Goal: Task Accomplishment & Management: Manage account settings

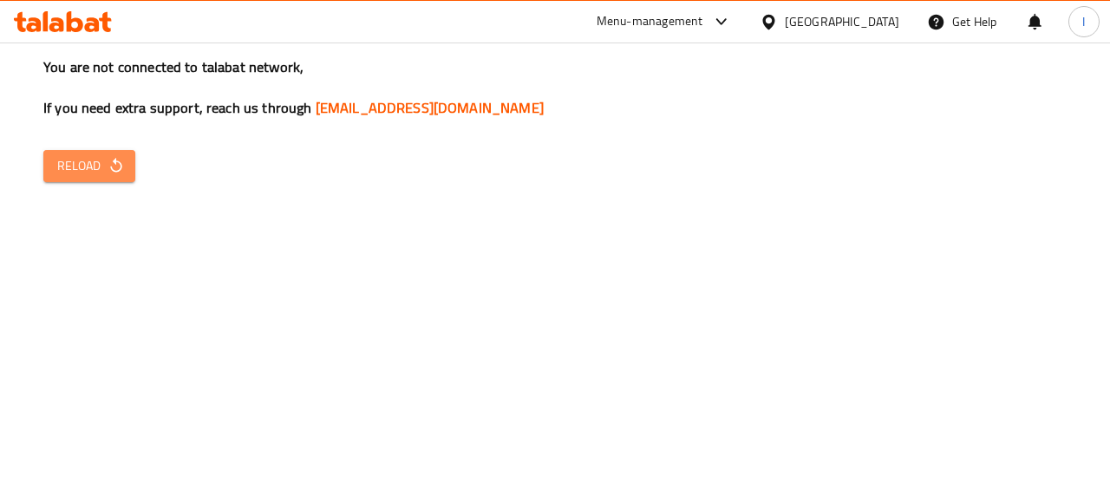
click at [112, 164] on icon "button" at bounding box center [116, 165] width 17 height 17
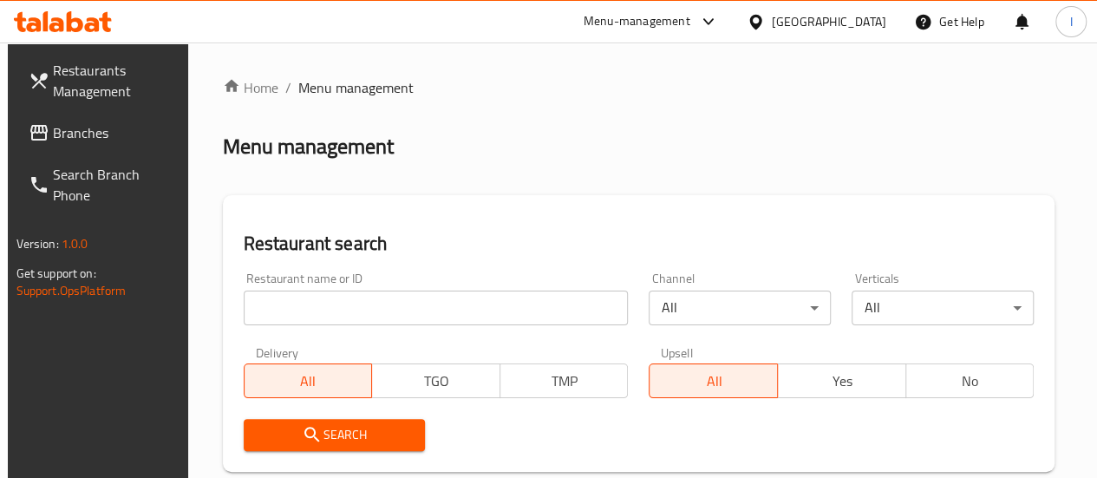
click at [298, 311] on input "search" at bounding box center [436, 308] width 385 height 35
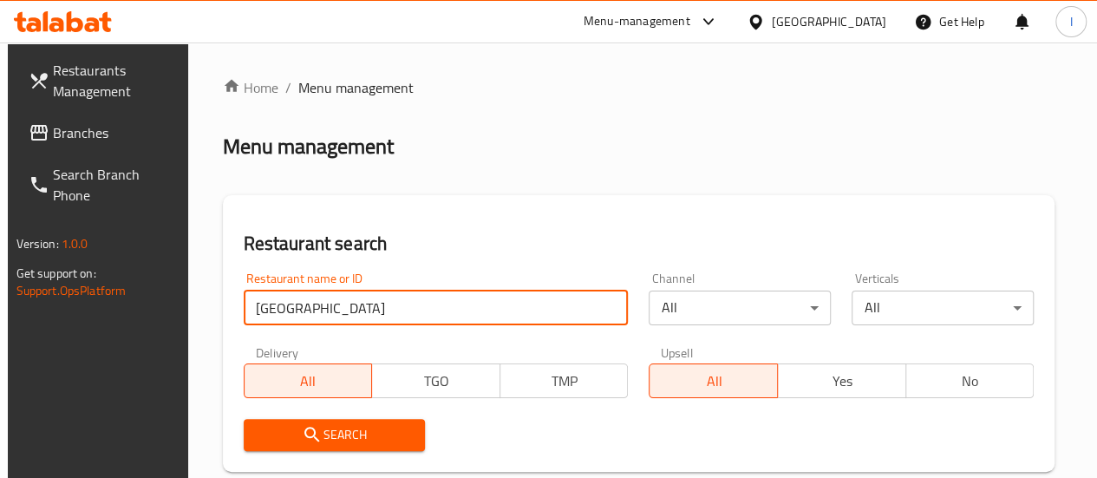
type input "punjab royal bukhari"
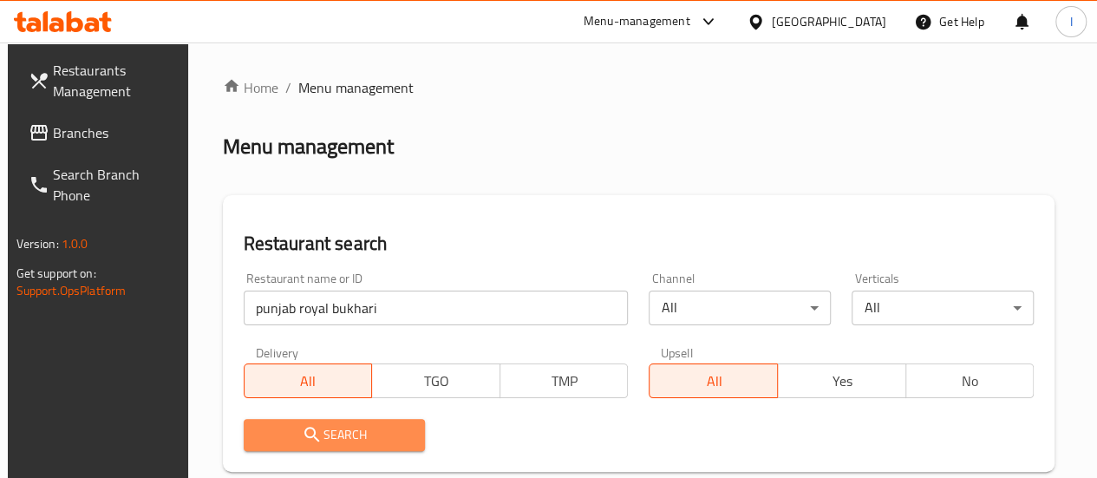
click at [343, 434] on span "Search" at bounding box center [335, 435] width 154 height 22
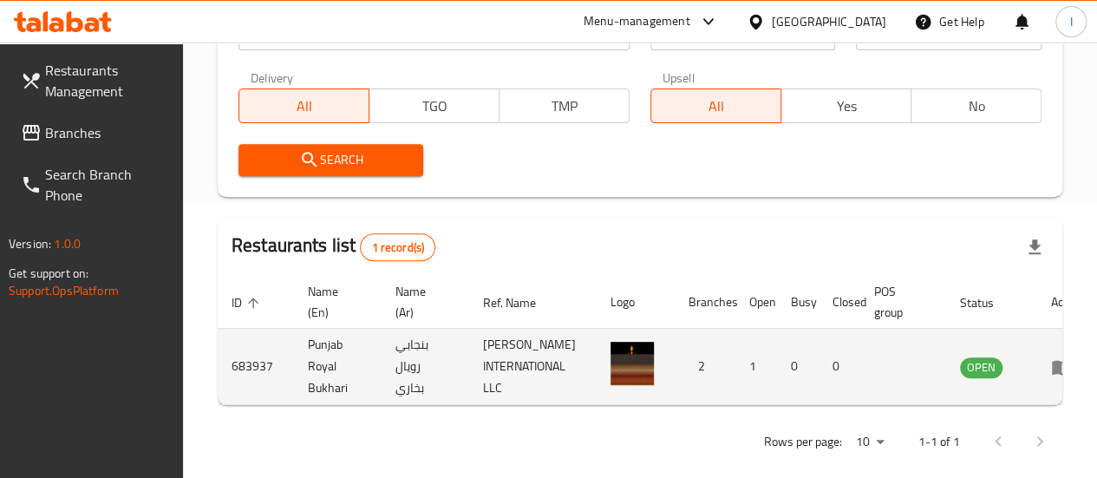
scroll to position [0, 26]
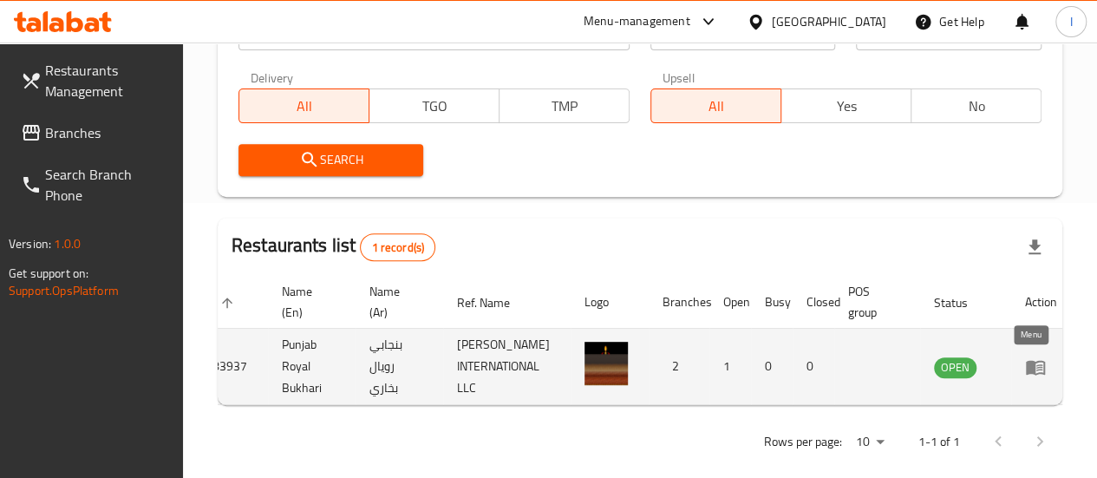
click at [1036, 368] on icon "enhanced table" at bounding box center [1039, 367] width 6 height 7
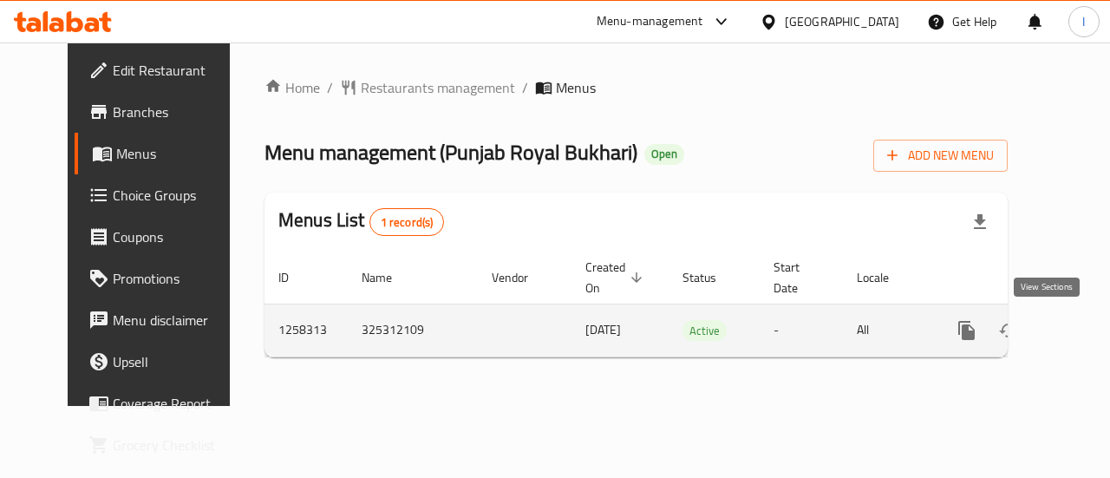
click at [1082, 329] on icon "enhanced table" at bounding box center [1092, 330] width 21 height 21
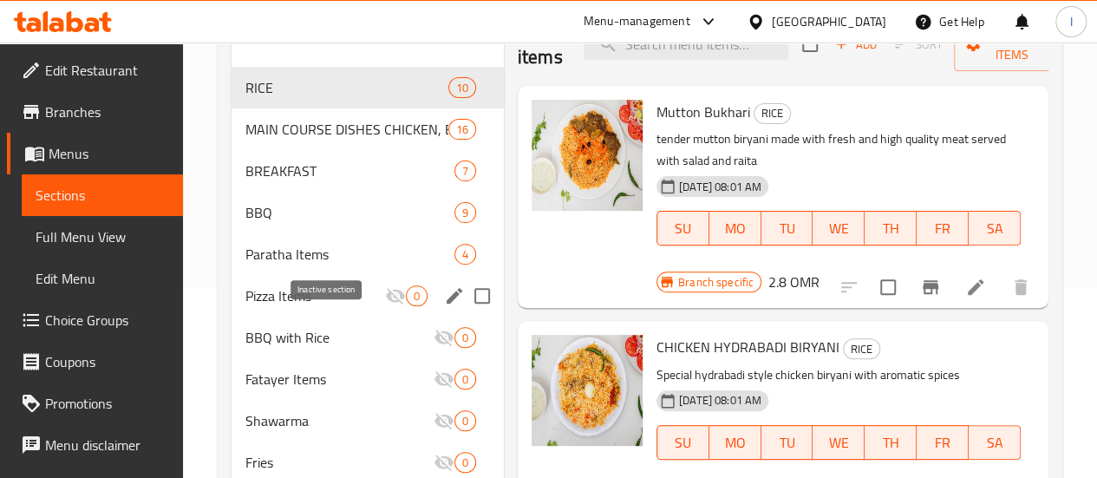
scroll to position [193, 0]
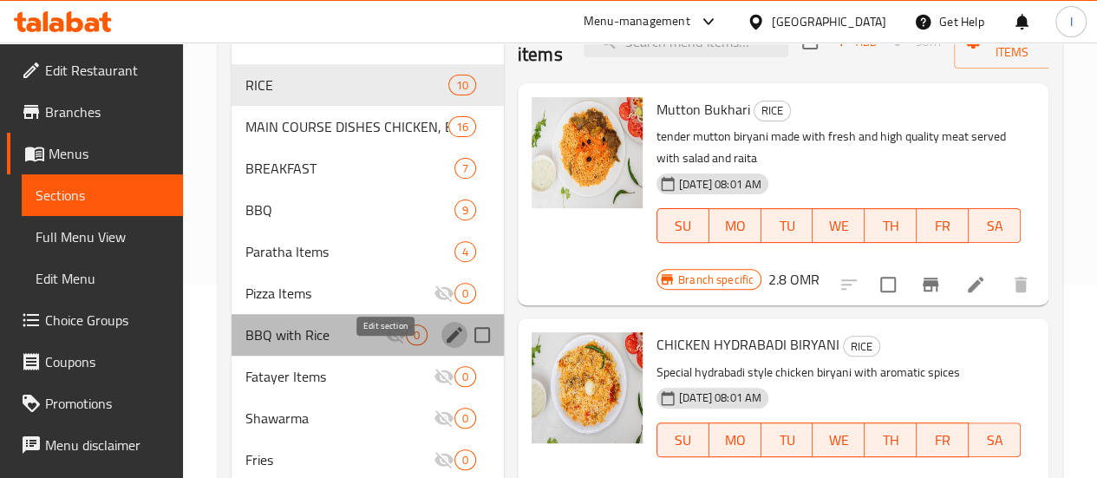
click at [447, 343] on icon "edit" at bounding box center [455, 335] width 16 height 16
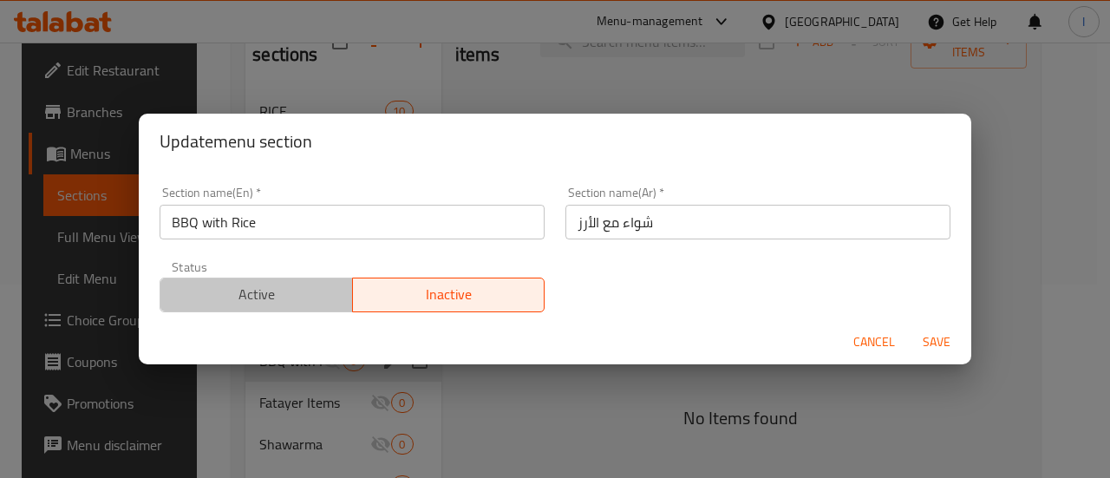
click at [290, 282] on span "Active" at bounding box center [256, 294] width 179 height 25
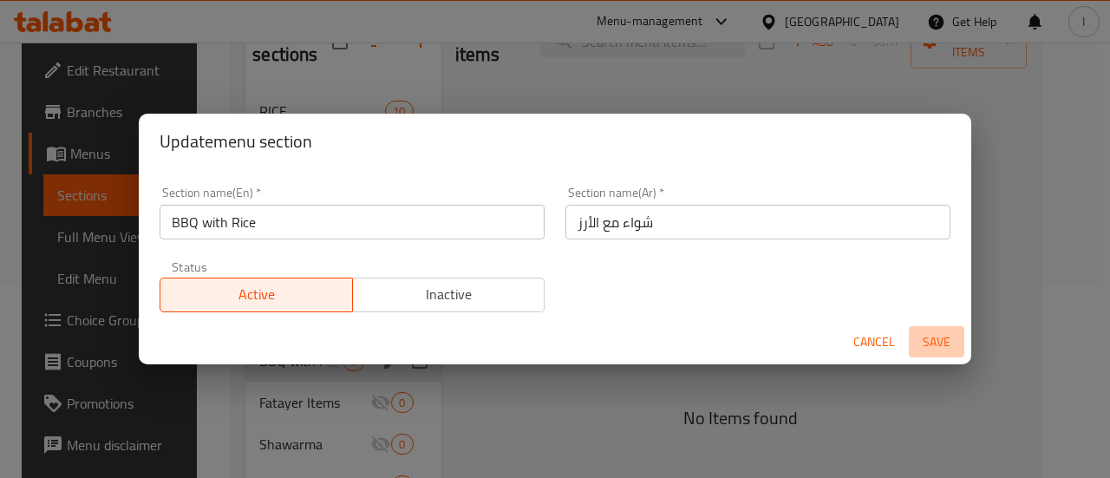
click at [916, 337] on span "Save" at bounding box center [937, 342] width 42 height 22
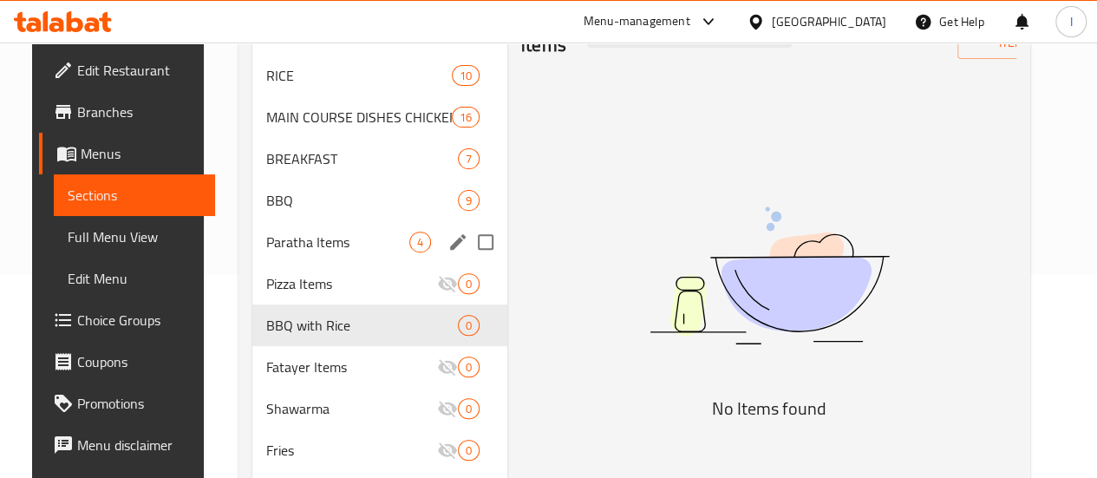
scroll to position [205, 0]
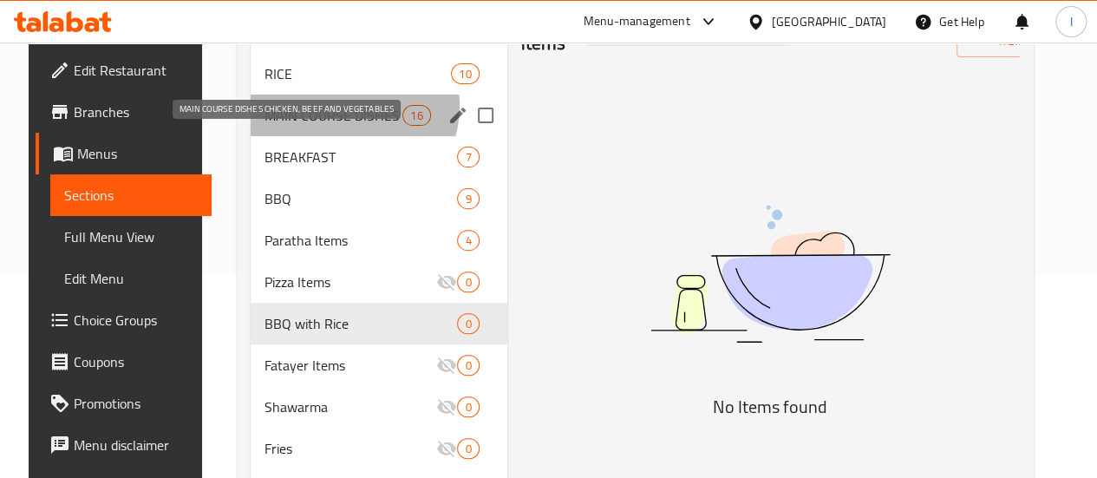
click at [329, 126] on span "MAIN COURSE DISHES CHICKEN, BEEF AND VEGETABLES" at bounding box center [334, 115] width 138 height 21
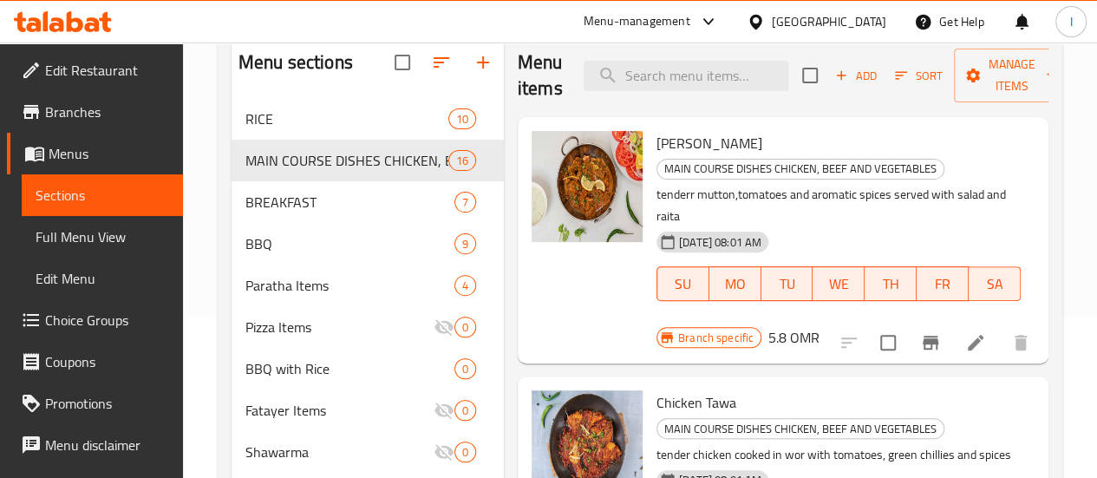
scroll to position [159, 0]
click at [99, 329] on span "Choice Groups" at bounding box center [107, 320] width 124 height 21
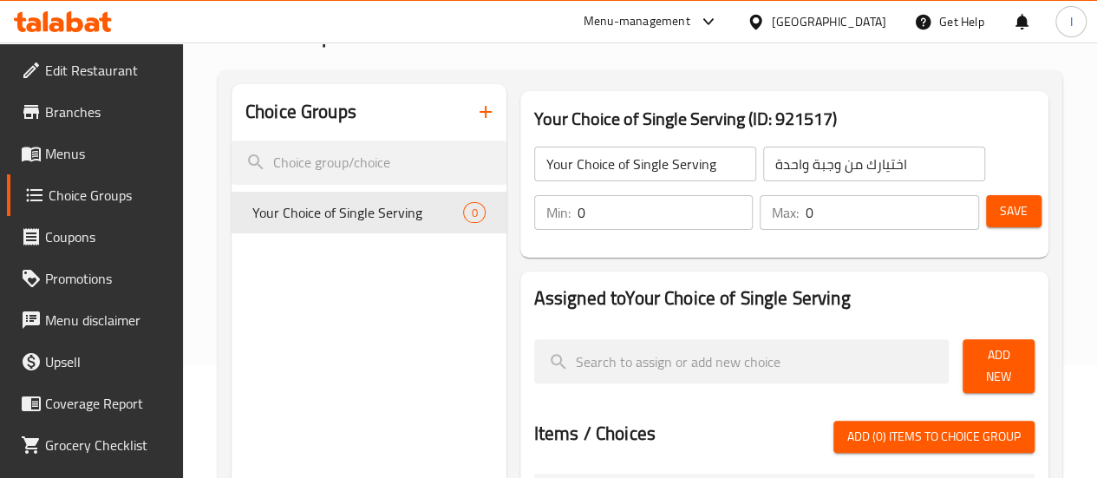
scroll to position [111, 0]
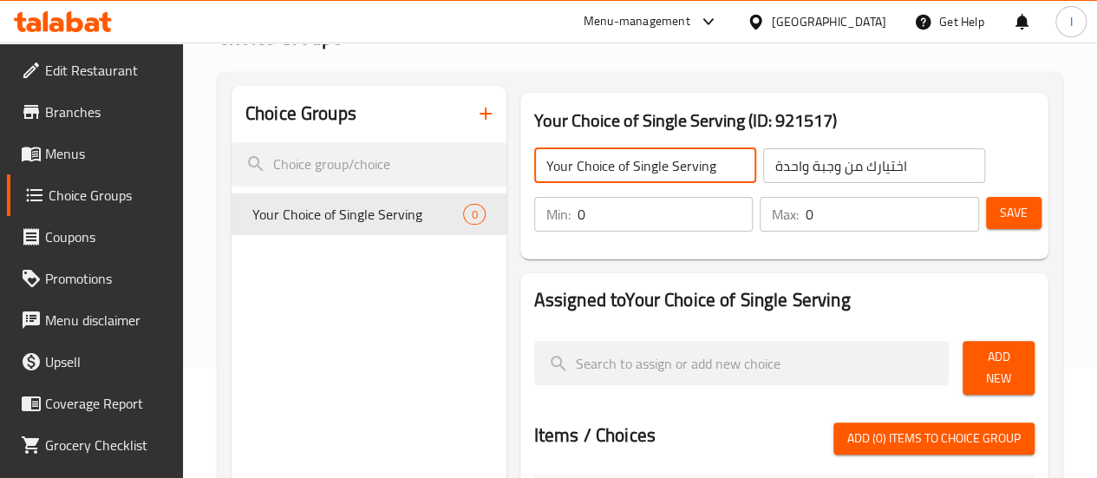
click at [662, 178] on input "Your Choice of Single Serving" at bounding box center [645, 165] width 222 height 35
type input "Your Choice"
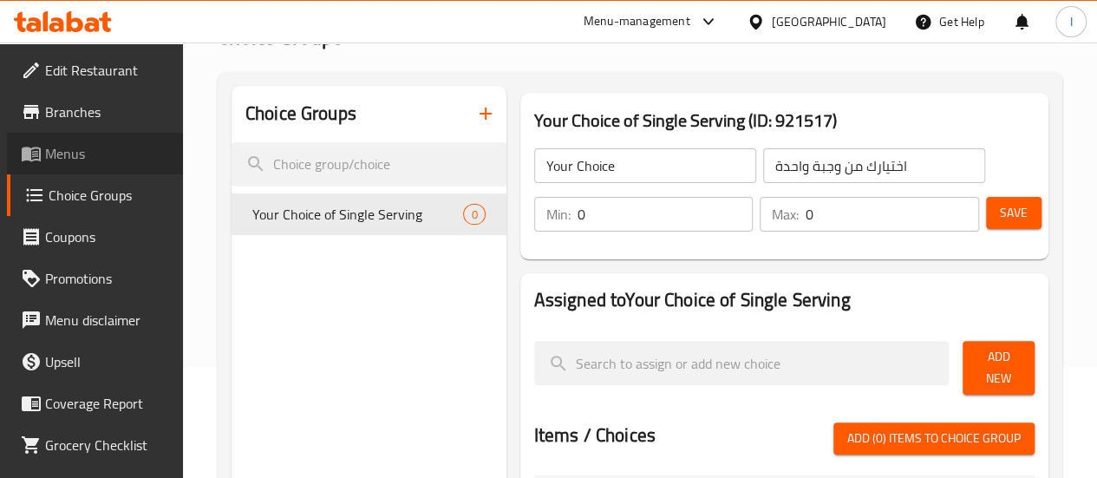
click at [119, 164] on link "Menus" at bounding box center [95, 154] width 176 height 42
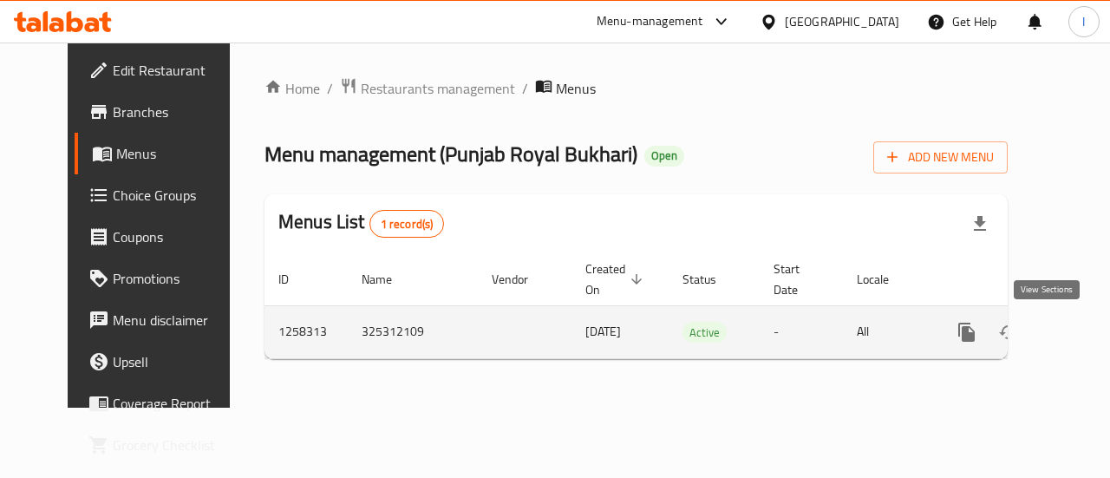
click at [1082, 331] on icon "enhanced table" at bounding box center [1092, 332] width 21 height 21
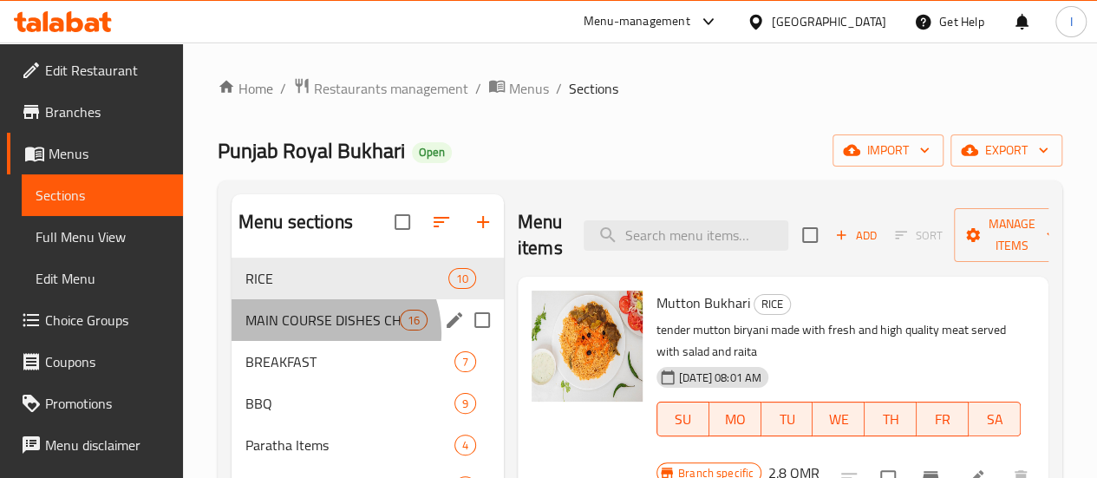
click at [333, 341] on div "MAIN COURSE DISHES CHICKEN, BEEF AND VEGETABLES 16" at bounding box center [368, 320] width 272 height 42
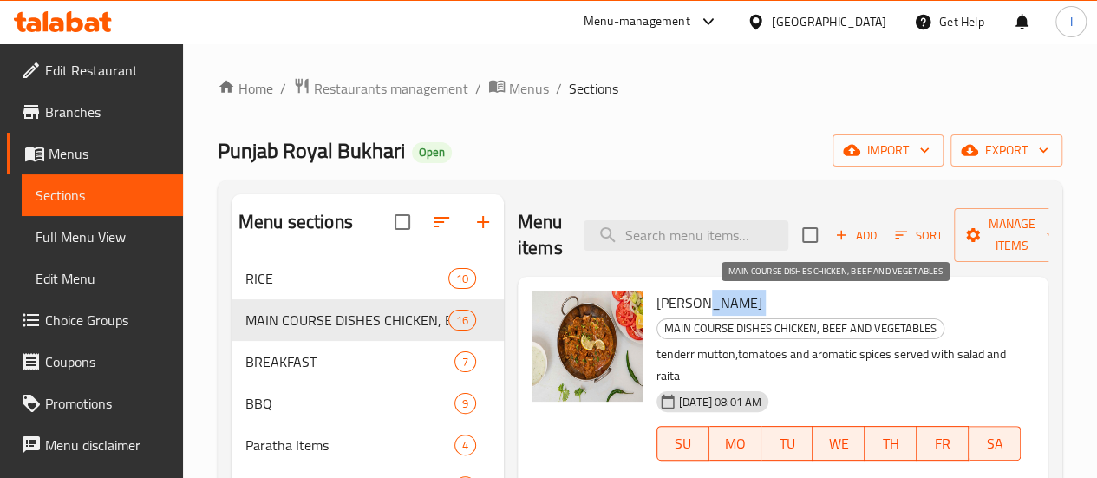
drag, startPoint x: 645, startPoint y: 303, endPoint x: 693, endPoint y: 304, distance: 47.7
click at [693, 304] on h6 "MUTTON KARAHI MAIN COURSE DISHES CHICKEN, BEEF AND VEGETABLES" at bounding box center [839, 315] width 364 height 49
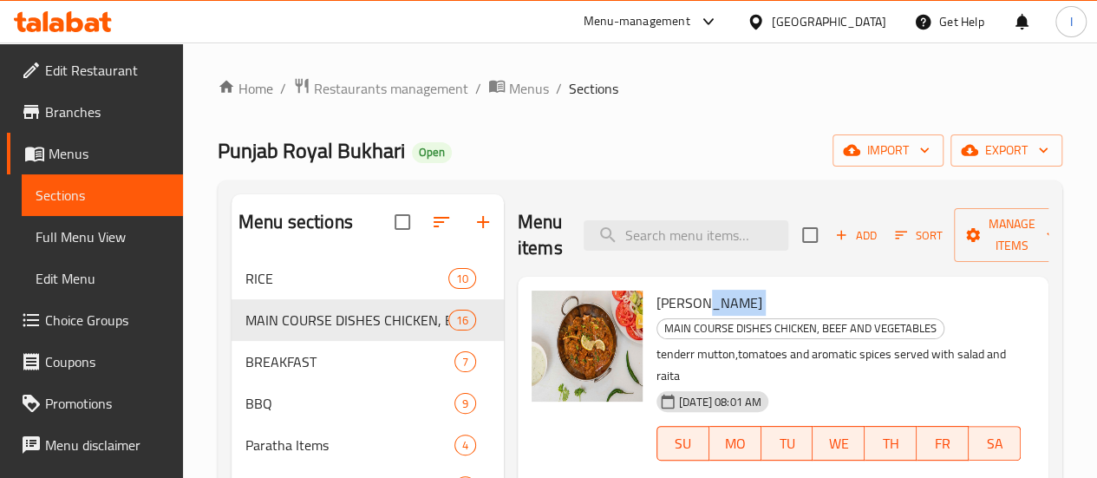
click at [108, 318] on span "Choice Groups" at bounding box center [107, 320] width 124 height 21
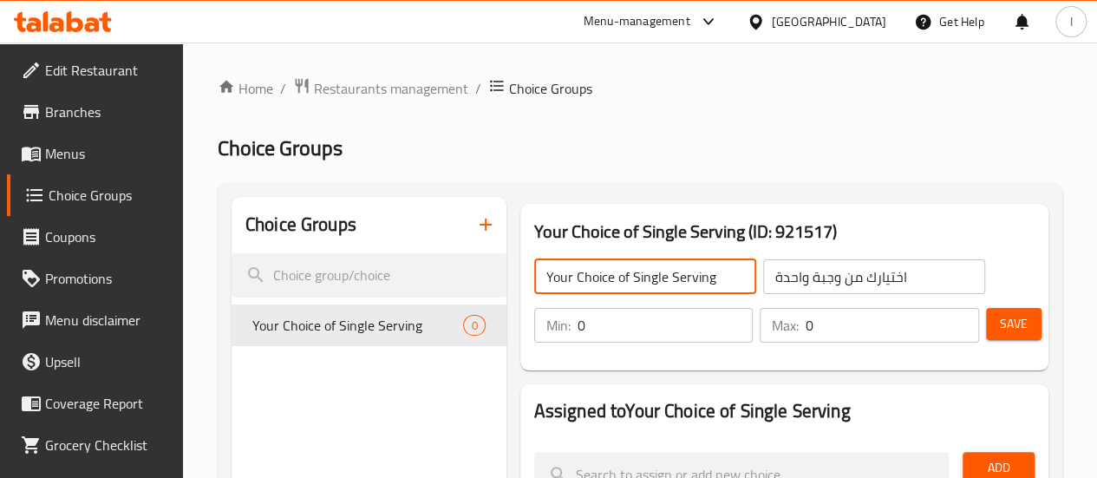
click at [657, 282] on input "Your Choice of Single Serving" at bounding box center [645, 276] width 222 height 35
paste input "[PHONE_NUMBER]"
click at [633, 282] on input "Your Choice of Karahi" at bounding box center [645, 276] width 222 height 35
drag, startPoint x: 633, startPoint y: 282, endPoint x: 479, endPoint y: 280, distance: 154.4
click at [534, 280] on input "Your Choice of Karahi" at bounding box center [645, 276] width 222 height 35
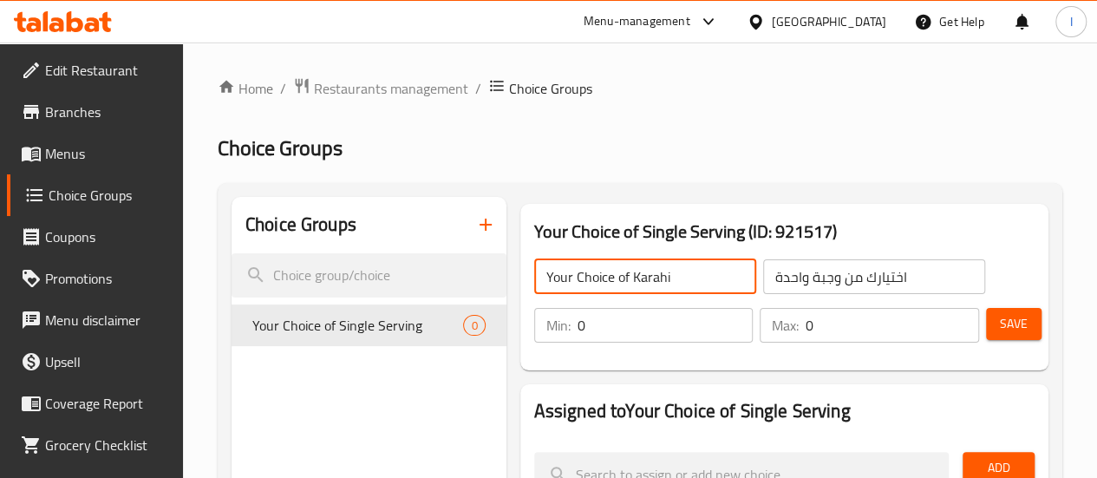
type input "Your Choice of Karahi"
click at [784, 275] on input "اختيارك من وجبة واحدة" at bounding box center [874, 276] width 222 height 35
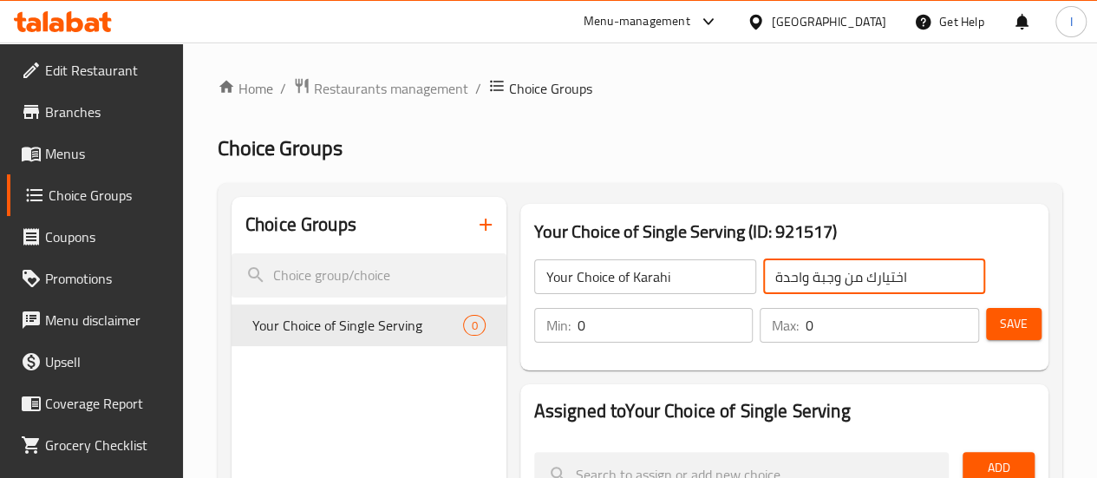
click at [784, 275] on input "اختيارك من وجبة واحدة" at bounding box center [874, 276] width 222 height 35
paste input "الكاريهي"
type input "اختيارك من الكاريهي"
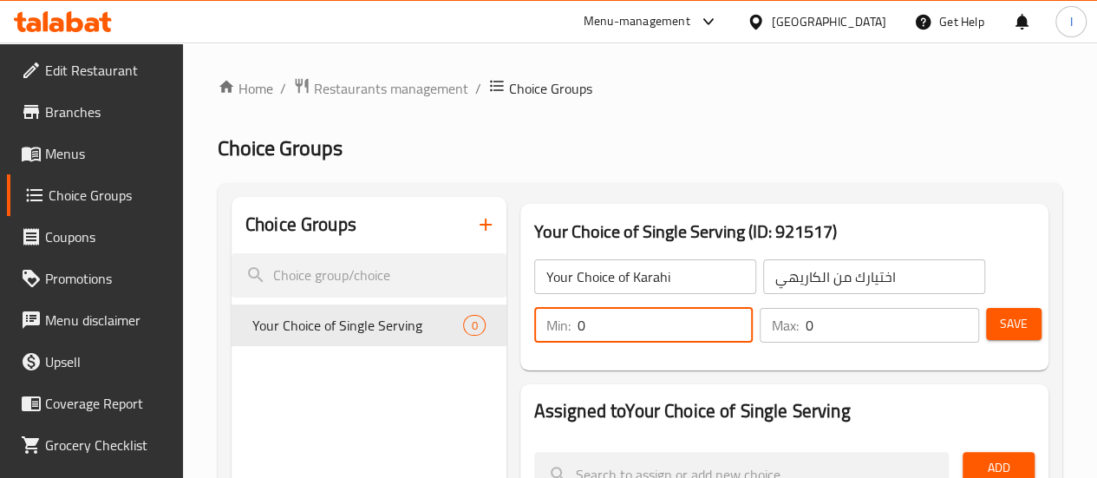
click at [644, 323] on input "0" at bounding box center [666, 325] width 176 height 35
type input "0"
type input "1"
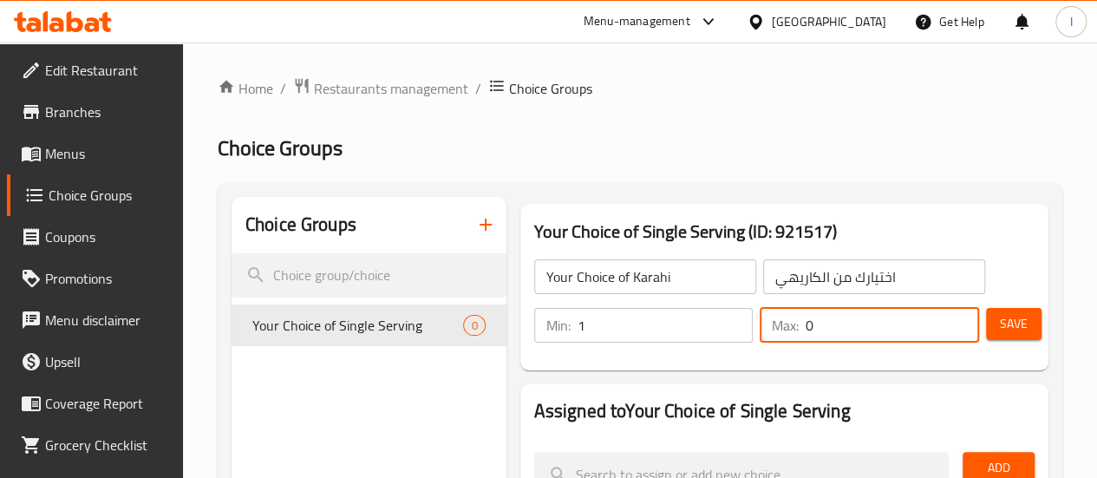
click at [819, 327] on input "0" at bounding box center [892, 325] width 173 height 35
type input "1"
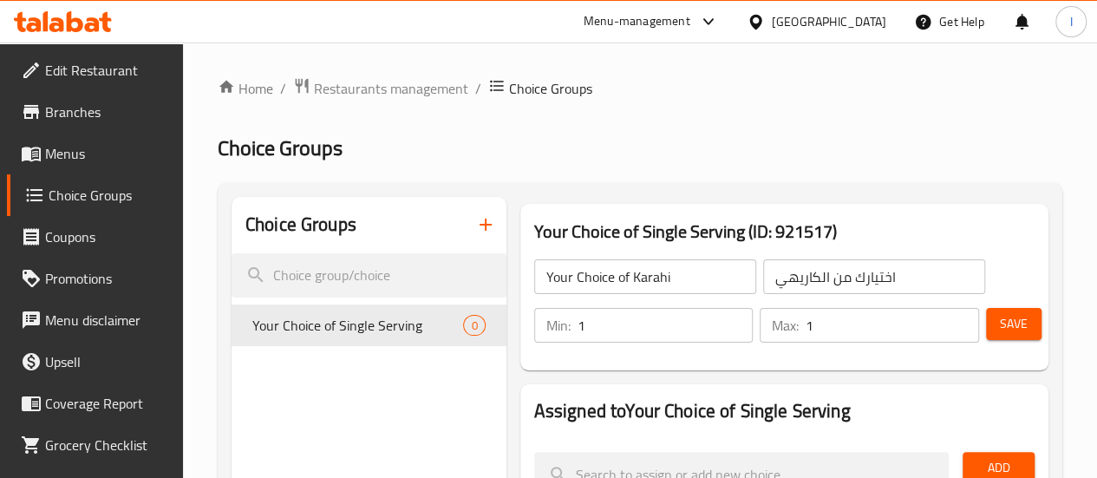
click at [796, 369] on div "Your Choice of Single Serving (ID: 921517) Your Choice of Karahi ​ اختيارك من ا…" at bounding box center [784, 287] width 528 height 167
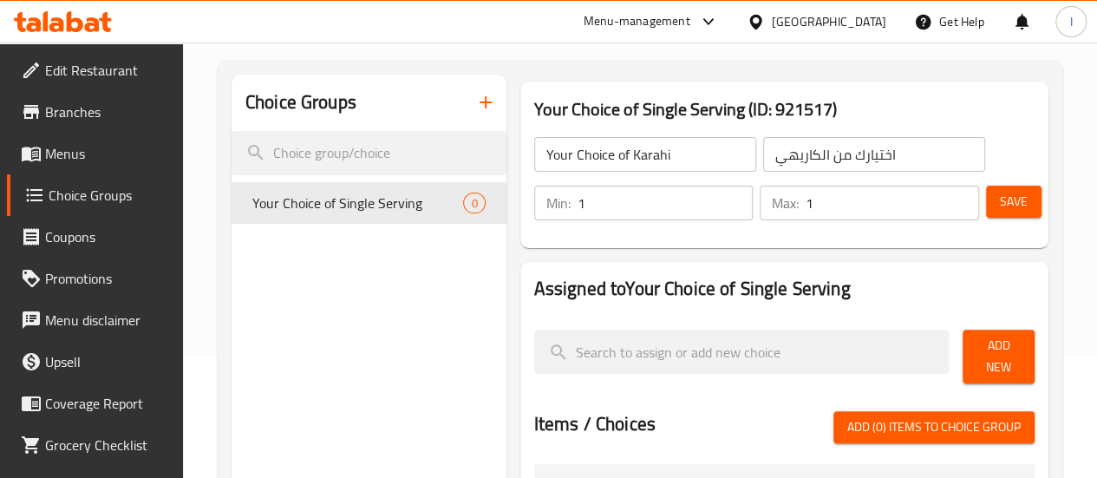
scroll to position [128, 0]
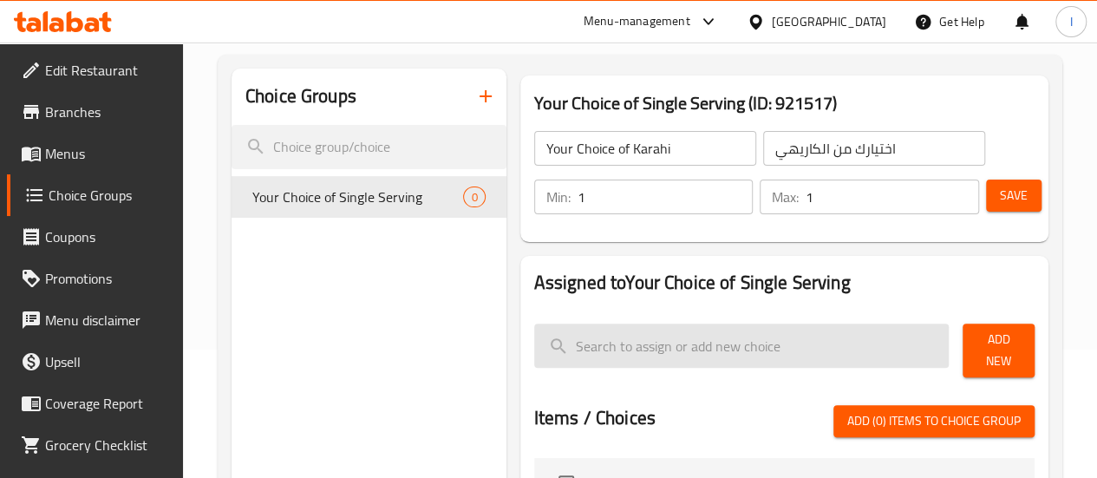
click at [745, 341] on input "search" at bounding box center [741, 345] width 415 height 44
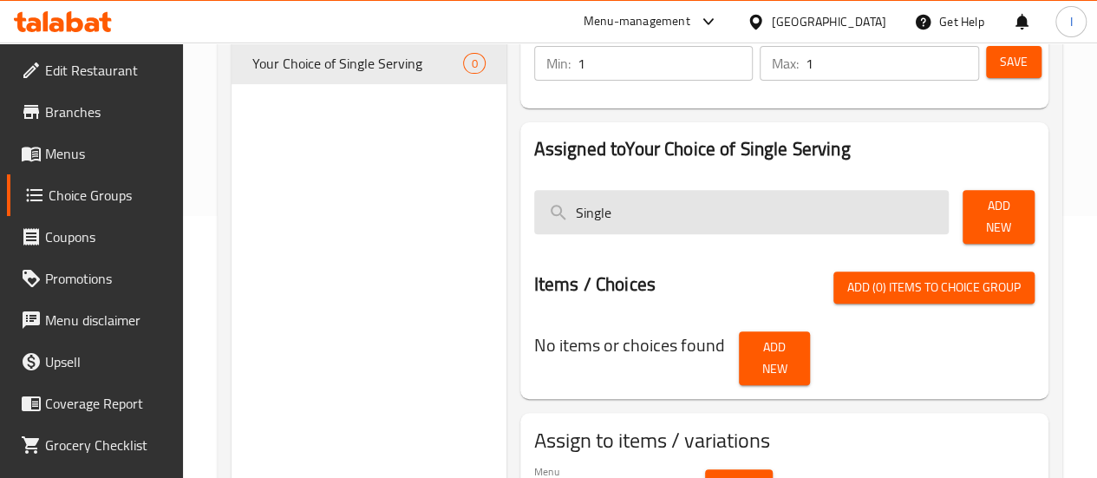
scroll to position [263, 0]
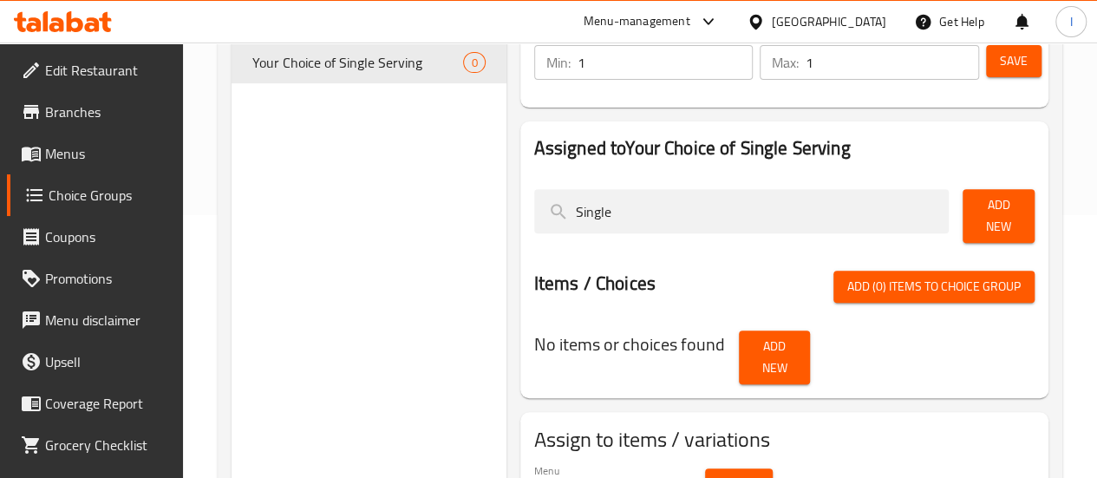
type input "Single"
click at [990, 215] on span "Add New" at bounding box center [999, 215] width 44 height 43
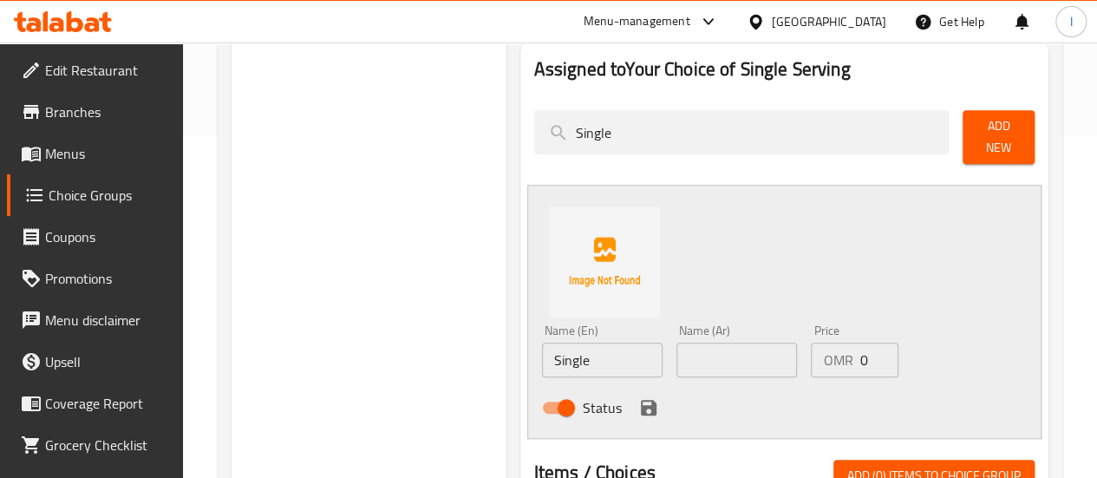
scroll to position [350, 0]
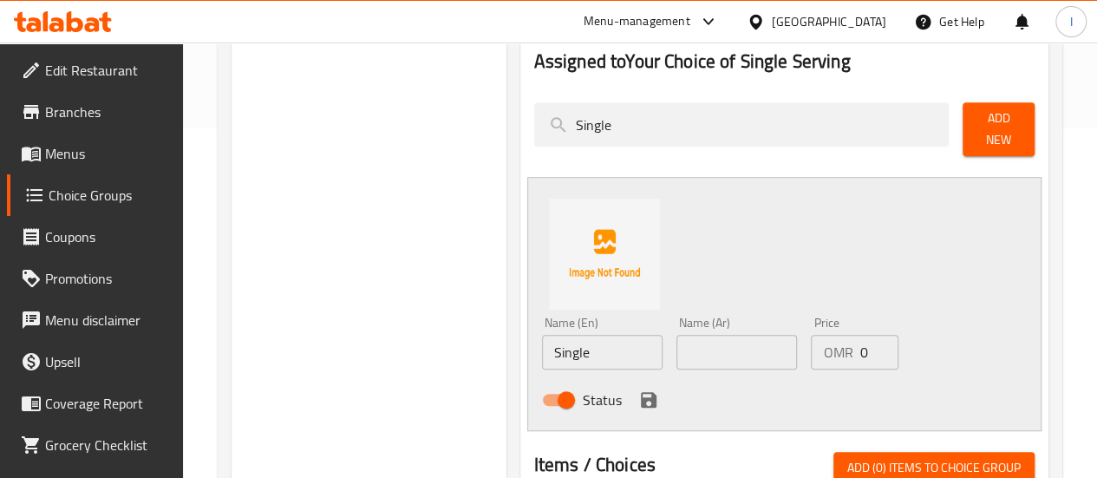
click at [547, 345] on input "Single" at bounding box center [602, 352] width 121 height 35
click at [676, 356] on input "text" at bounding box center [736, 352] width 121 height 35
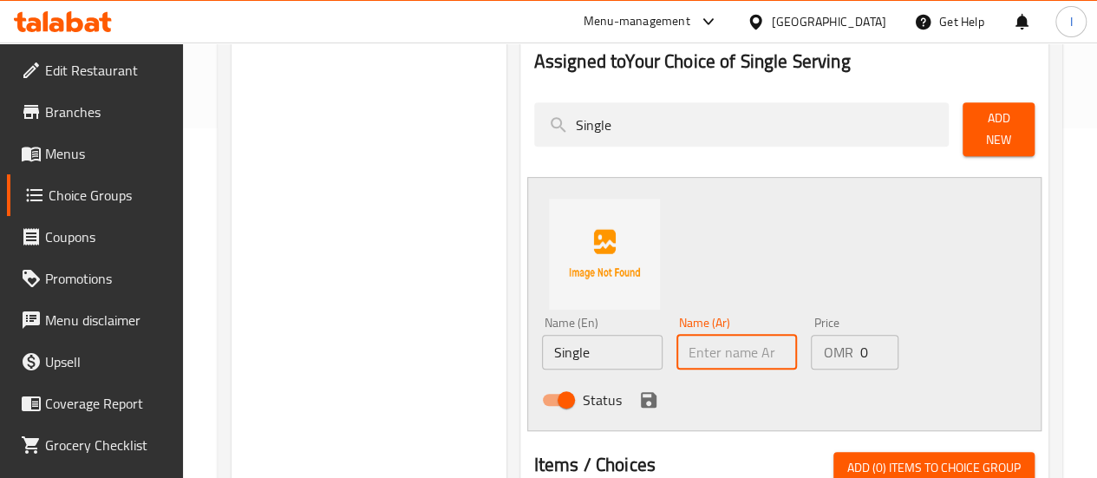
paste input "أعزب"
type input "أعزب"
click at [859, 343] on input "0" at bounding box center [878, 352] width 39 height 35
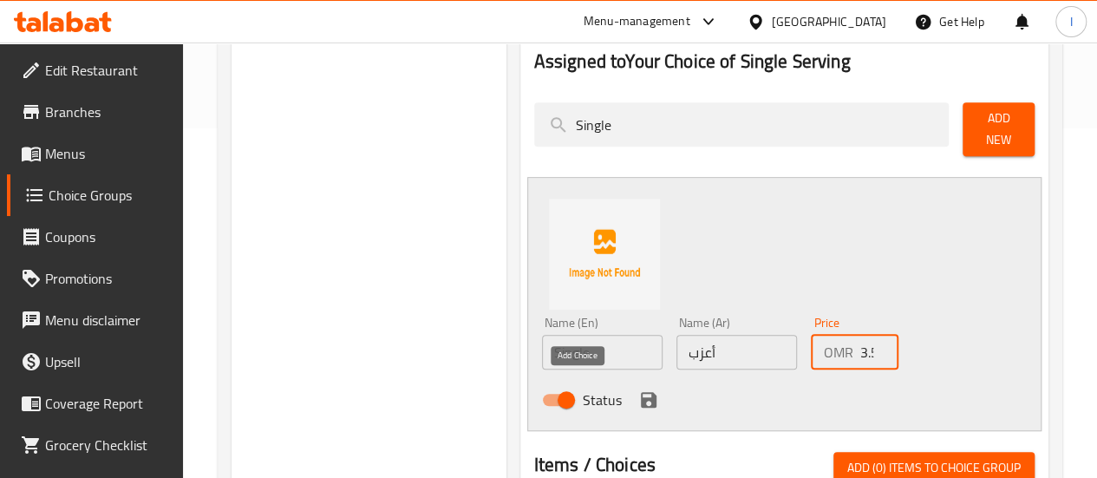
type input "3.5"
click at [638, 399] on icon "save" at bounding box center [648, 399] width 21 height 21
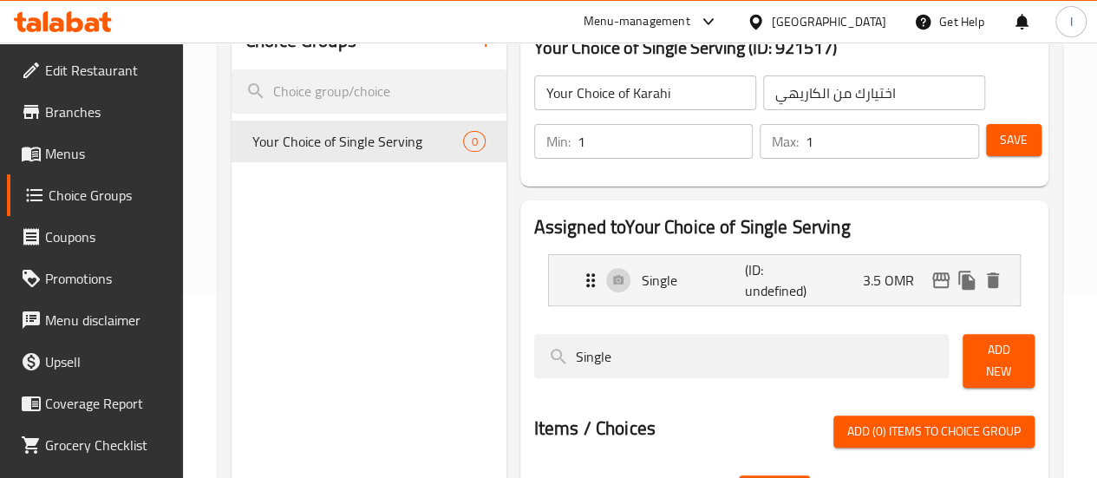
scroll to position [184, 0]
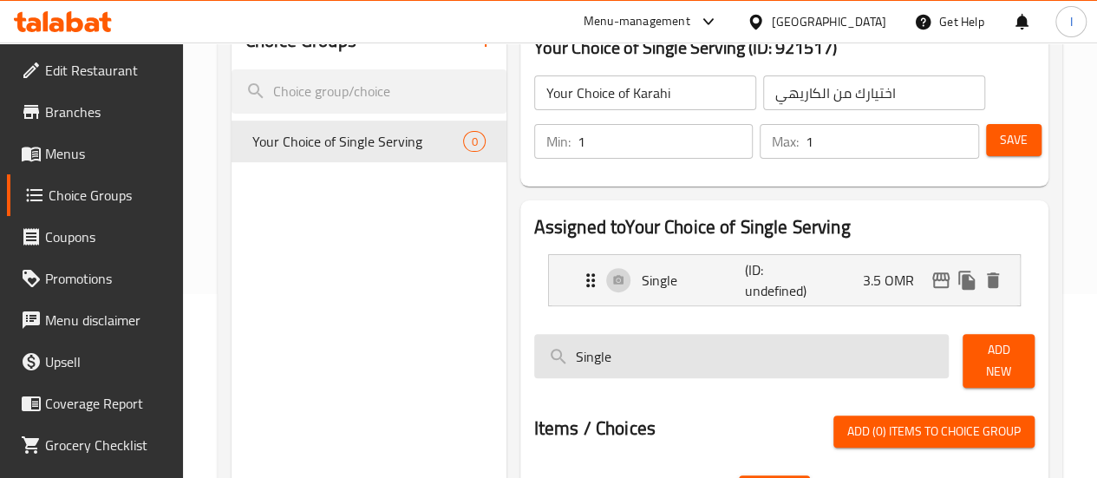
click at [683, 370] on input "Single" at bounding box center [741, 356] width 415 height 44
type input "S"
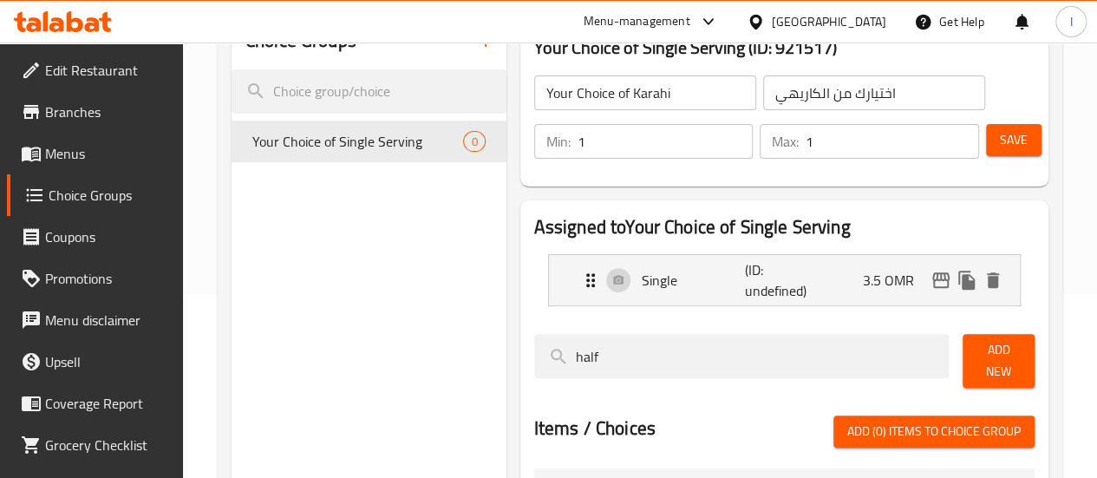
type input "half"
click at [977, 355] on span "Add New" at bounding box center [999, 360] width 44 height 43
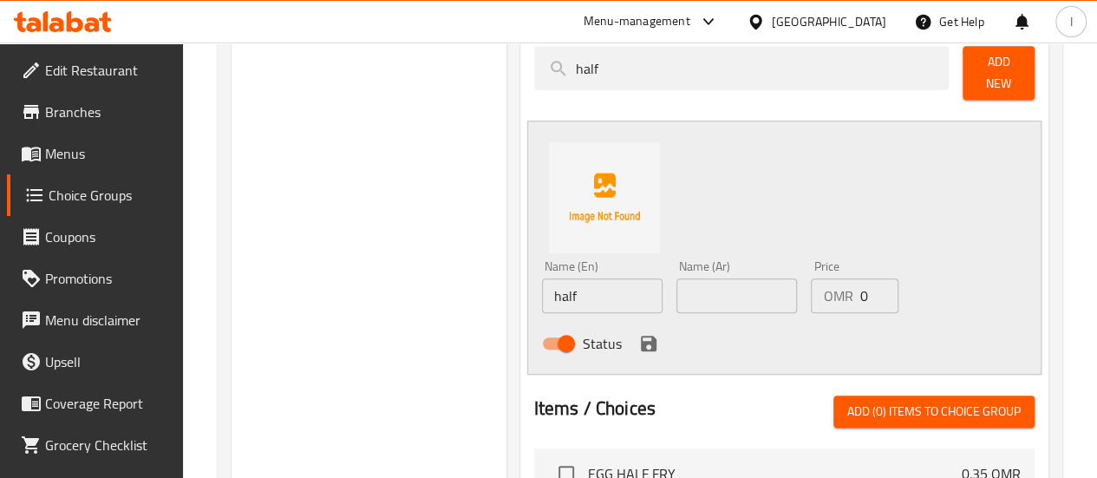
scroll to position [474, 0]
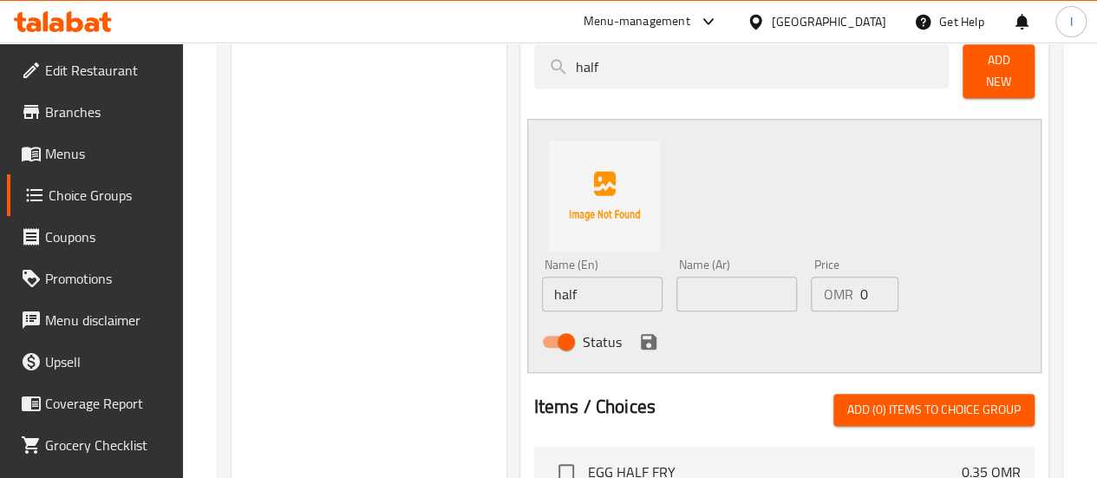
click at [546, 280] on input "half" at bounding box center [602, 294] width 121 height 35
click at [685, 287] on input "text" at bounding box center [736, 294] width 121 height 35
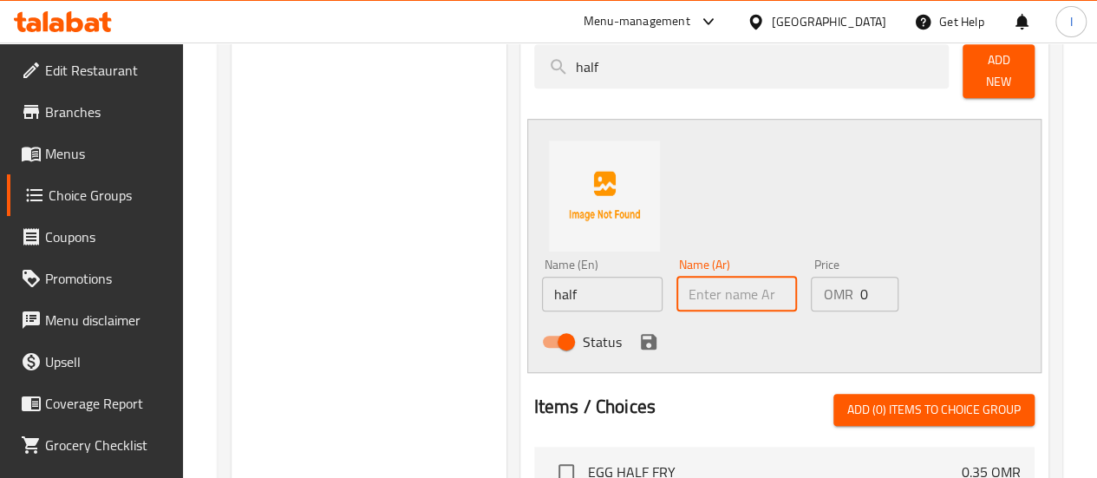
paste input "نصف"
type input "نصف"
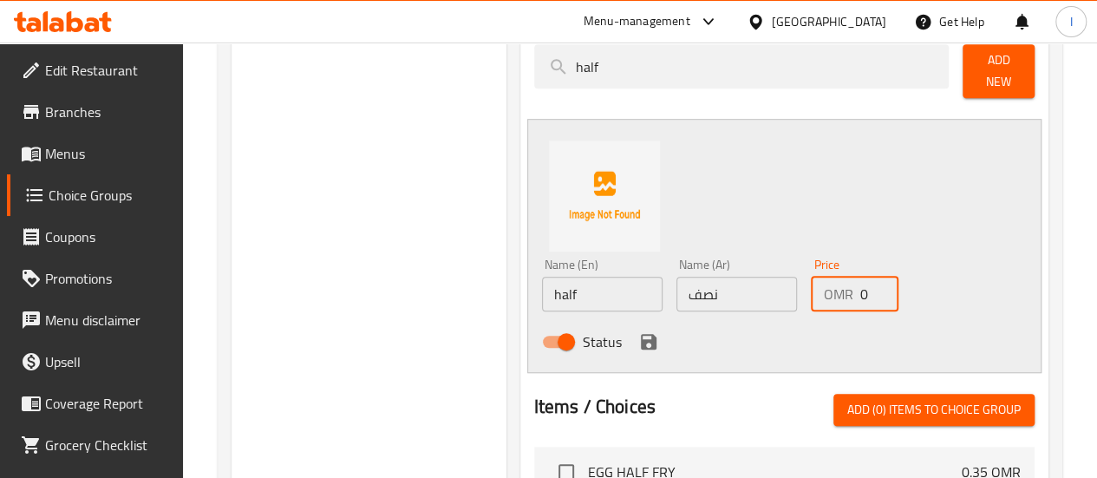
click at [859, 281] on input "0" at bounding box center [878, 294] width 39 height 35
type input "6"
click at [641, 334] on icon "save" at bounding box center [649, 342] width 16 height 16
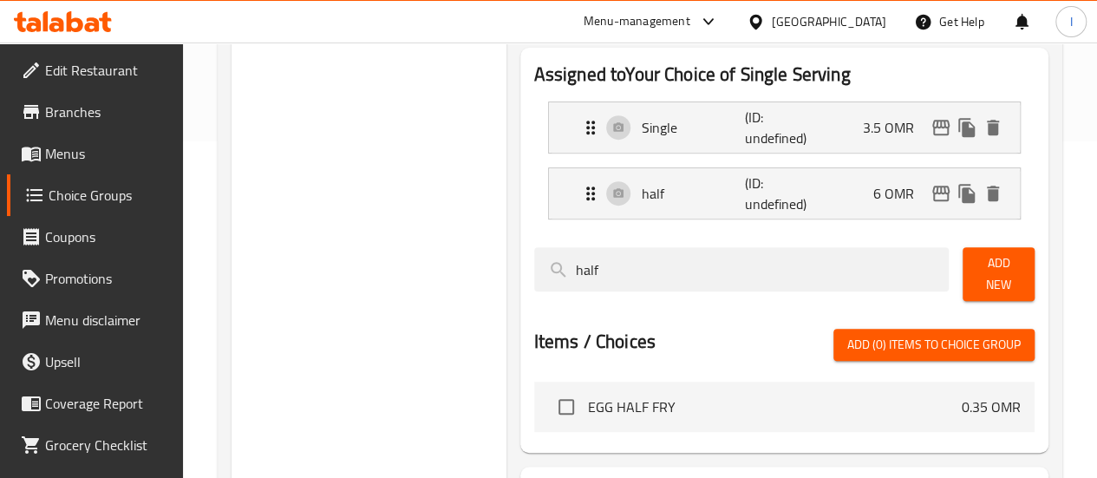
scroll to position [330, 0]
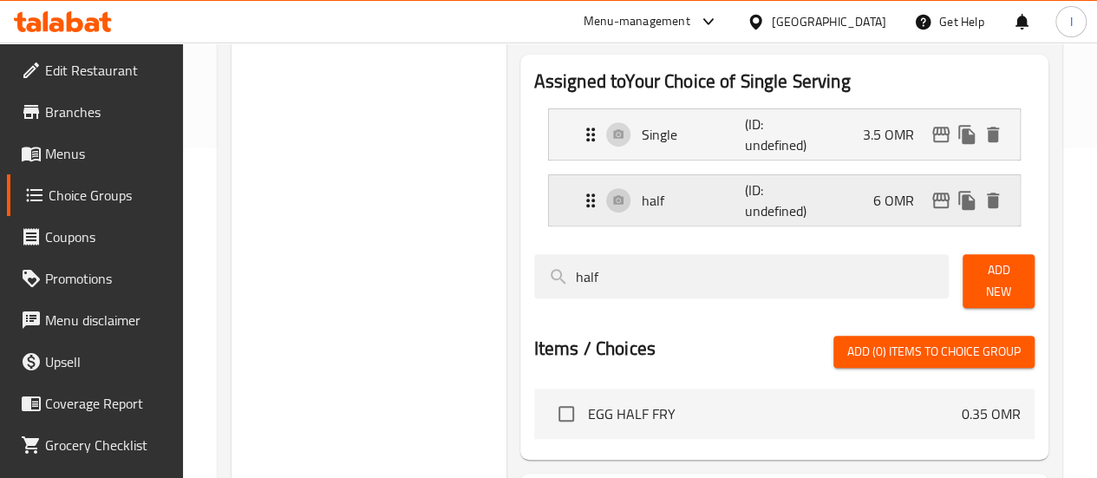
click at [580, 195] on icon "Expand" at bounding box center [590, 200] width 21 height 21
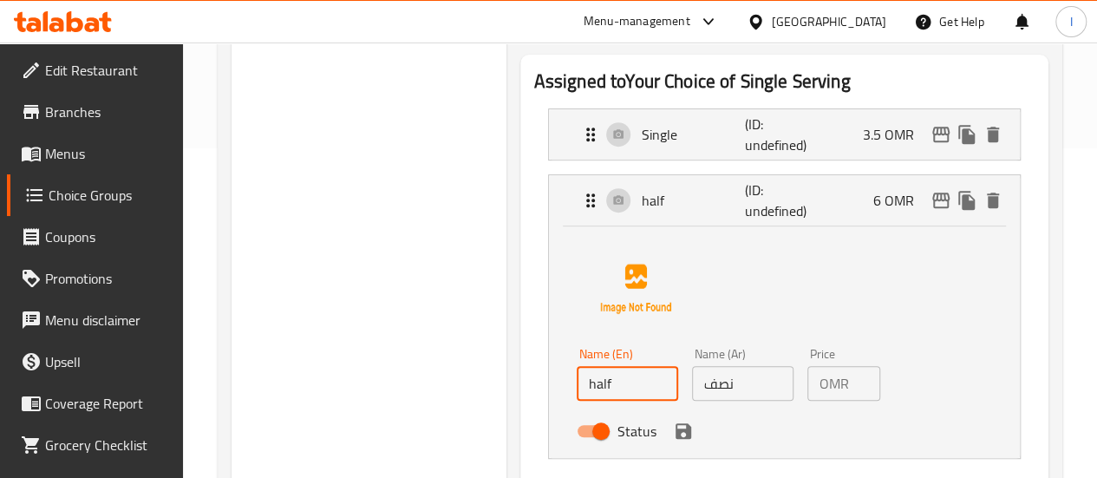
click at [577, 386] on input "half" at bounding box center [627, 383] width 101 height 35
type input "Half"
click at [670, 441] on button "save" at bounding box center [683, 431] width 26 height 26
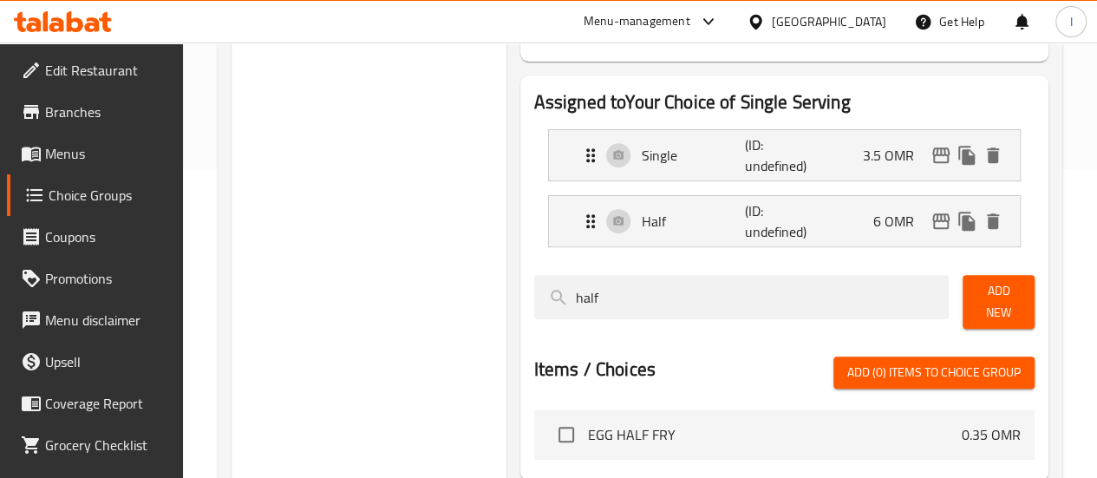
scroll to position [213, 0]
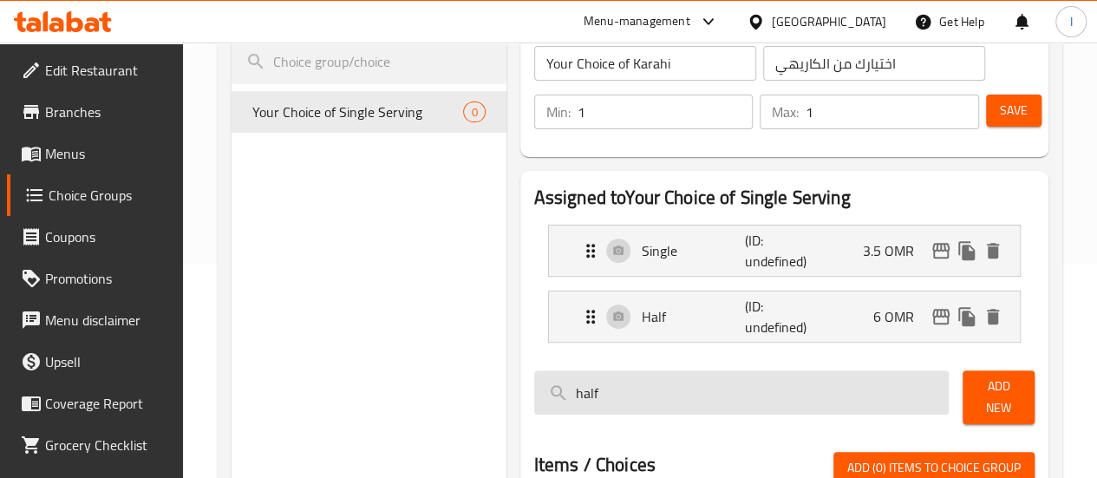
click at [800, 382] on input "half" at bounding box center [741, 392] width 415 height 44
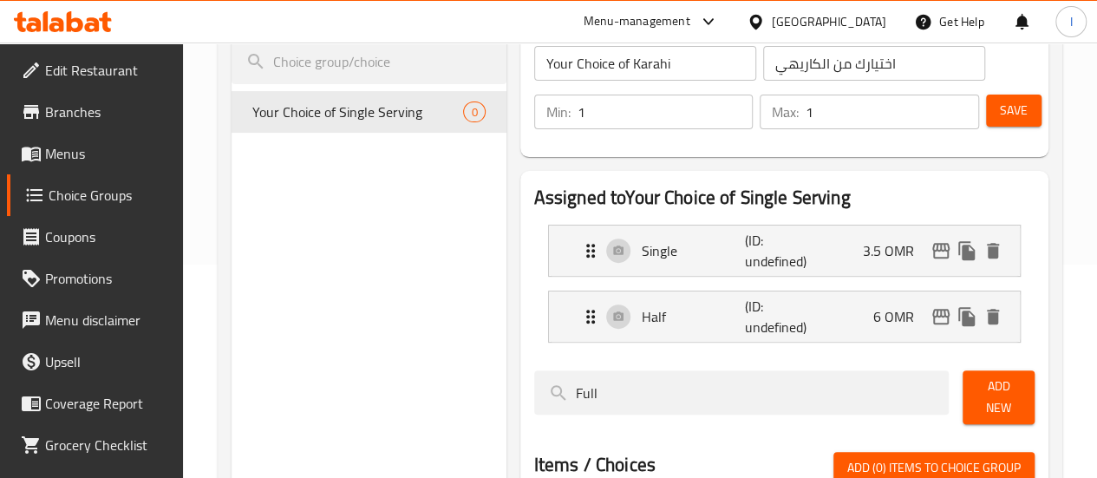
type input "Full"
click at [1002, 389] on span "Add New" at bounding box center [999, 397] width 44 height 43
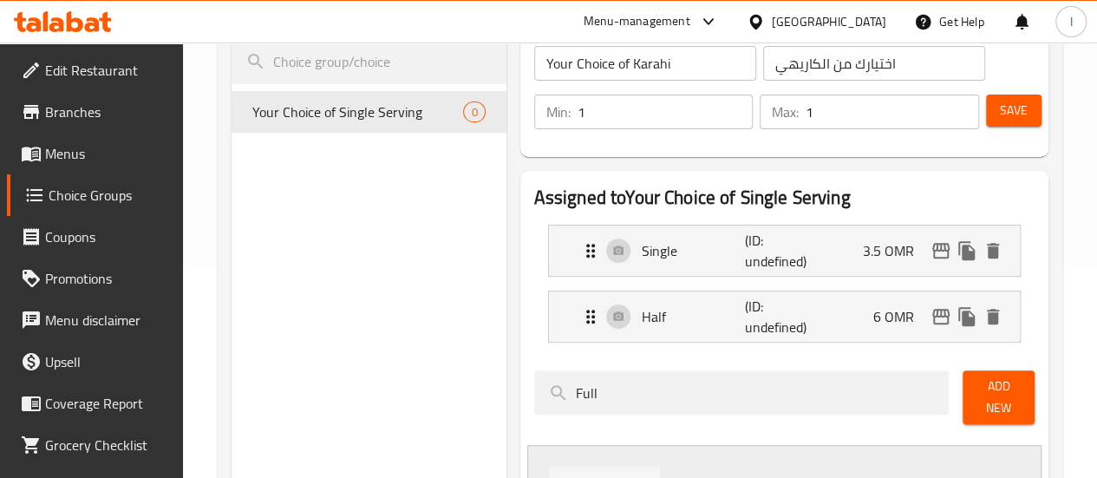
scroll to position [493, 0]
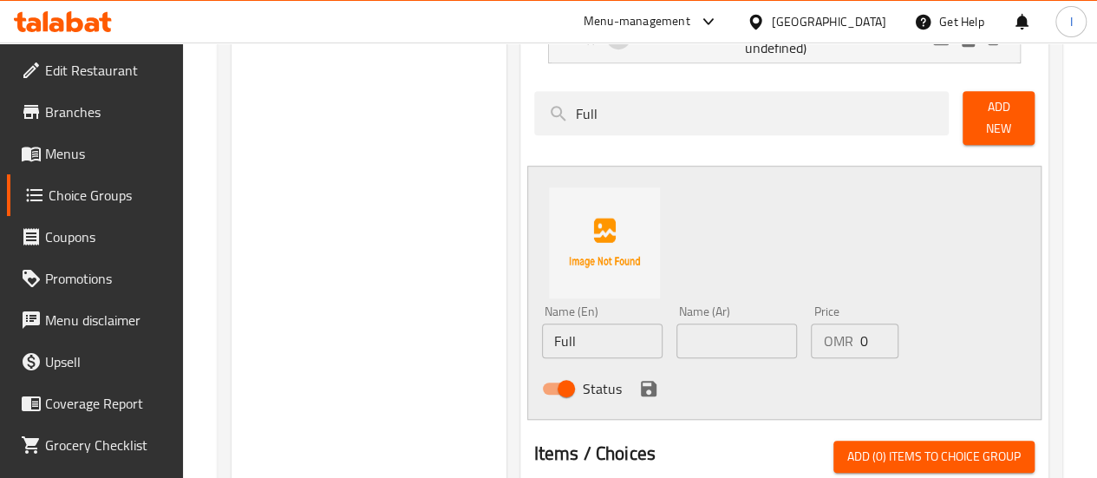
click at [580, 335] on input "Full" at bounding box center [602, 340] width 121 height 35
click at [676, 334] on input "text" at bounding box center [736, 340] width 121 height 35
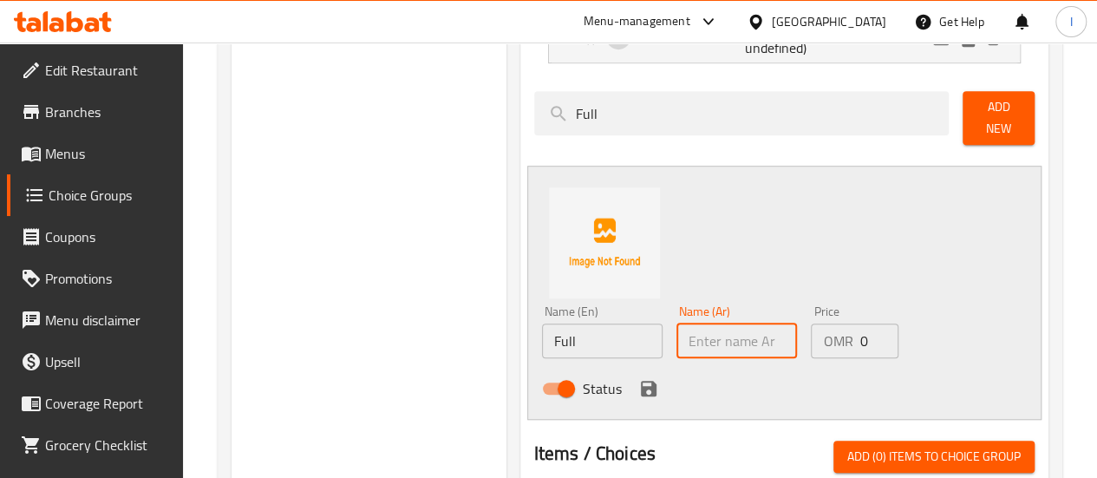
paste input "ممتلىء"
type input "ممتلىء"
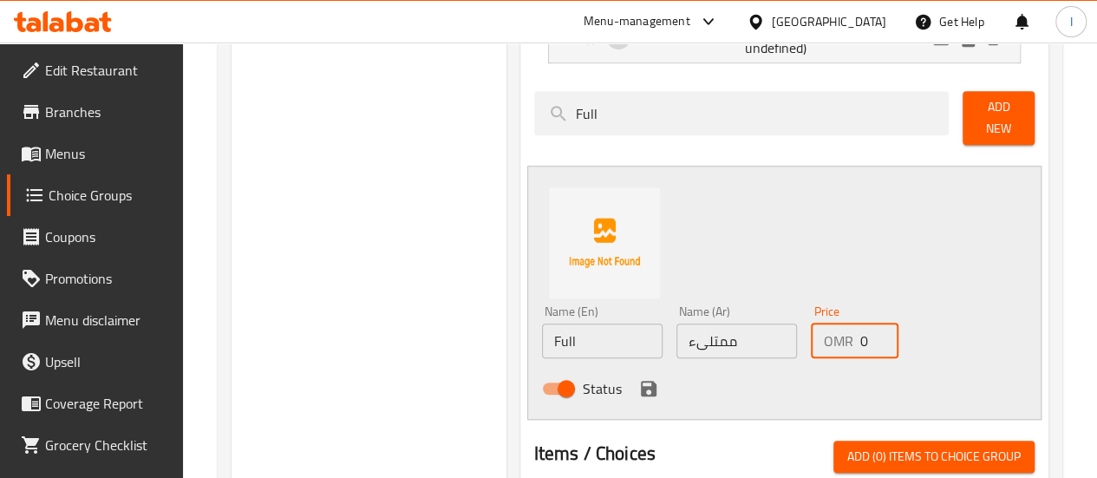
click at [859, 331] on input "0" at bounding box center [878, 340] width 39 height 35
type input "11"
click at [638, 378] on icon "save" at bounding box center [648, 388] width 21 height 21
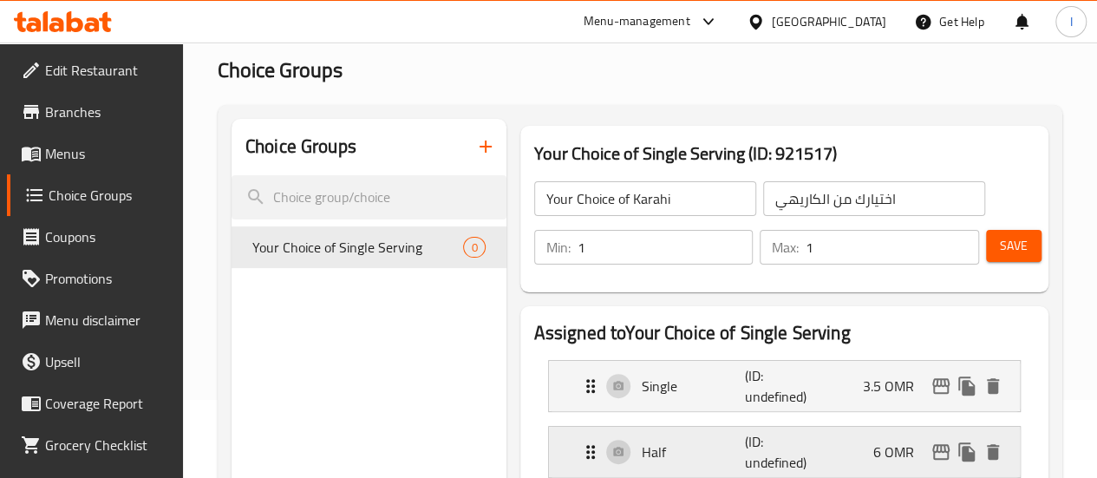
scroll to position [73, 0]
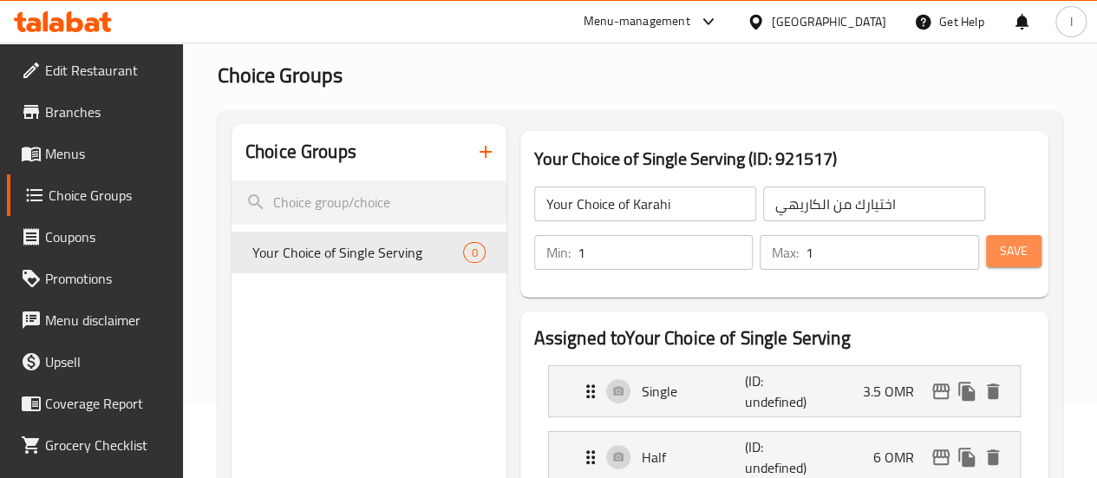
click at [1010, 242] on span "Save" at bounding box center [1014, 251] width 28 height 22
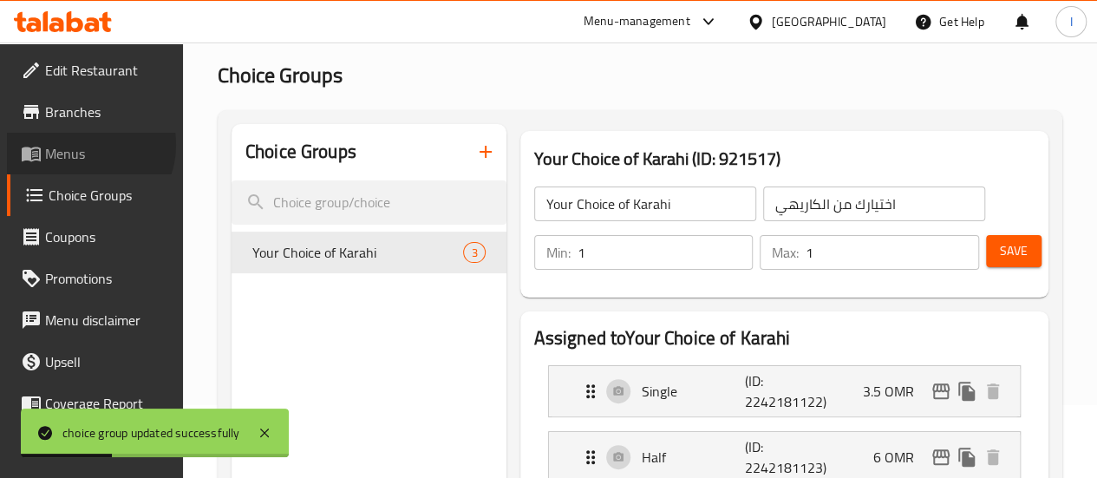
click at [82, 145] on span "Menus" at bounding box center [107, 153] width 124 height 21
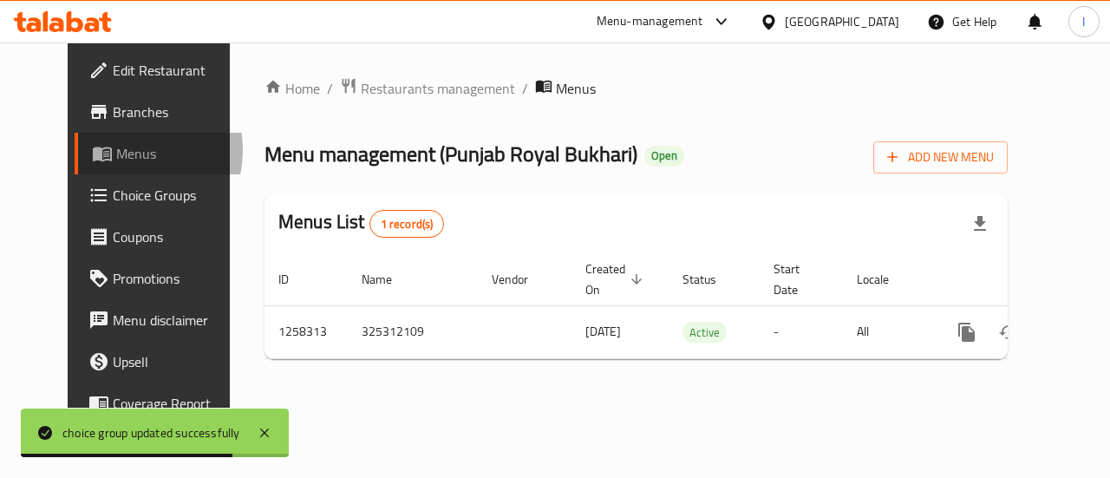
click at [116, 150] on span "Menus" at bounding box center [177, 153] width 123 height 21
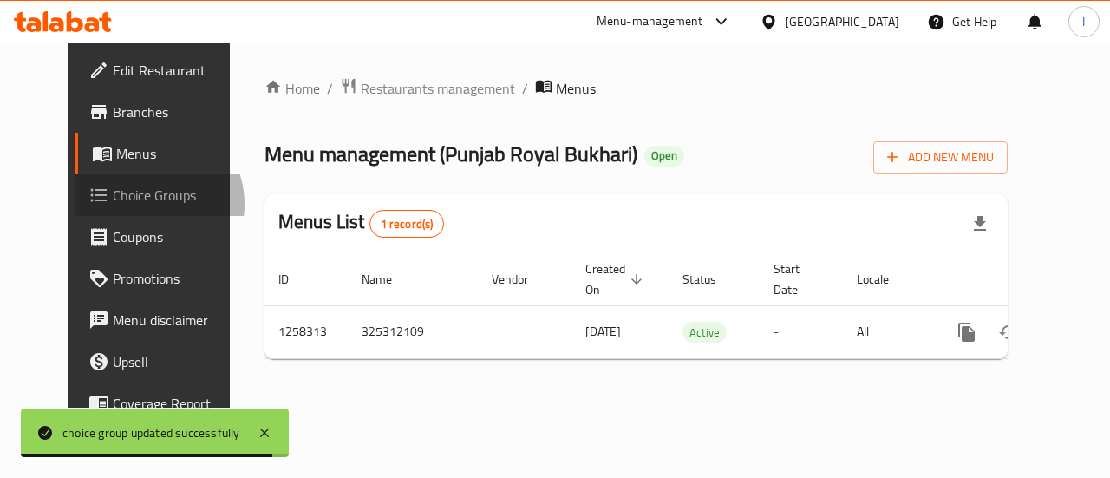
click at [113, 204] on span "Choice Groups" at bounding box center [176, 195] width 127 height 21
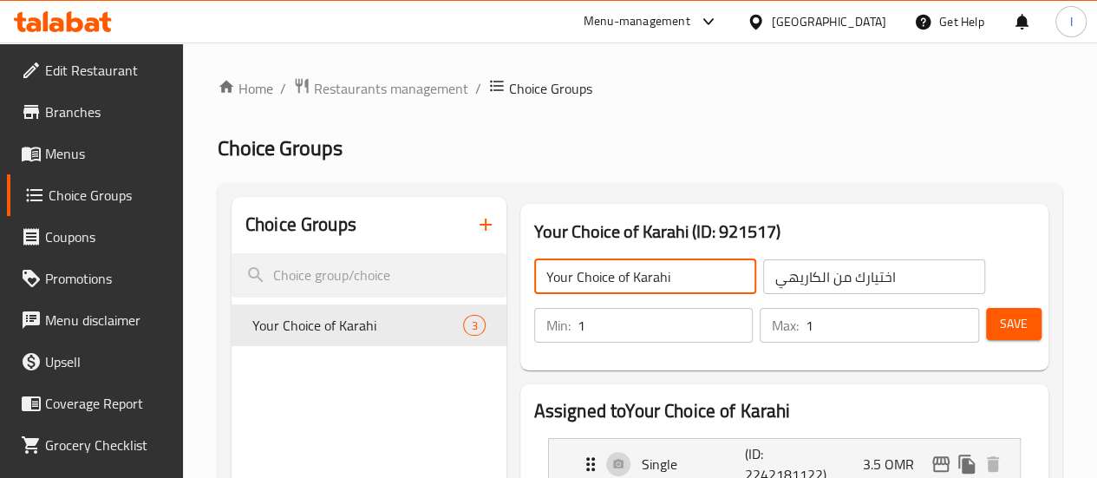
click at [559, 282] on input "Your Choice of Karahi" at bounding box center [645, 276] width 222 height 35
click at [644, 277] on input "Your Choice of [PERSON_NAME]" at bounding box center [645, 276] width 222 height 35
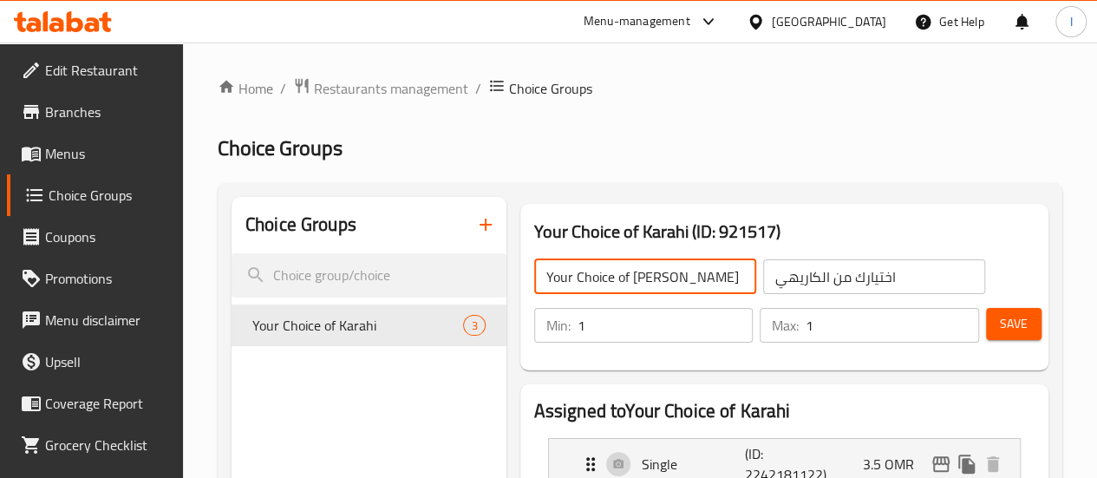
click at [644, 277] on input "Your Choice of [PERSON_NAME]" at bounding box center [645, 276] width 222 height 35
type input "Your Choice of [PERSON_NAME]"
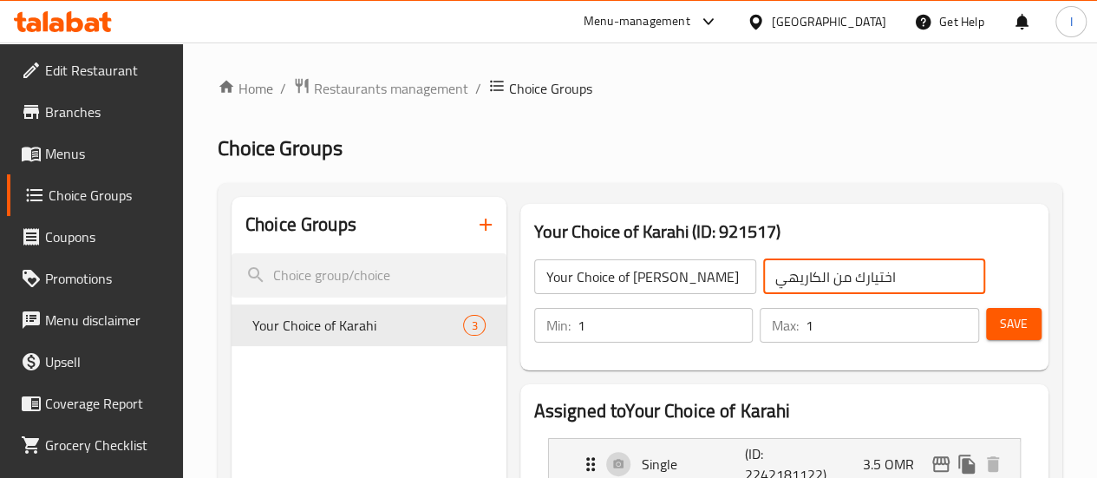
click at [796, 280] on input "اختيارك من الكاريهي" at bounding box center [874, 276] width 222 height 35
paste input "كراهي لحم الضأن"
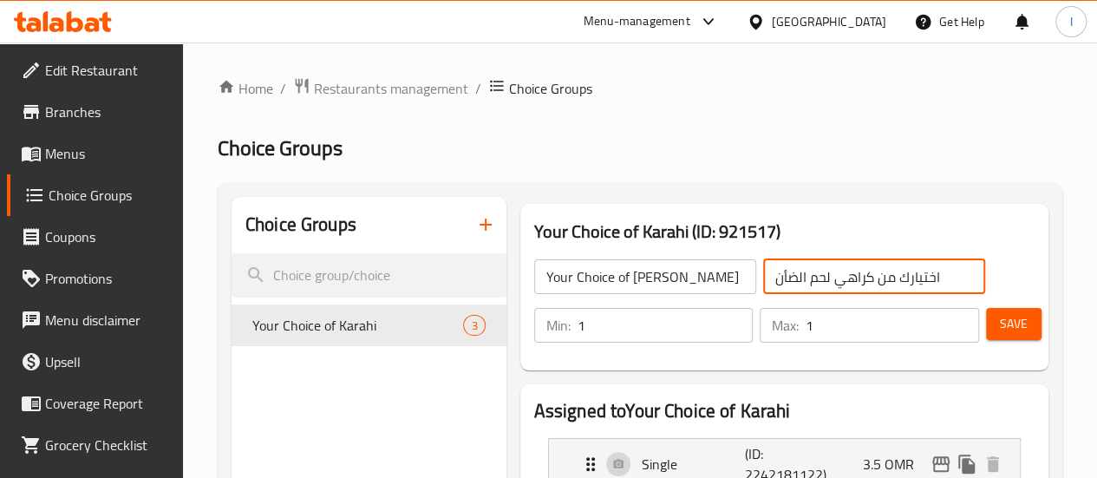
type input "اختيارك من كراهي لحم الضأن"
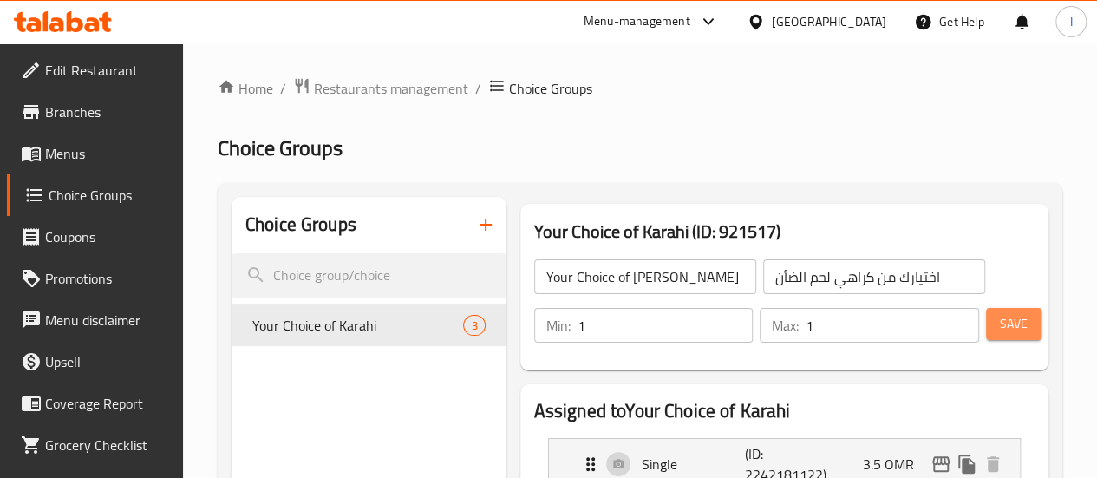
click at [1023, 334] on button "Save" at bounding box center [1014, 324] width 56 height 32
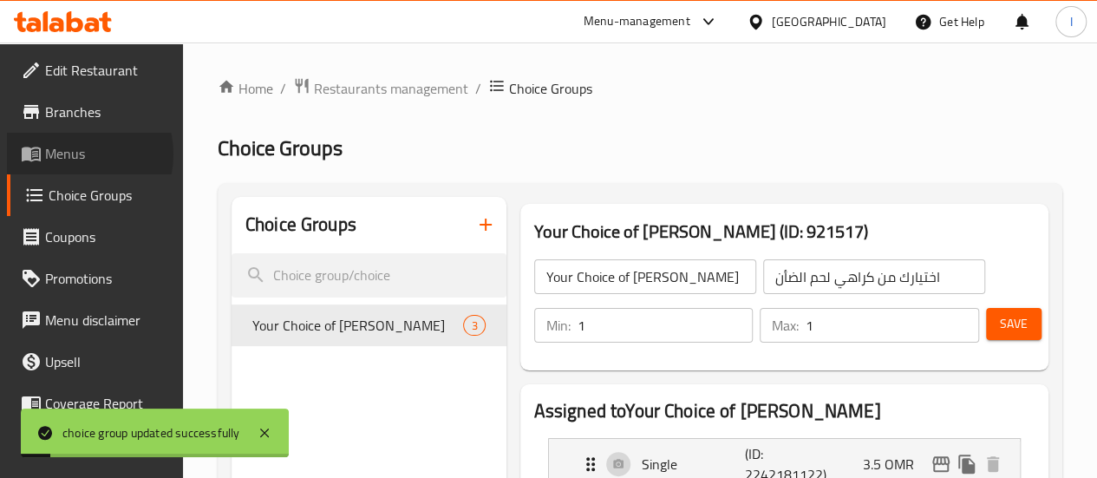
click at [73, 154] on span "Menus" at bounding box center [107, 153] width 124 height 21
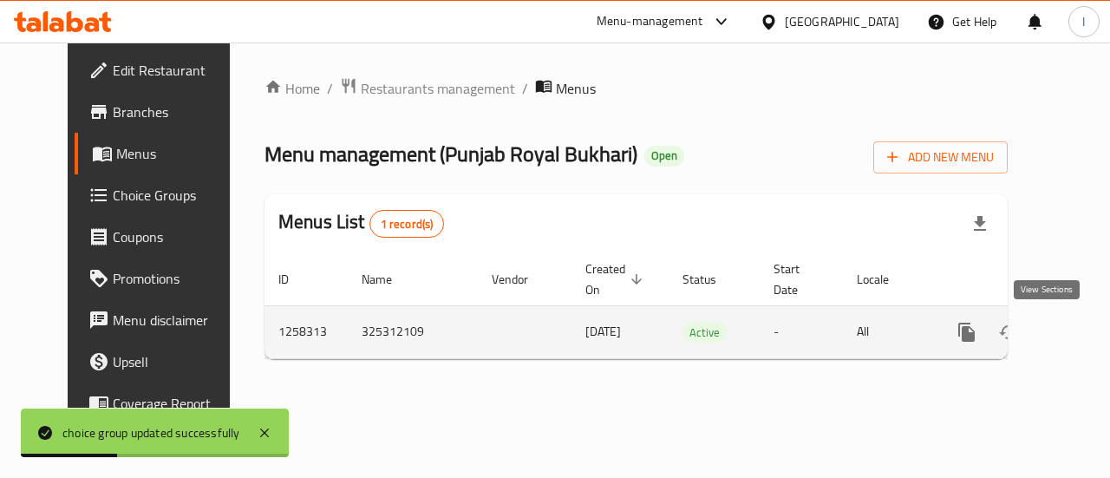
click at [1084, 333] on icon "enhanced table" at bounding box center [1092, 332] width 16 height 16
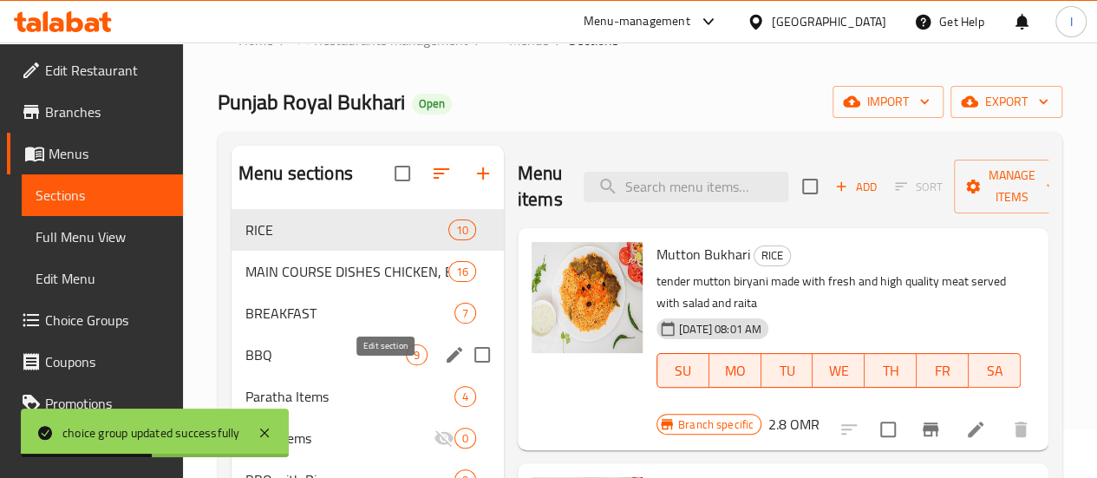
scroll to position [49, 0]
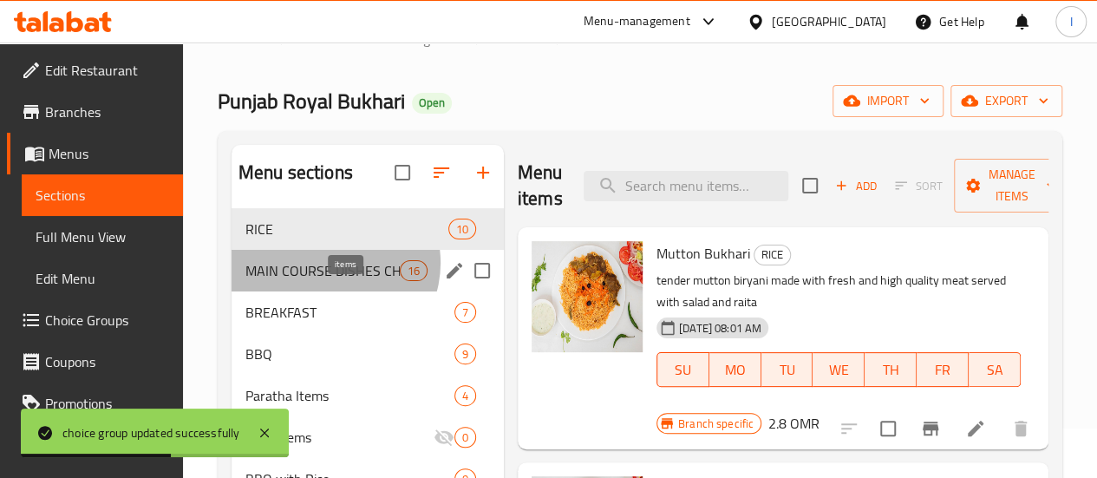
click at [401, 279] on span "16" at bounding box center [414, 271] width 26 height 16
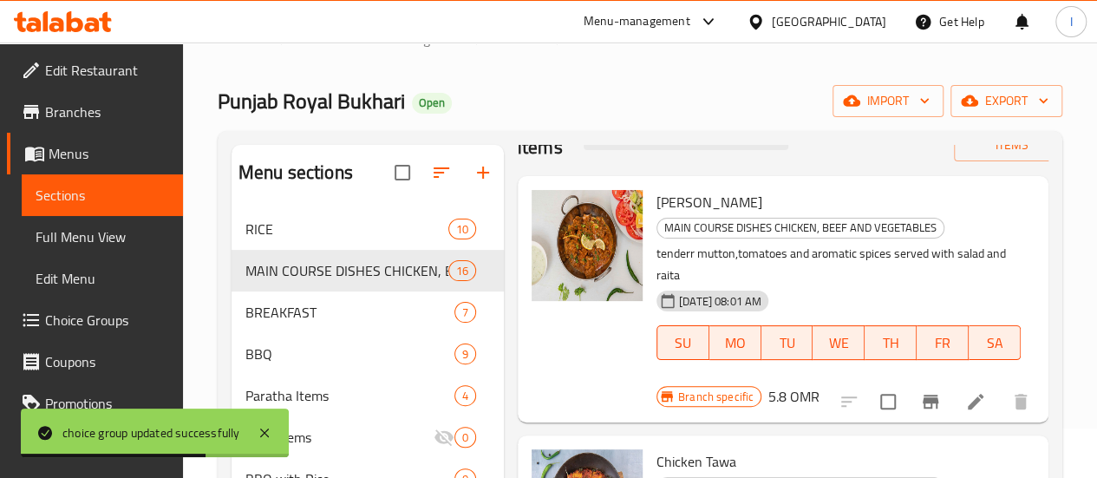
scroll to position [52, 0]
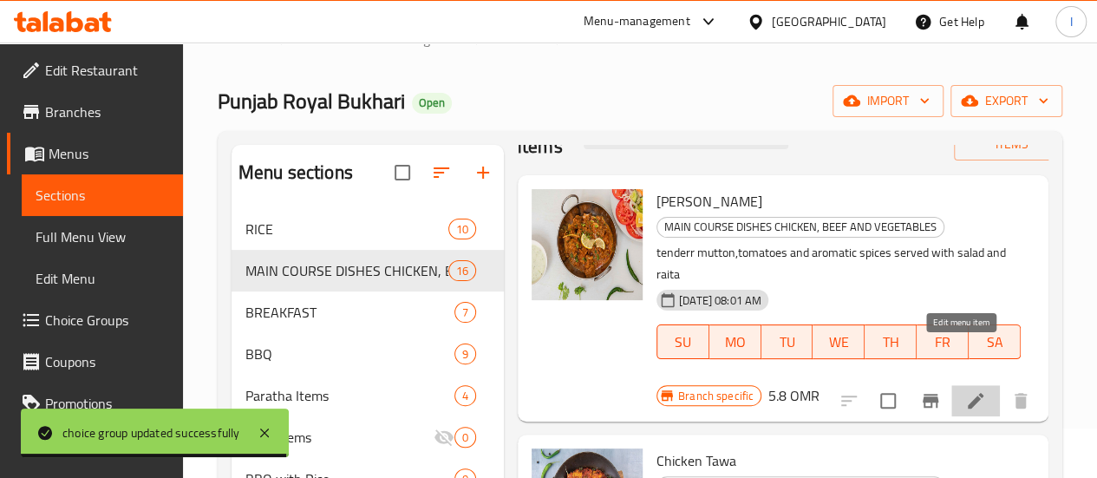
click at [968, 393] on icon at bounding box center [976, 401] width 16 height 16
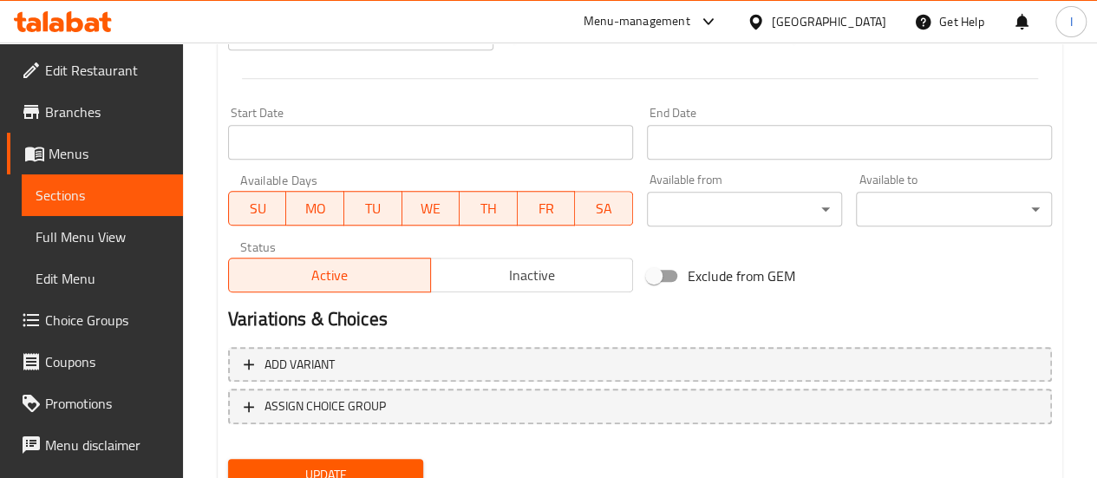
scroll to position [773, 0]
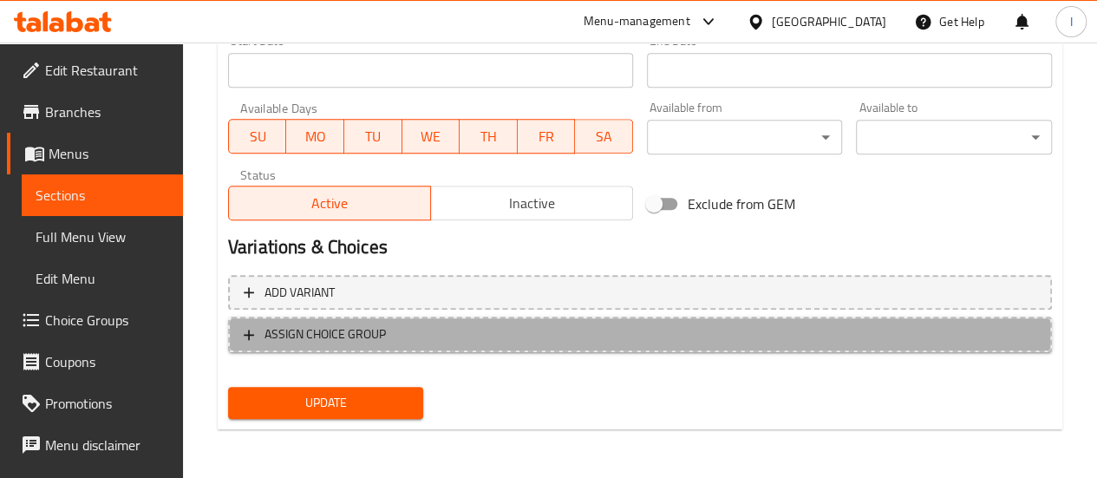
click at [409, 343] on span "ASSIGN CHOICE GROUP" at bounding box center [640, 334] width 793 height 22
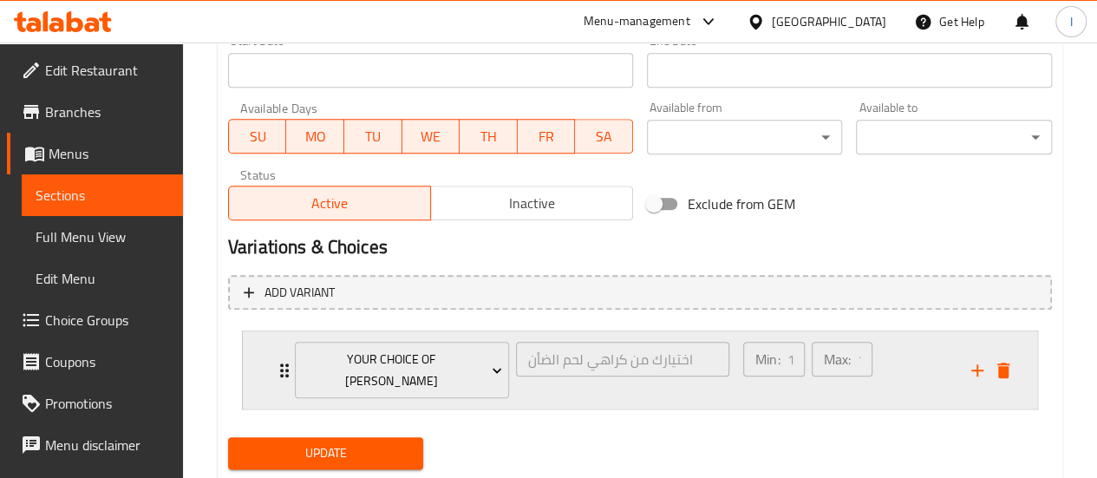
scroll to position [553, 0]
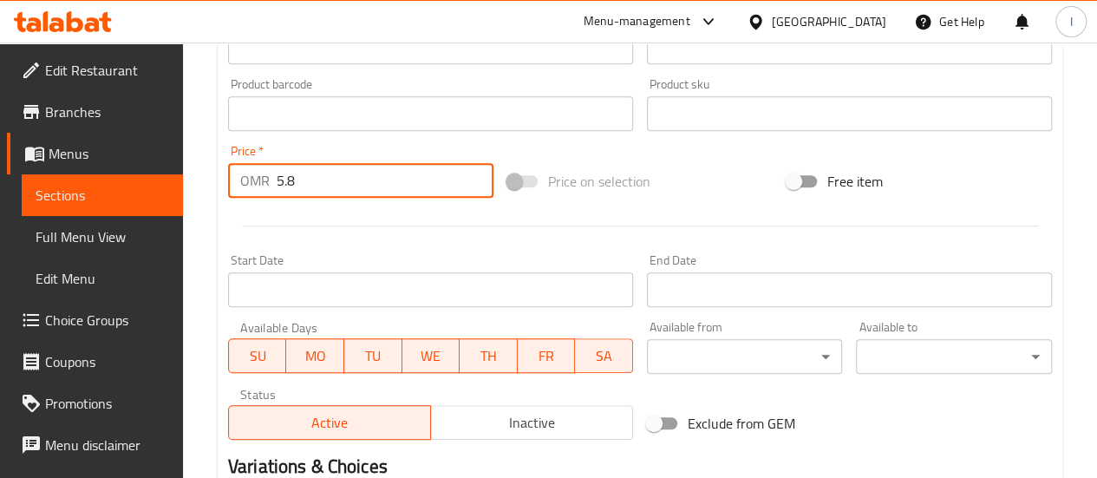
click at [359, 186] on input "5.8" at bounding box center [385, 180] width 217 height 35
type input "5"
type input "0"
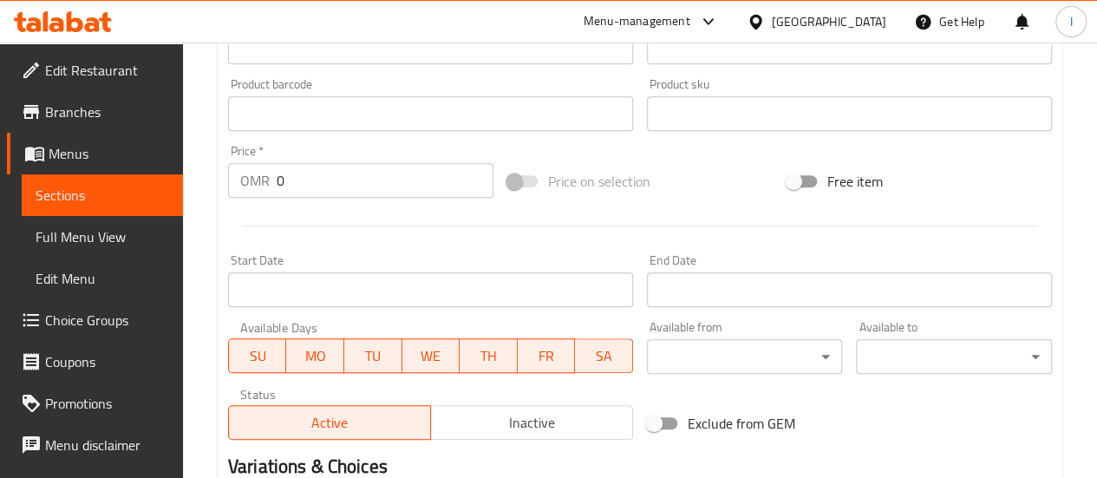
click at [361, 227] on div at bounding box center [640, 226] width 838 height 42
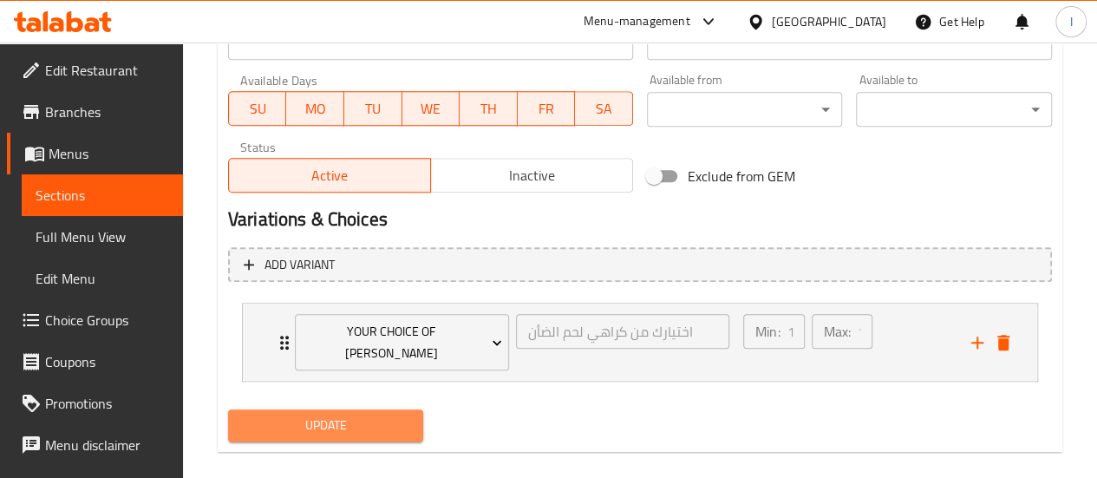
click at [349, 415] on span "Update" at bounding box center [326, 426] width 168 height 22
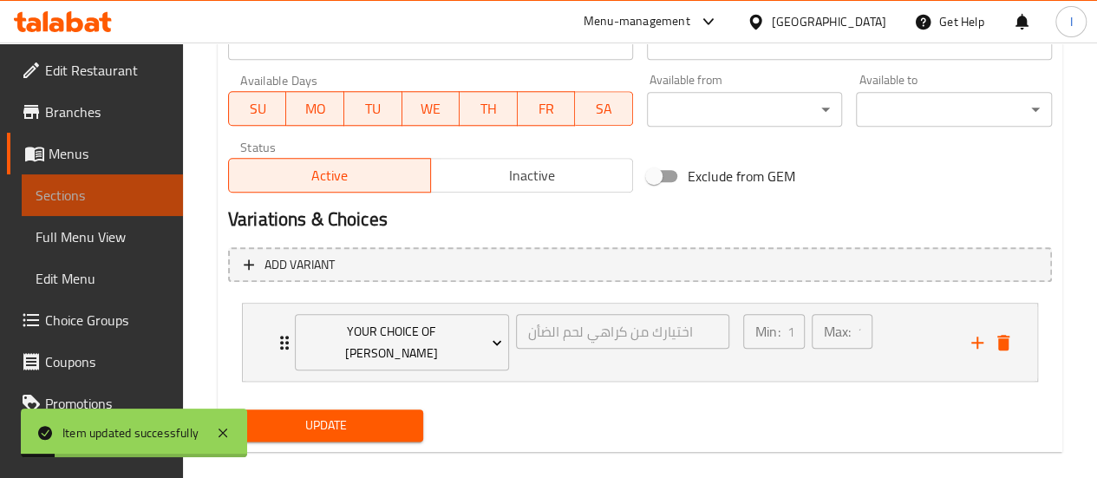
click at [113, 198] on span "Sections" at bounding box center [103, 195] width 134 height 21
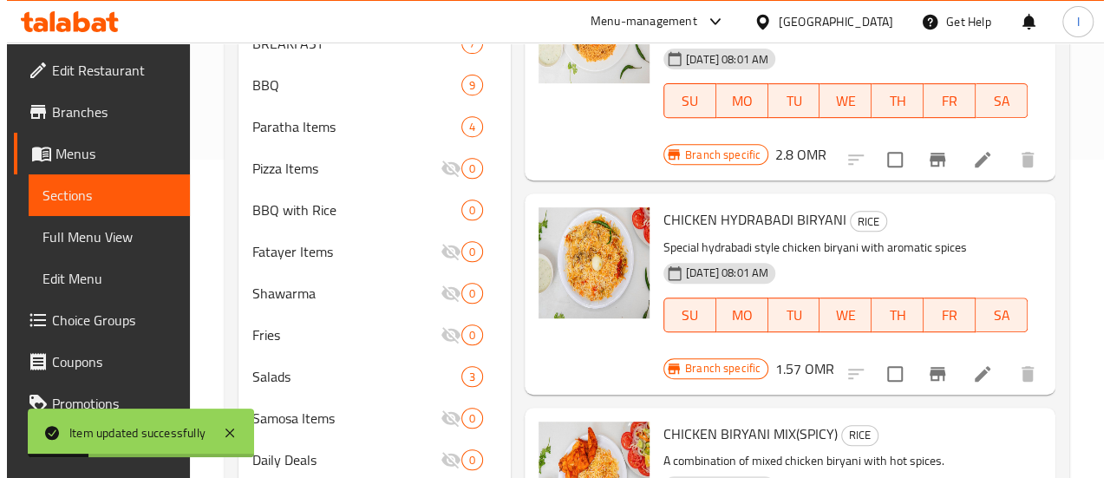
scroll to position [166, 0]
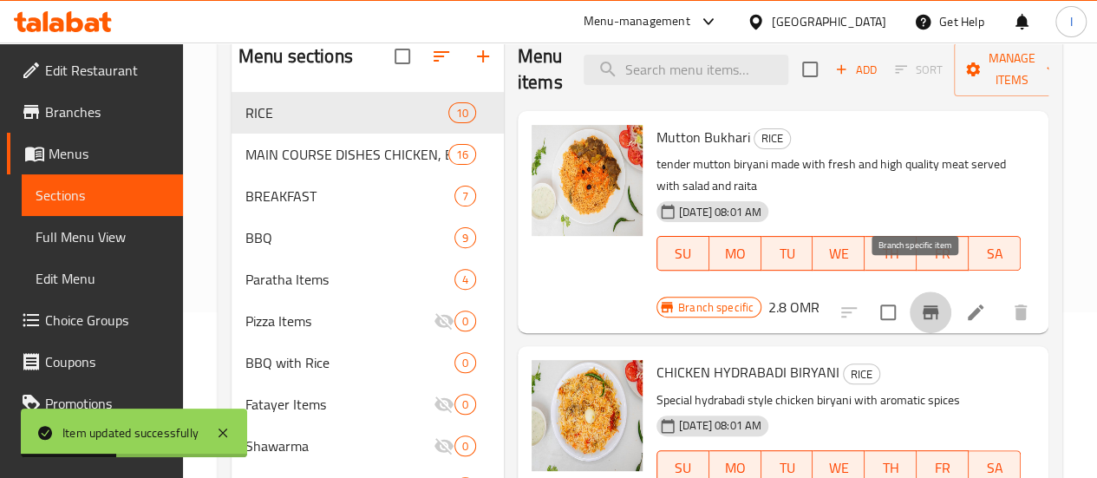
click at [920, 302] on icon "Branch-specific-item" at bounding box center [930, 312] width 21 height 21
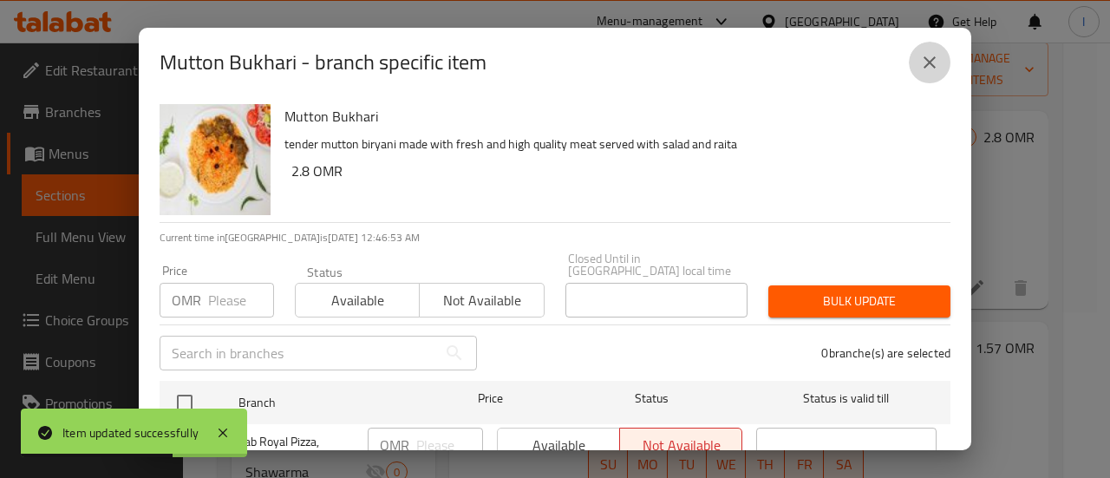
click at [931, 48] on button "close" at bounding box center [930, 63] width 42 height 42
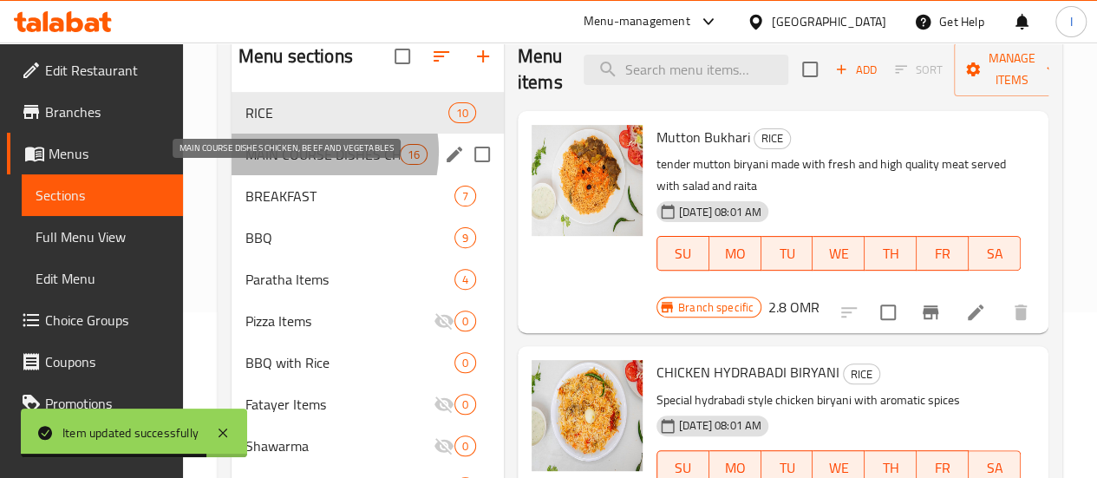
click at [312, 165] on span "MAIN COURSE DISHES CHICKEN, BEEF AND VEGETABLES" at bounding box center [322, 154] width 154 height 21
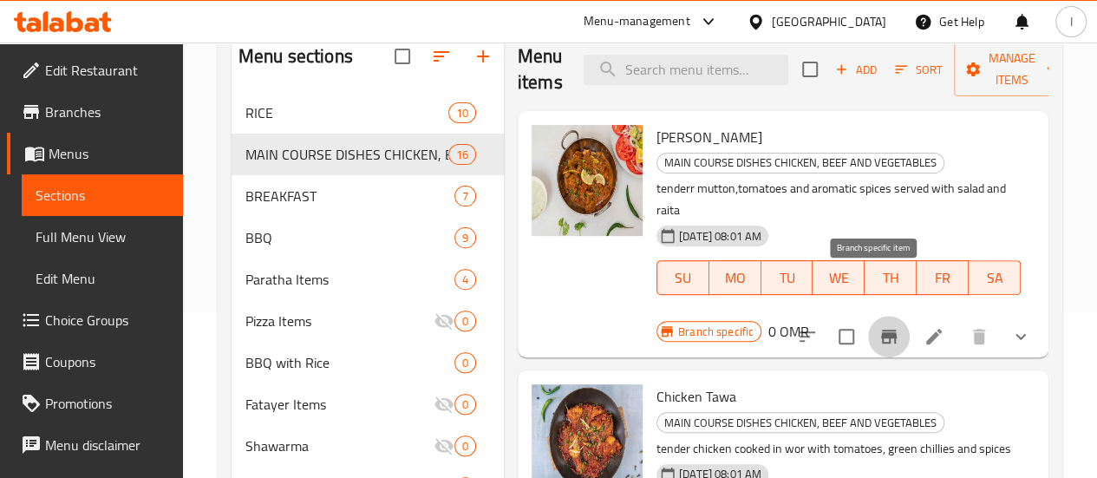
click at [885, 316] on button "Branch-specific-item" at bounding box center [889, 337] width 42 height 42
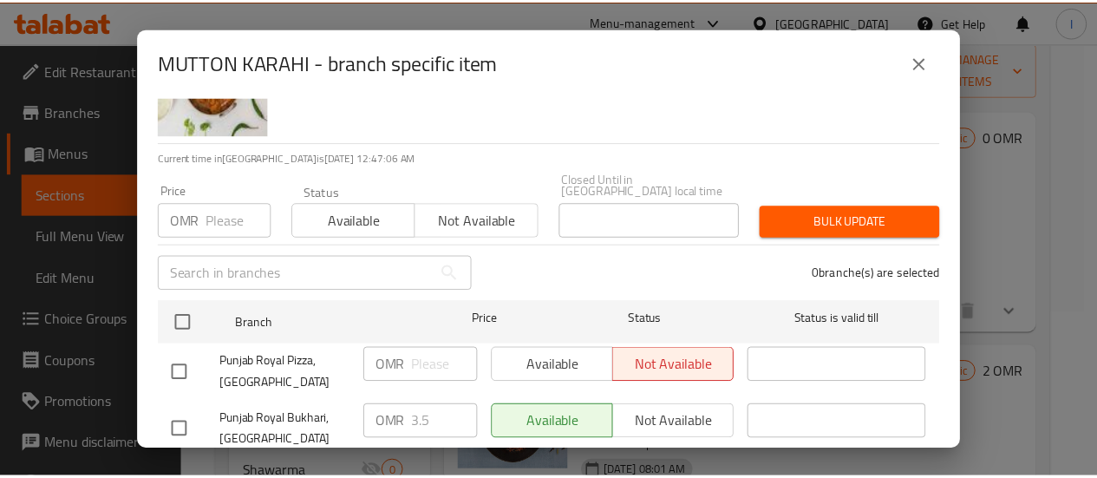
scroll to position [80, 0]
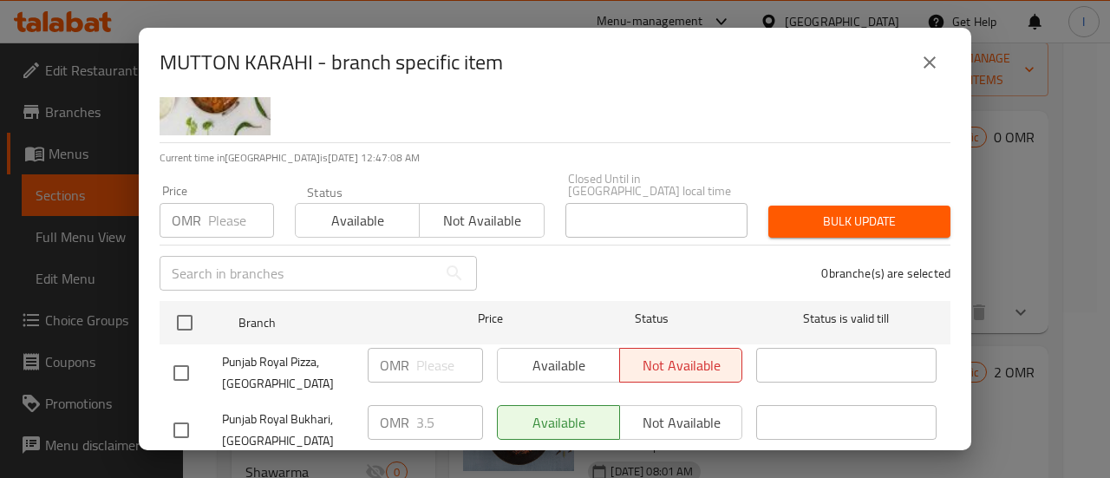
click at [232, 204] on input "number" at bounding box center [241, 220] width 66 height 35
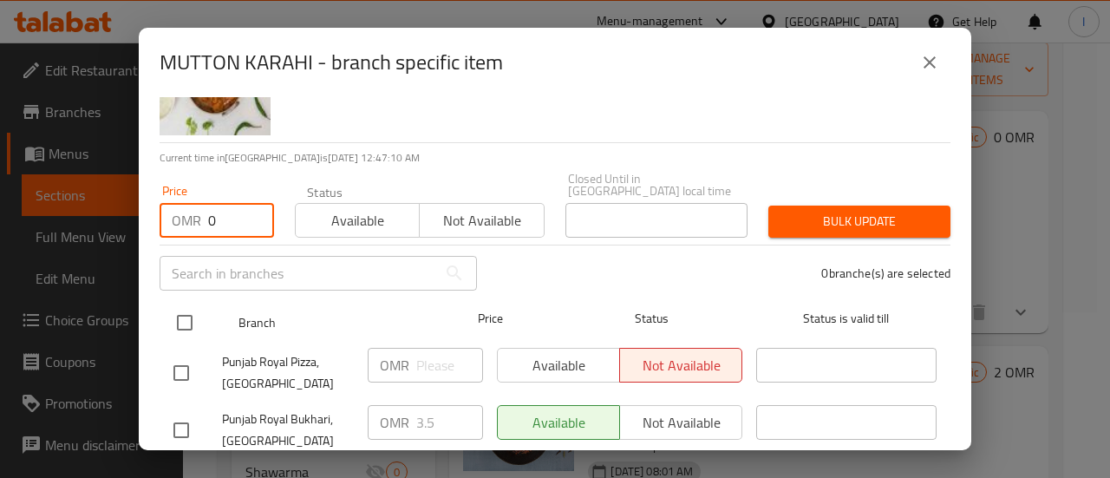
type input "0"
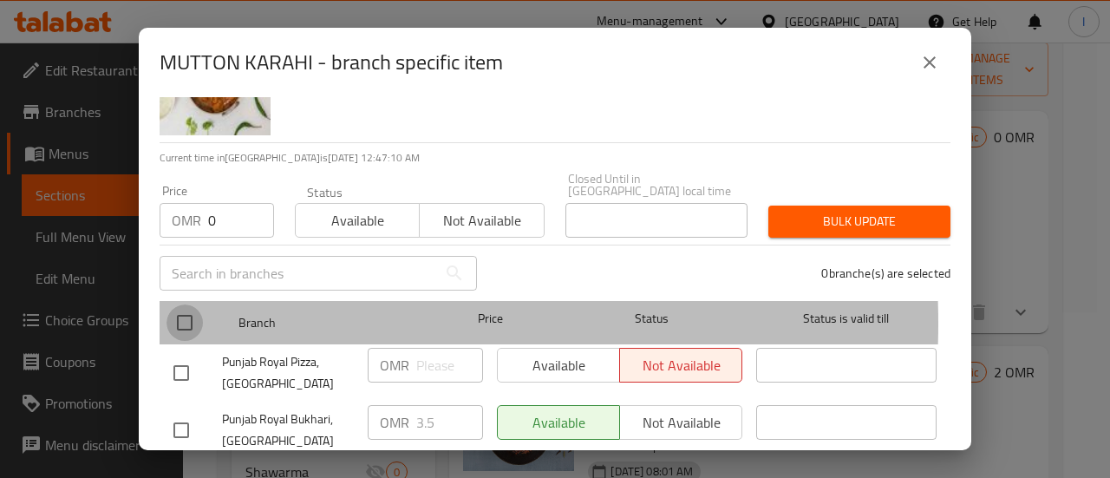
click at [183, 311] on input "checkbox" at bounding box center [185, 322] width 36 height 36
checkbox input "true"
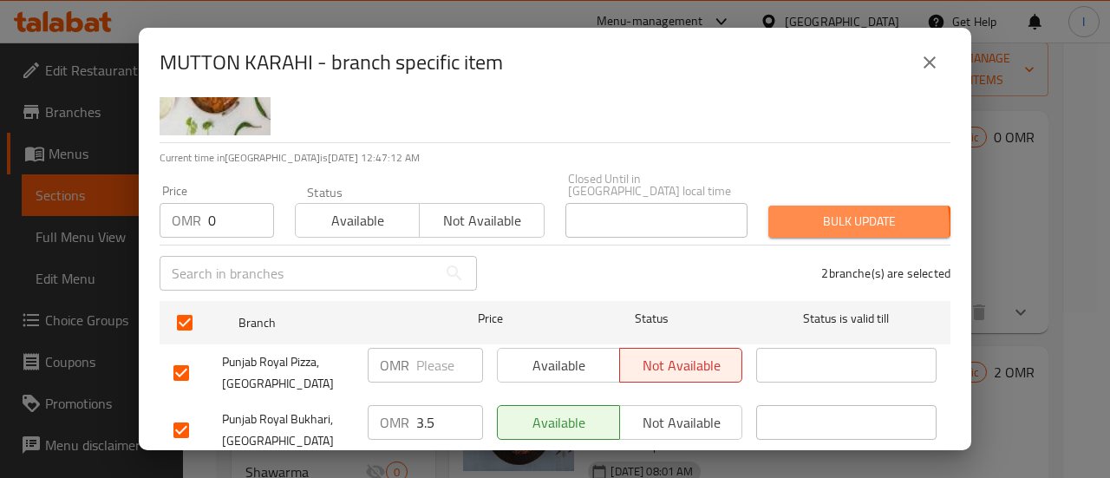
click at [815, 214] on span "Bulk update" at bounding box center [859, 222] width 154 height 22
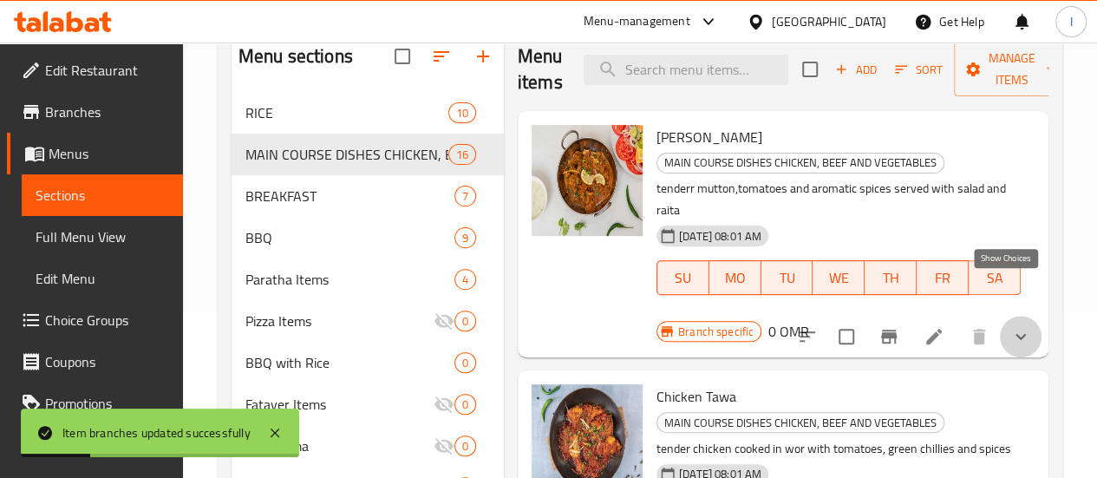
click at [1010, 326] on icon "show more" at bounding box center [1020, 336] width 21 height 21
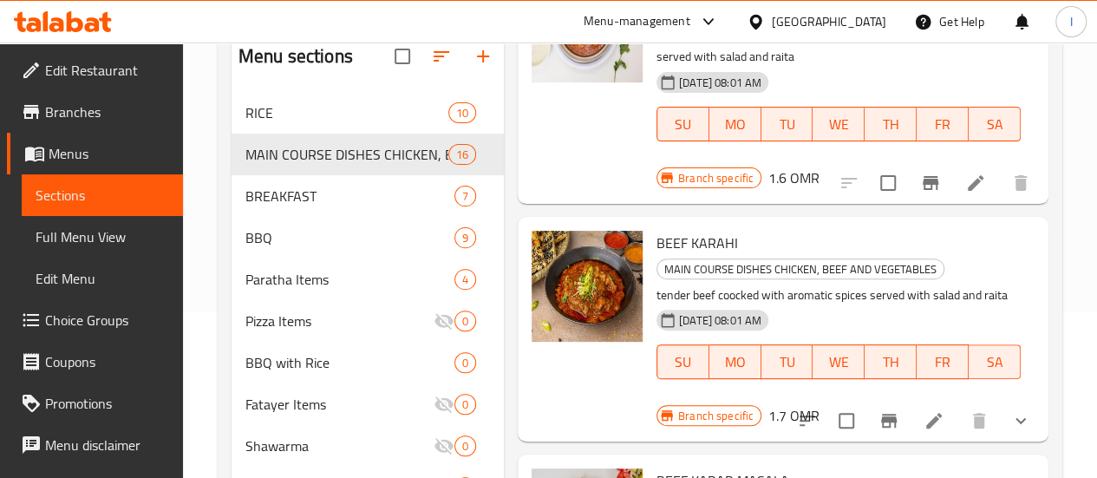
scroll to position [2206, 0]
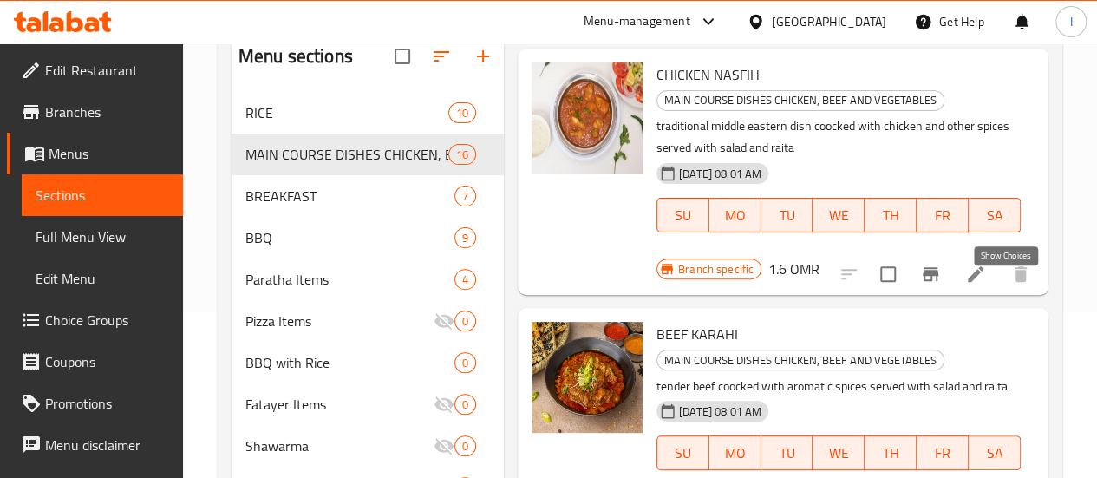
click at [119, 322] on span "Choice Groups" at bounding box center [107, 320] width 124 height 21
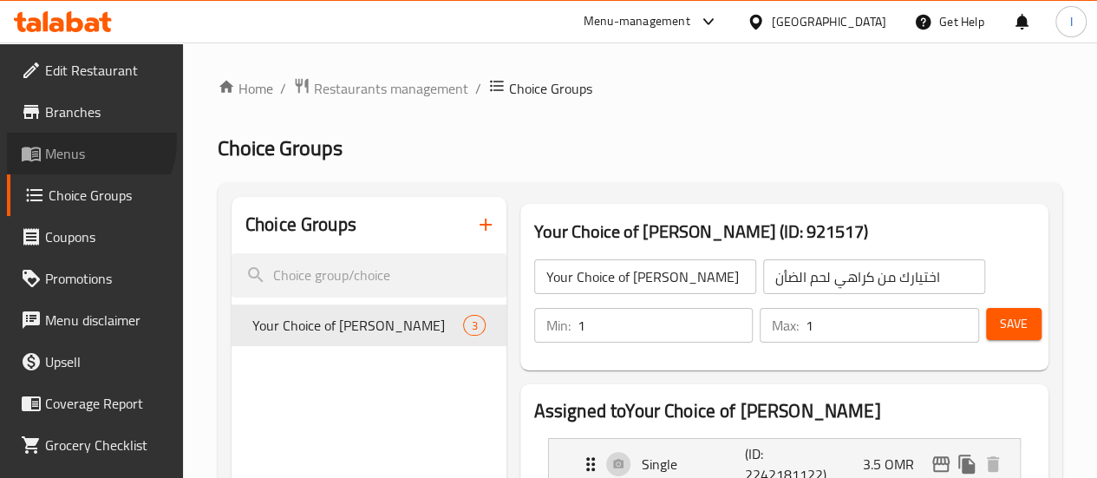
click at [86, 141] on link "Menus" at bounding box center [95, 154] width 176 height 42
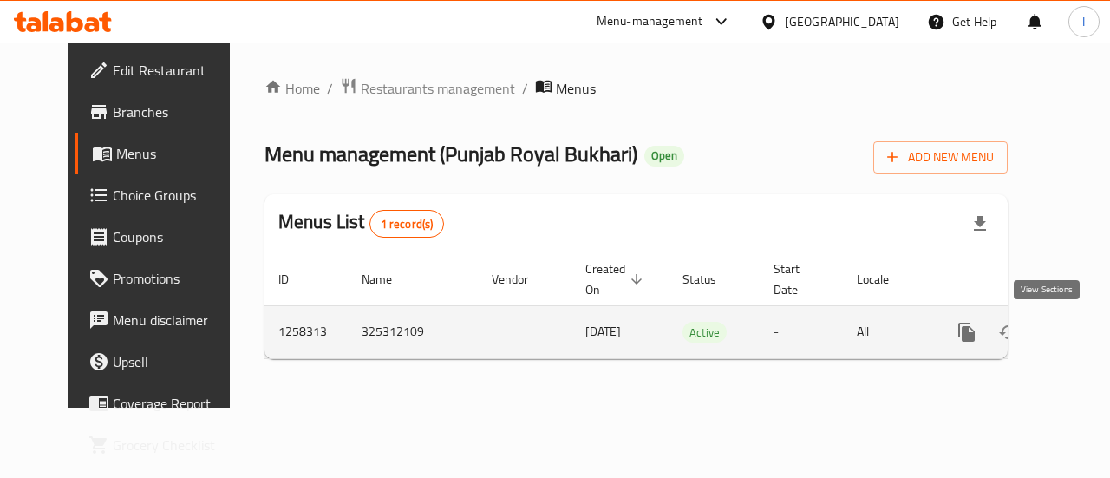
click at [1082, 327] on icon "enhanced table" at bounding box center [1092, 332] width 21 height 21
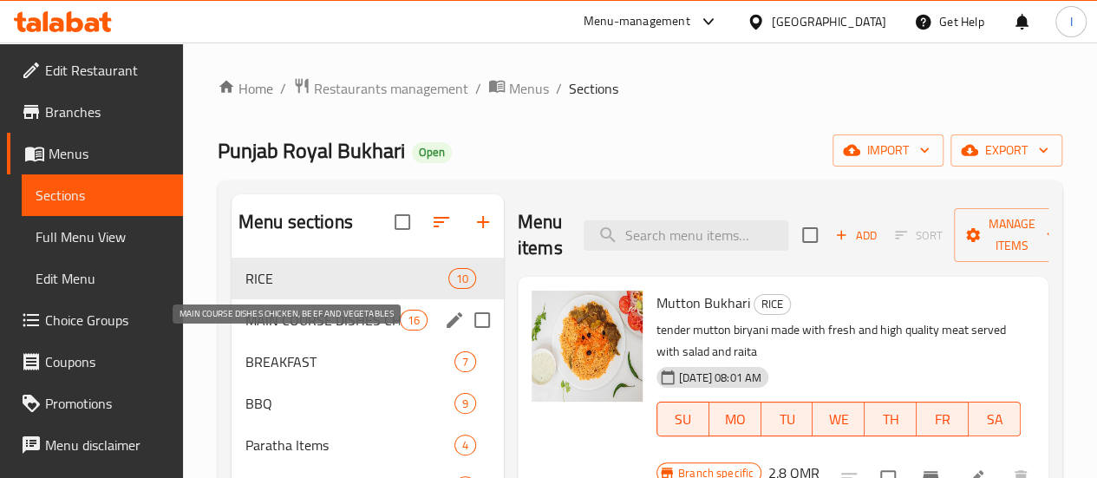
click at [277, 330] on span "MAIN COURSE DISHES CHICKEN, BEEF AND VEGETABLES" at bounding box center [322, 320] width 154 height 21
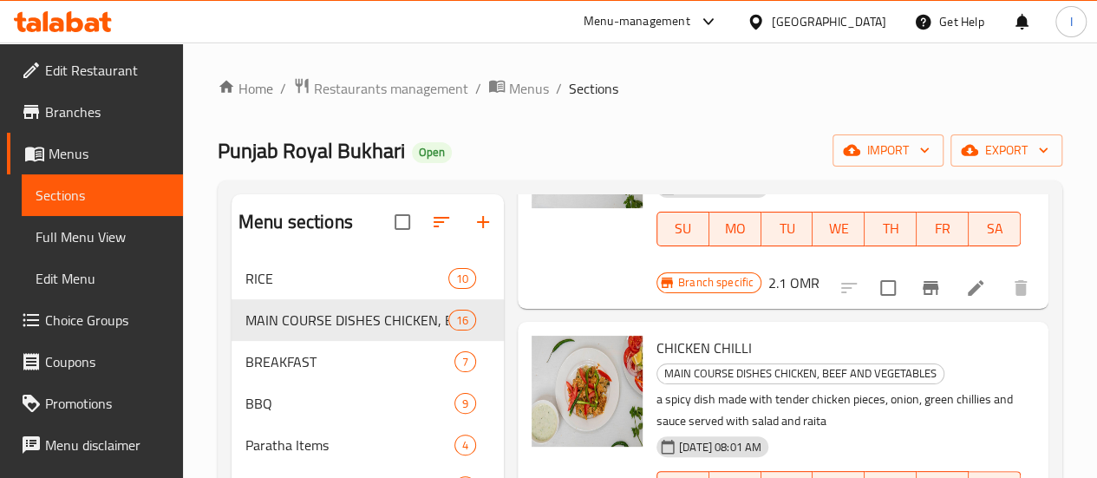
scroll to position [1408, 0]
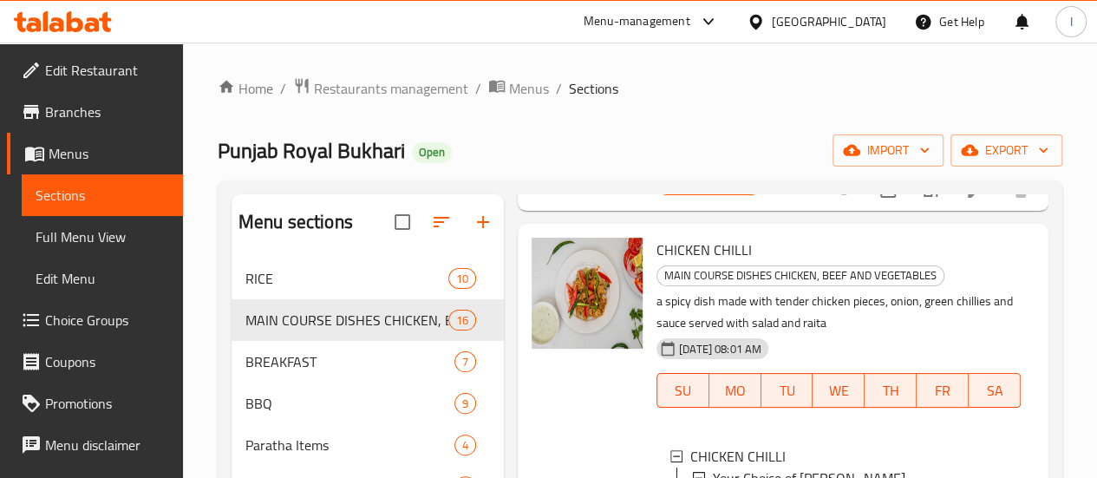
scroll to position [1546, 0]
click at [95, 310] on span "Choice Groups" at bounding box center [107, 320] width 124 height 21
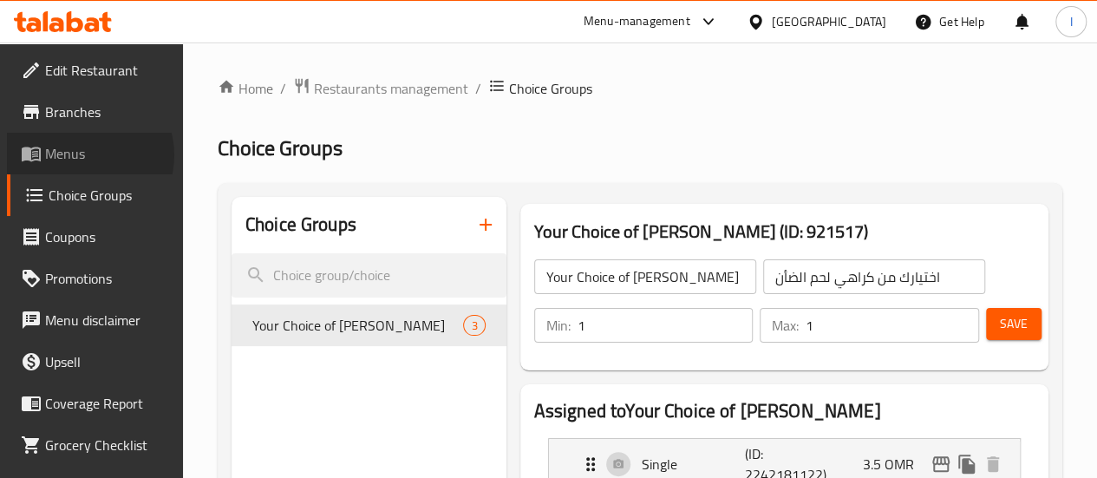
click at [87, 155] on span "Menus" at bounding box center [107, 153] width 124 height 21
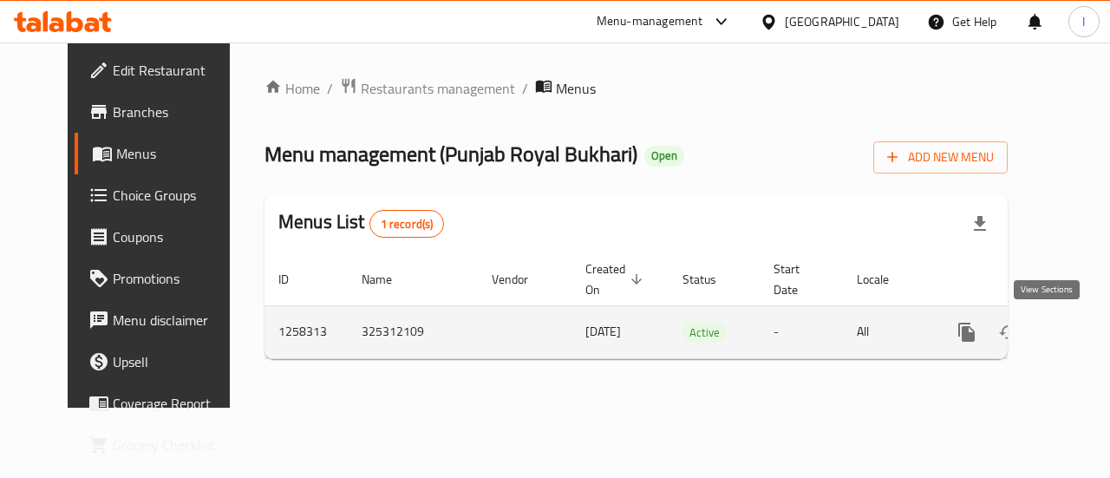
click at [1082, 336] on icon "enhanced table" at bounding box center [1092, 332] width 21 height 21
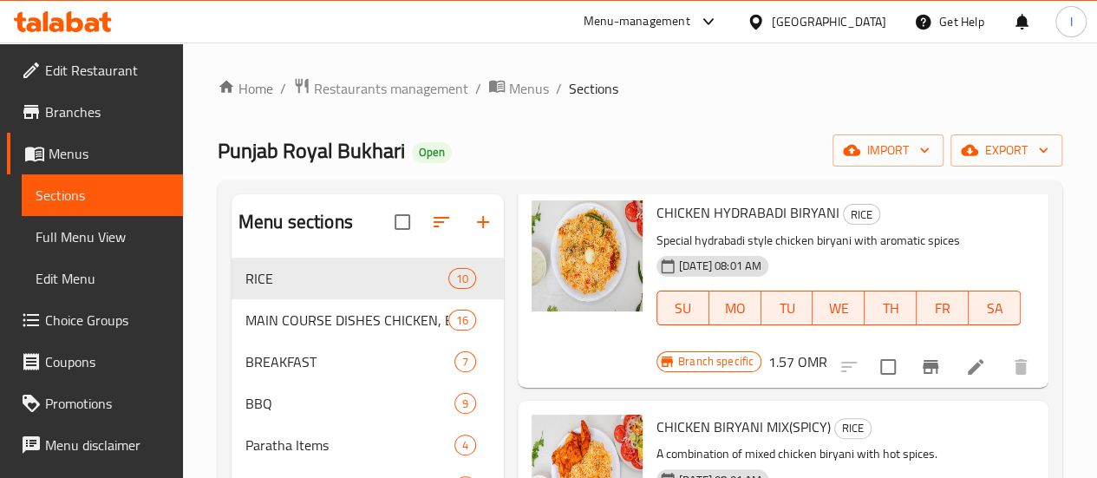
scroll to position [330, 0]
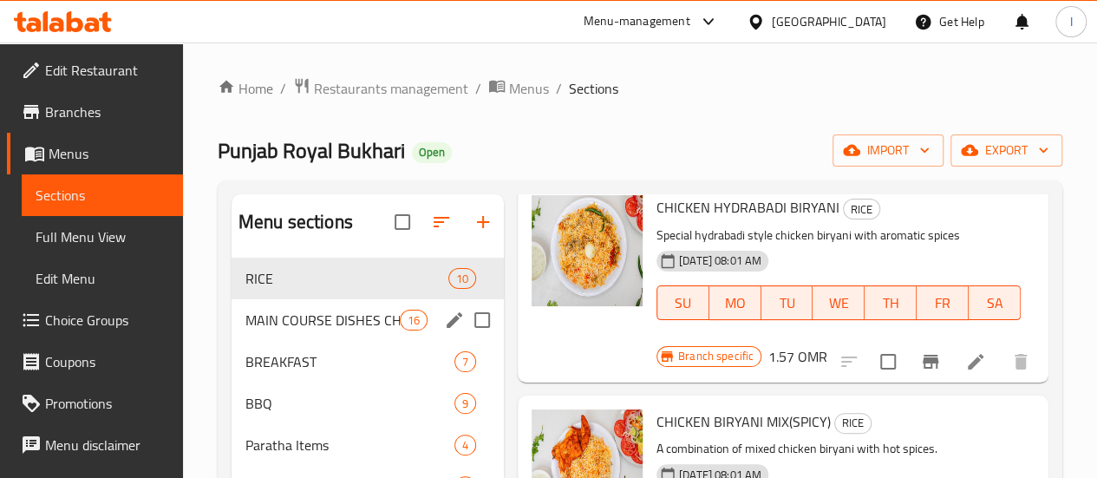
click at [370, 337] on div "MAIN COURSE DISHES CHICKEN, BEEF AND VEGETABLES 16" at bounding box center [368, 320] width 272 height 42
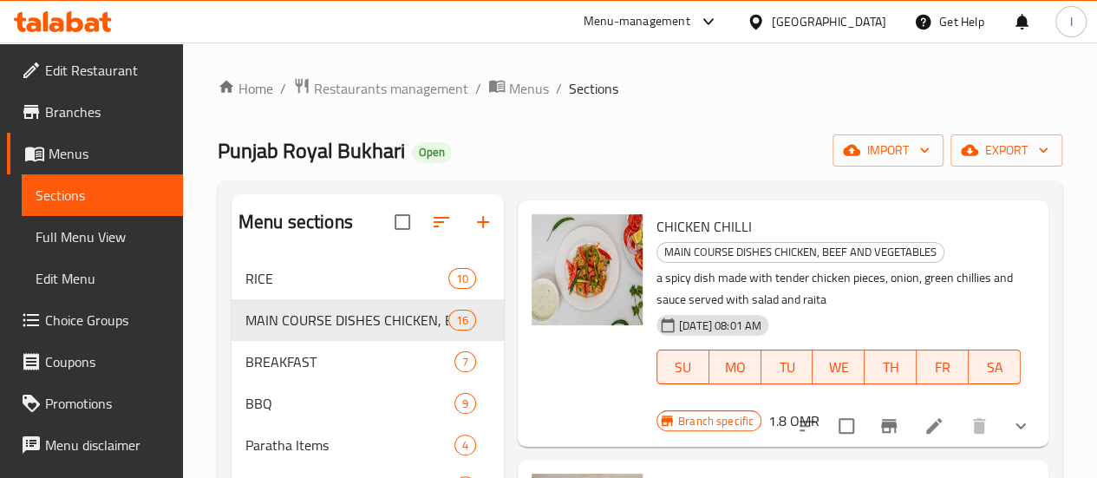
scroll to position [1443, 0]
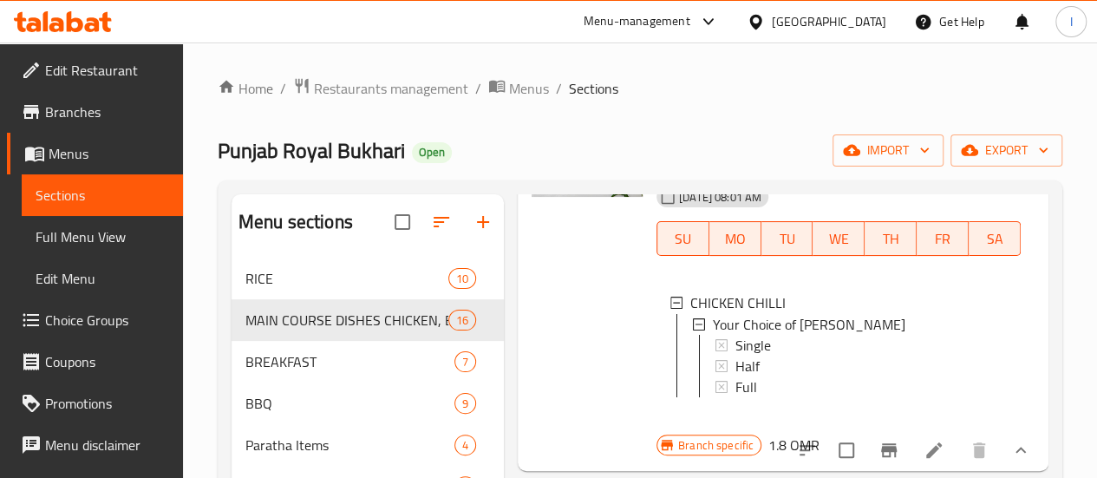
scroll to position [1698, 0]
click at [928, 440] on icon at bounding box center [934, 450] width 21 height 21
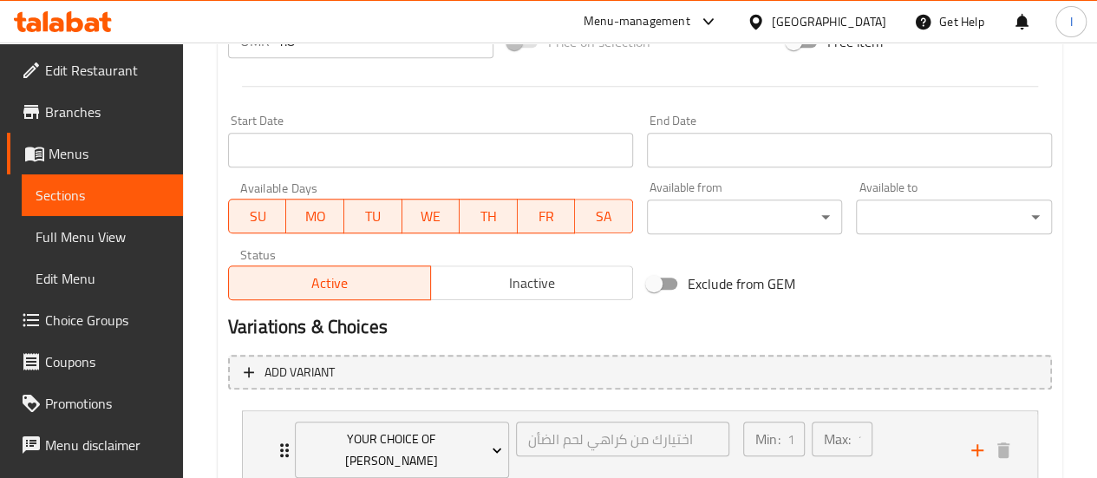
scroll to position [801, 0]
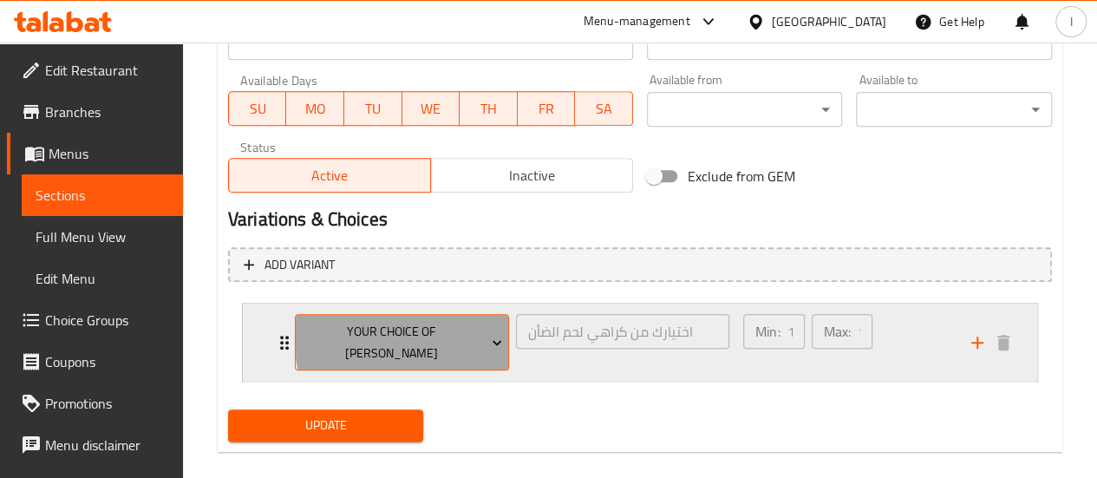
click at [494, 340] on icon "Expand" at bounding box center [497, 342] width 9 height 5
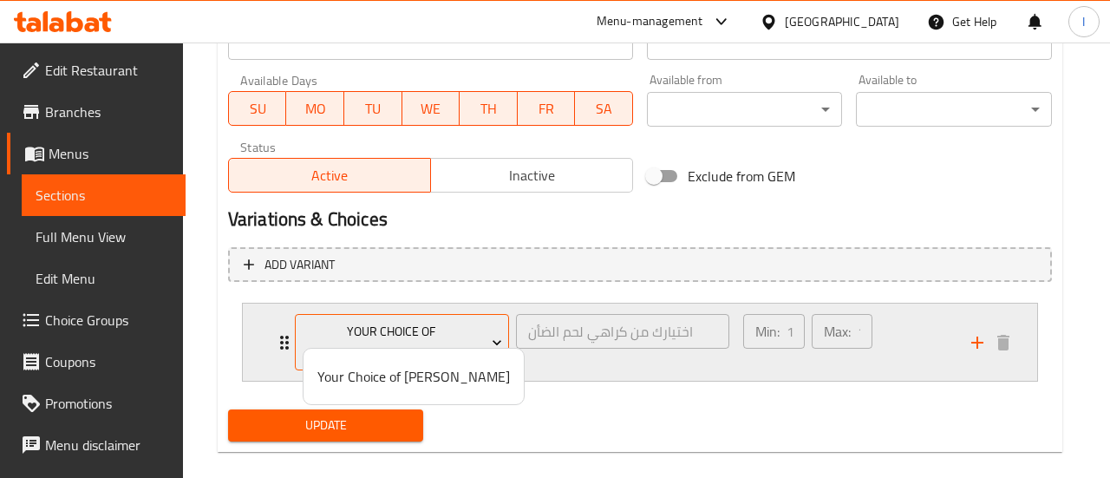
click at [494, 330] on div at bounding box center [555, 239] width 1110 height 478
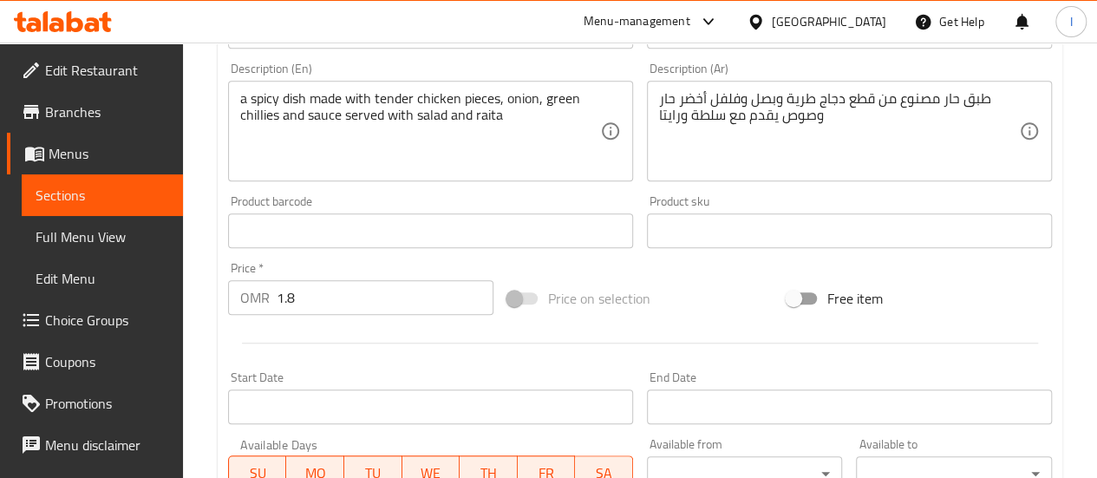
scroll to position [435, 0]
click at [73, 159] on span "Menus" at bounding box center [109, 153] width 121 height 21
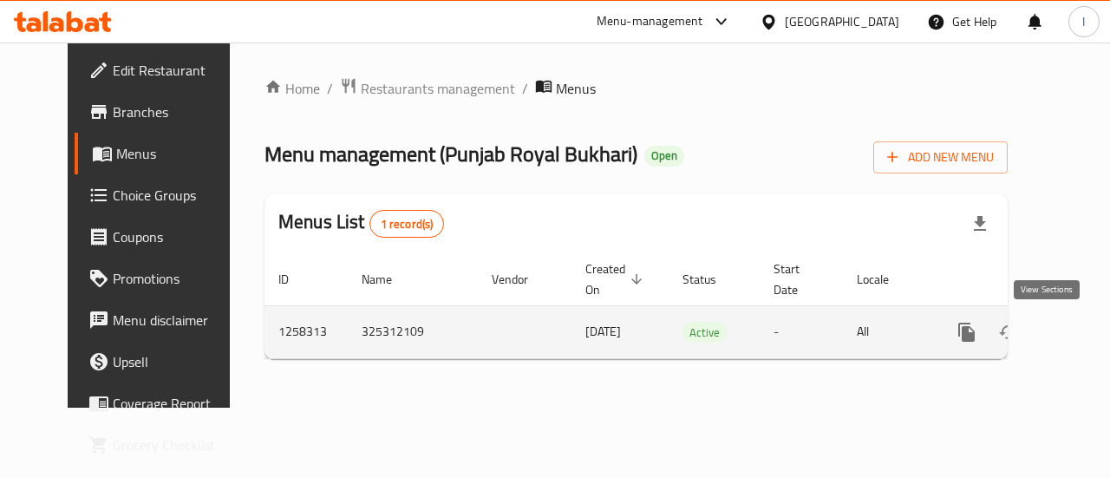
click at [1084, 331] on icon "enhanced table" at bounding box center [1092, 332] width 16 height 16
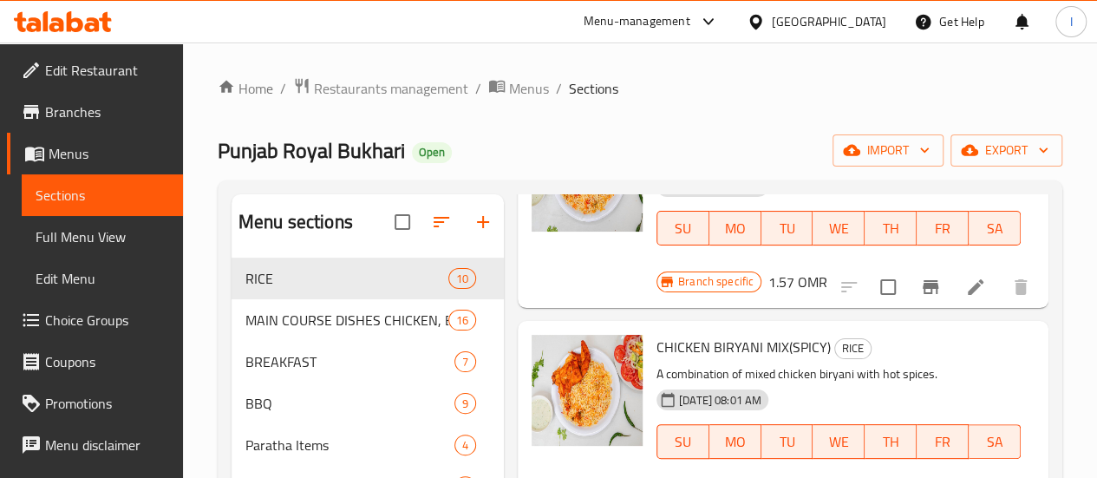
scroll to position [408, 0]
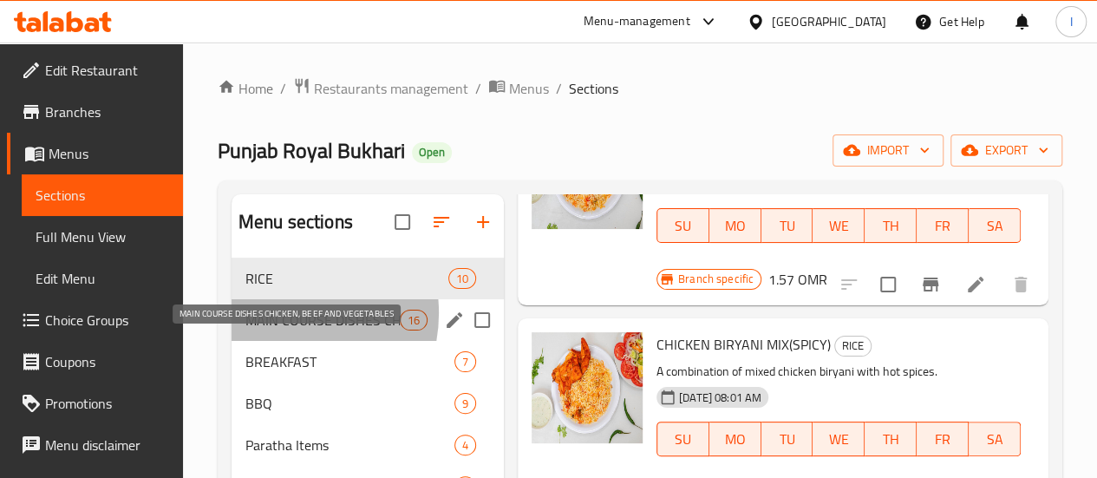
click at [281, 330] on span "MAIN COURSE DISHES CHICKEN, BEEF AND VEGETABLES" at bounding box center [322, 320] width 154 height 21
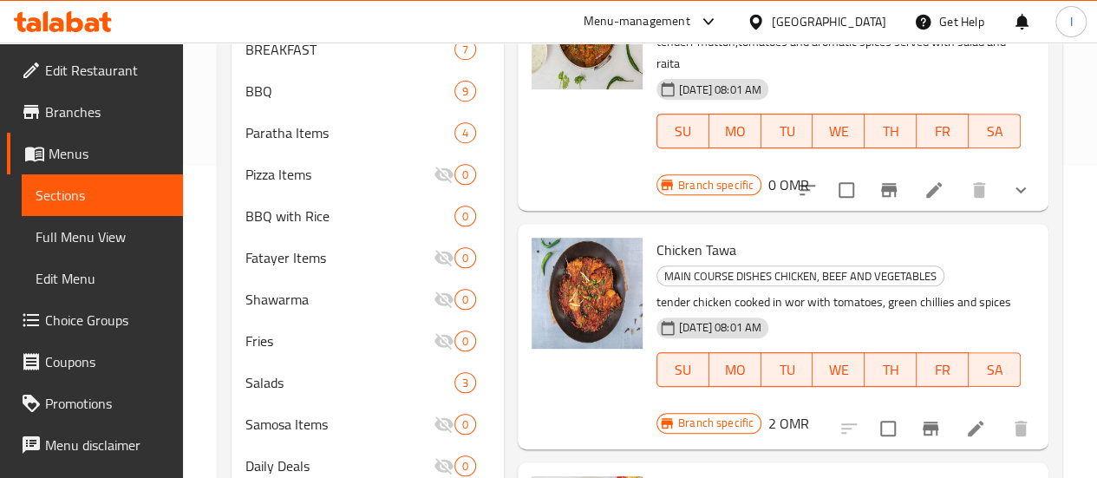
scroll to position [308, 0]
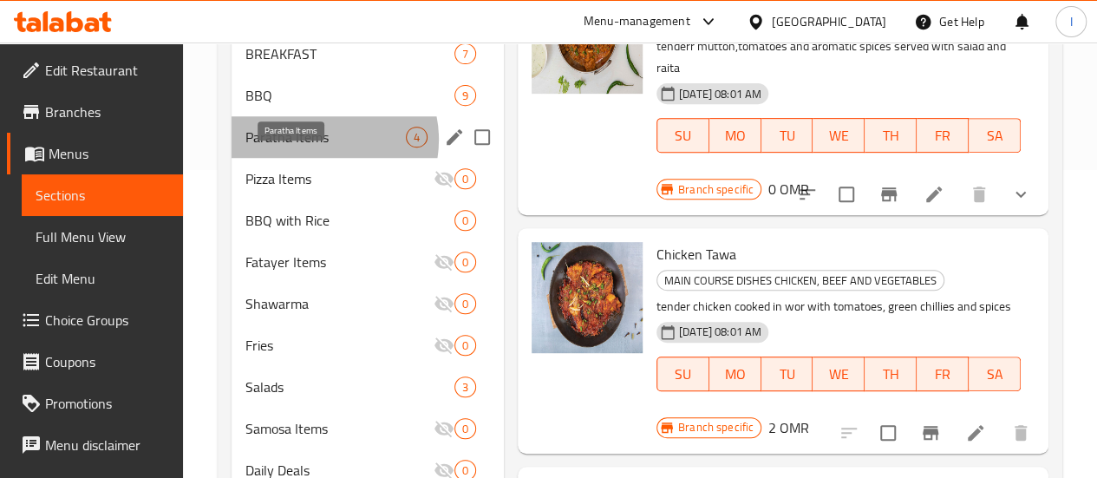
click at [320, 147] on span "Paratha Items" at bounding box center [325, 137] width 160 height 21
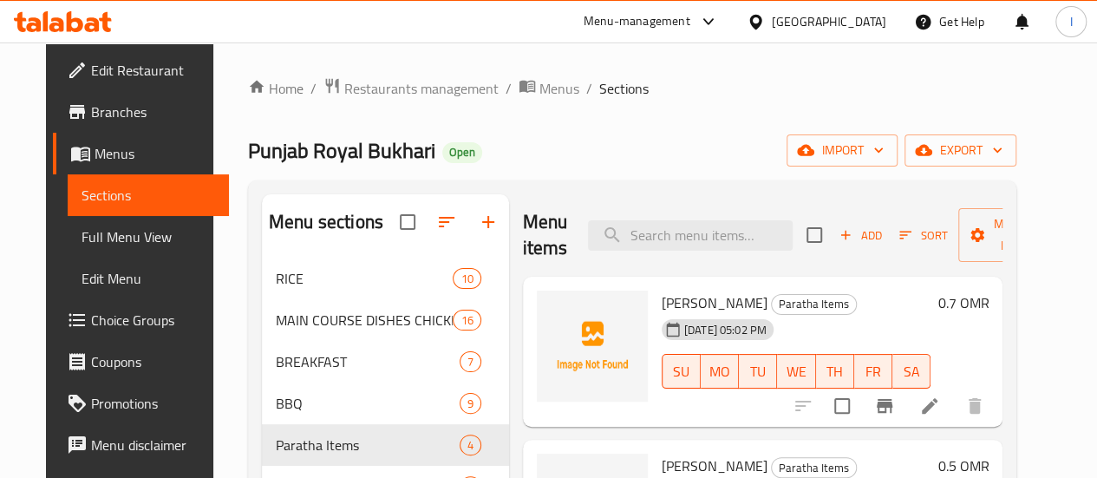
drag, startPoint x: 547, startPoint y: 157, endPoint x: 292, endPoint y: 291, distance: 288.2
click at [292, 291] on div "RICE 10" at bounding box center [385, 279] width 247 height 42
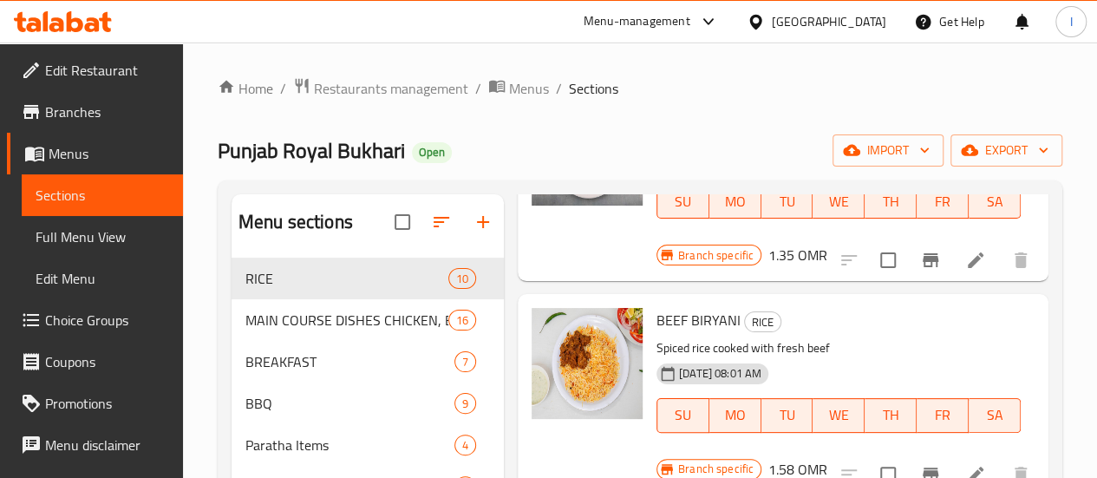
scroll to position [1355, 0]
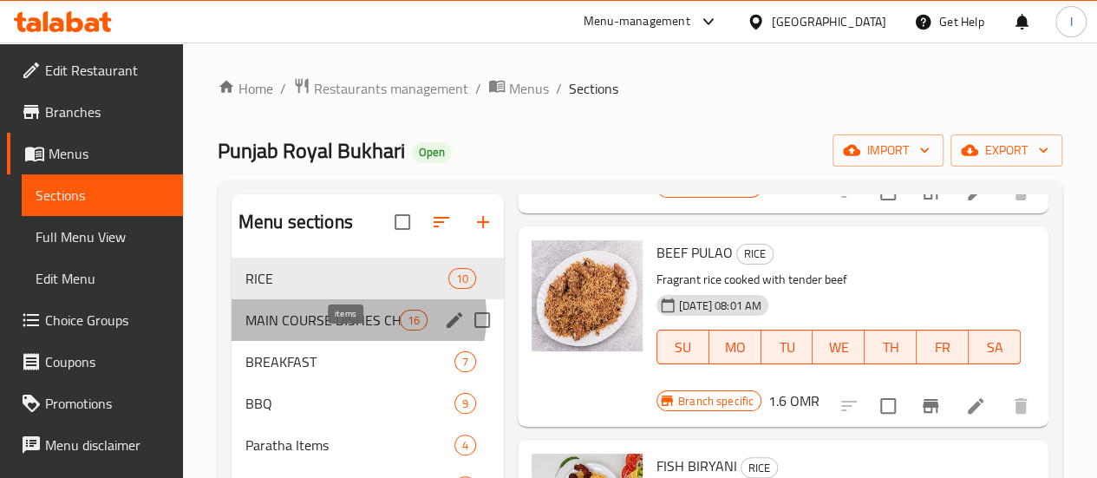
click at [401, 329] on span "16" at bounding box center [414, 320] width 26 height 16
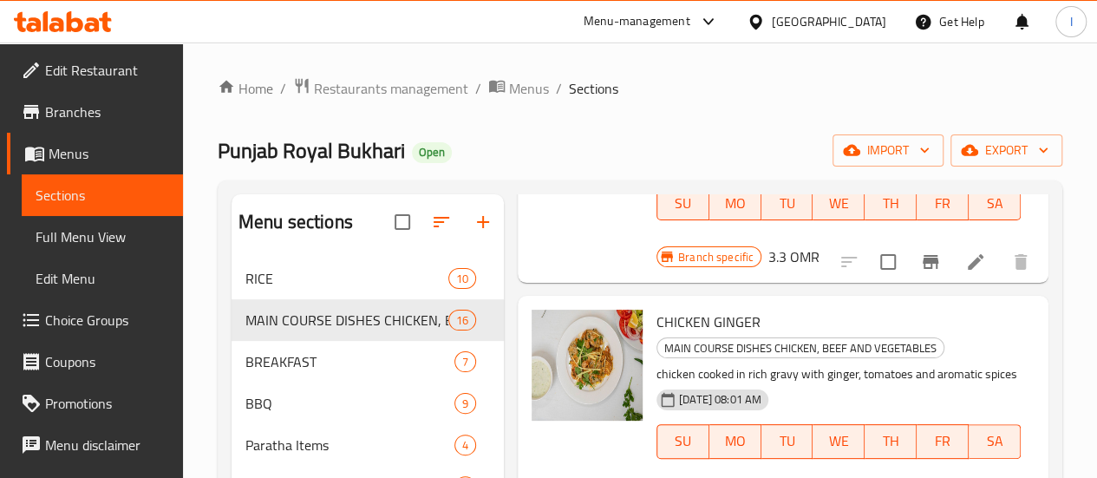
scroll to position [1233, 0]
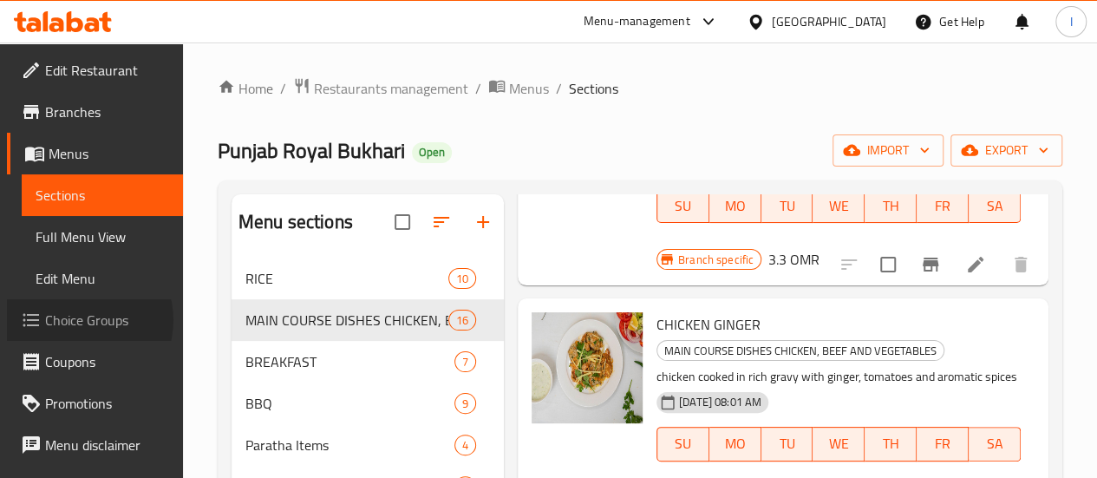
click at [82, 320] on span "Choice Groups" at bounding box center [107, 320] width 124 height 21
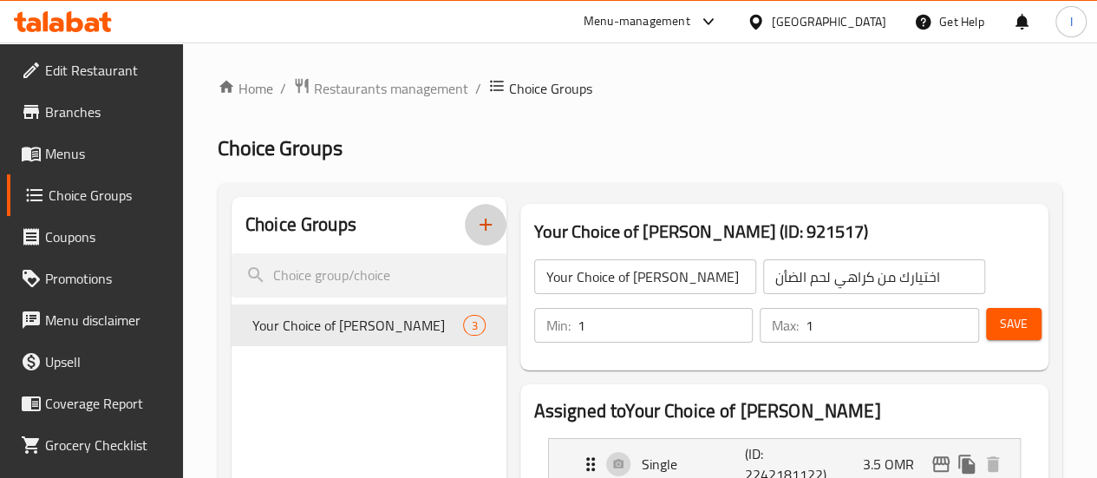
click at [480, 226] on icon "button" at bounding box center [486, 225] width 12 height 12
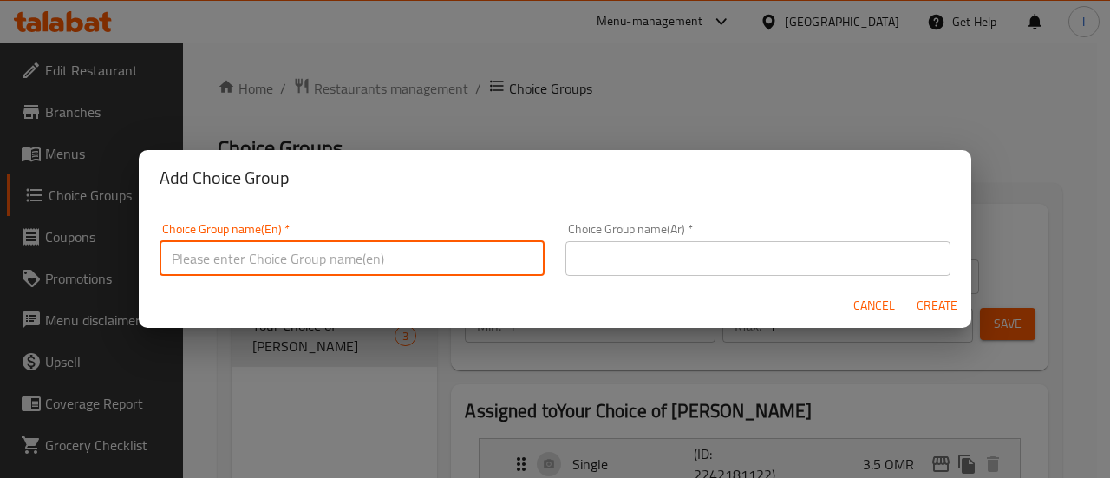
click at [304, 267] on input "text" at bounding box center [352, 258] width 385 height 35
click at [299, 258] on input "Your Choice of [PERSON_NAME]" at bounding box center [352, 258] width 385 height 35
click at [349, 252] on input "Your Choice of Beef Karahi" at bounding box center [352, 258] width 385 height 35
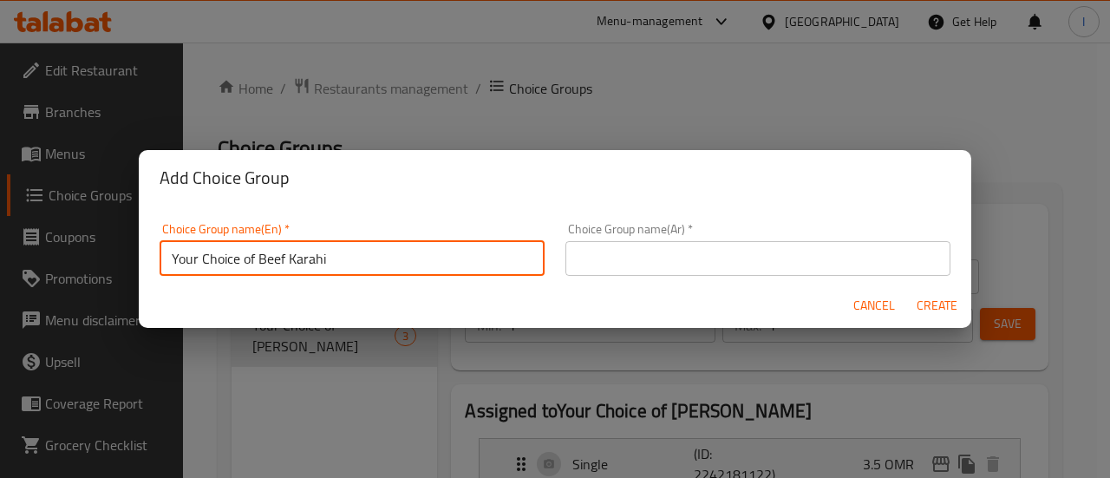
click at [349, 252] on input "Your Choice of Beef Karahi" at bounding box center [352, 258] width 385 height 35
type input "Your Choice of Beef Karahi"
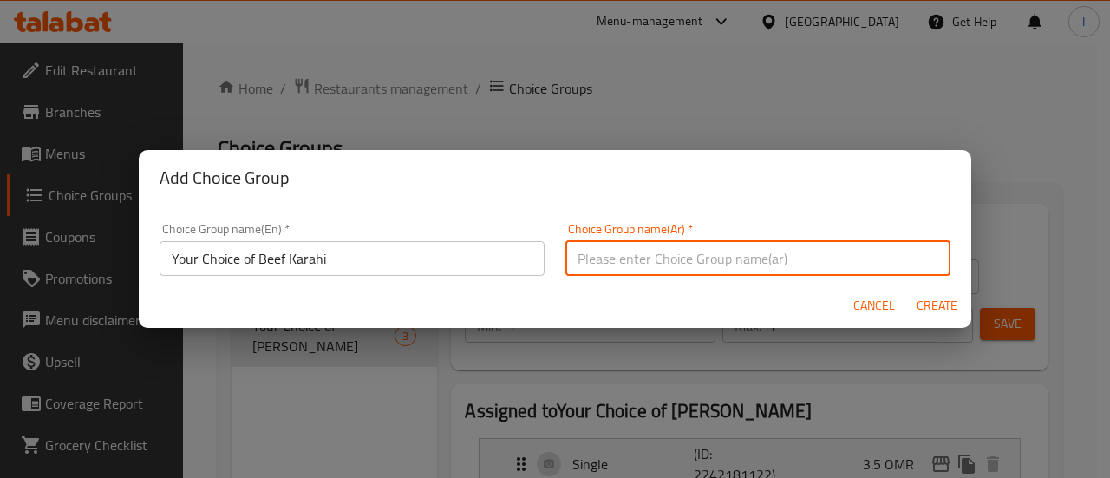
click at [682, 250] on input "text" at bounding box center [757, 258] width 385 height 35
paste input "اختيارك من كراهي لحم البقر"
type input "اختيارك من كراهي لحم البقر"
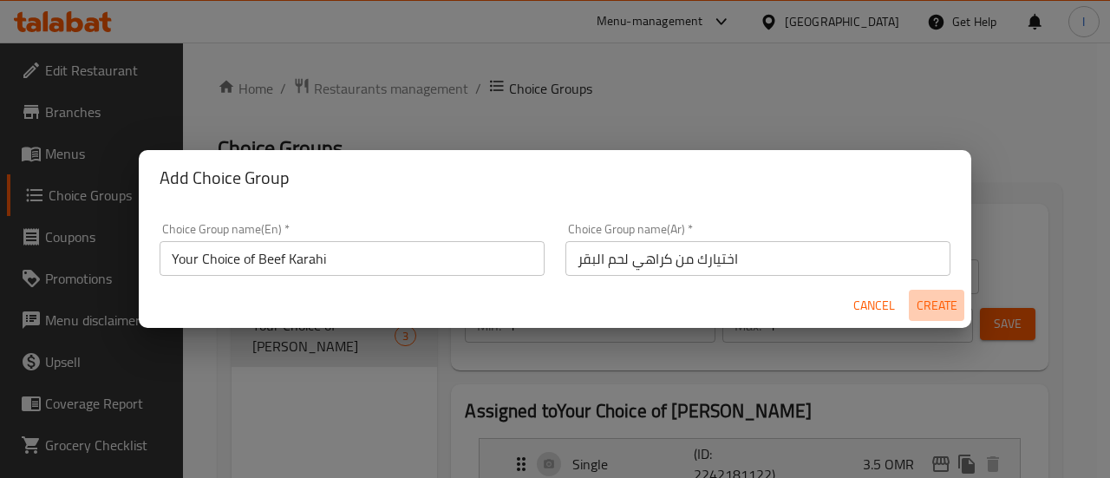
click at [939, 298] on span "Create" at bounding box center [937, 306] width 42 height 22
type input "Your Choice of Beef Karahi"
type input "اختيارك من كراهي لحم البقر"
type input "0"
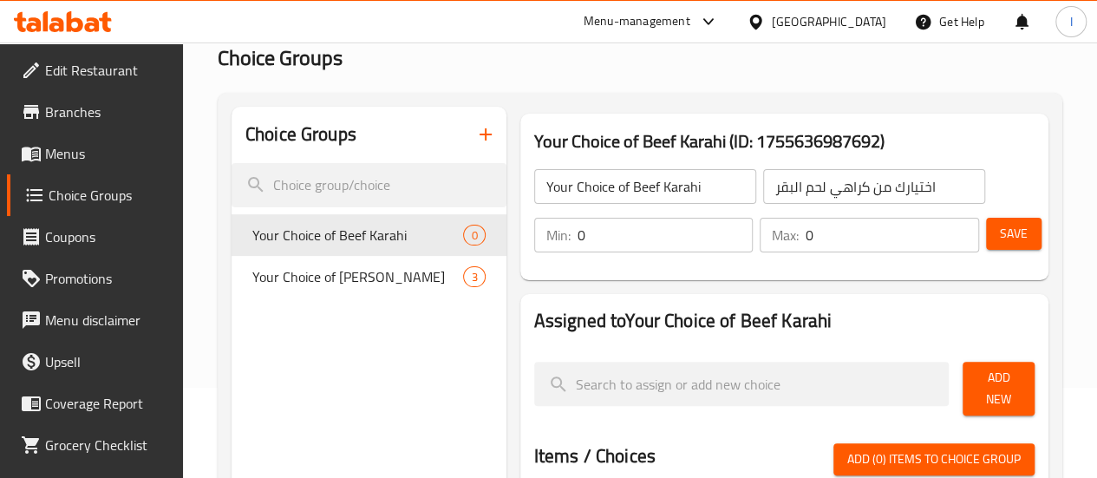
scroll to position [92, 0]
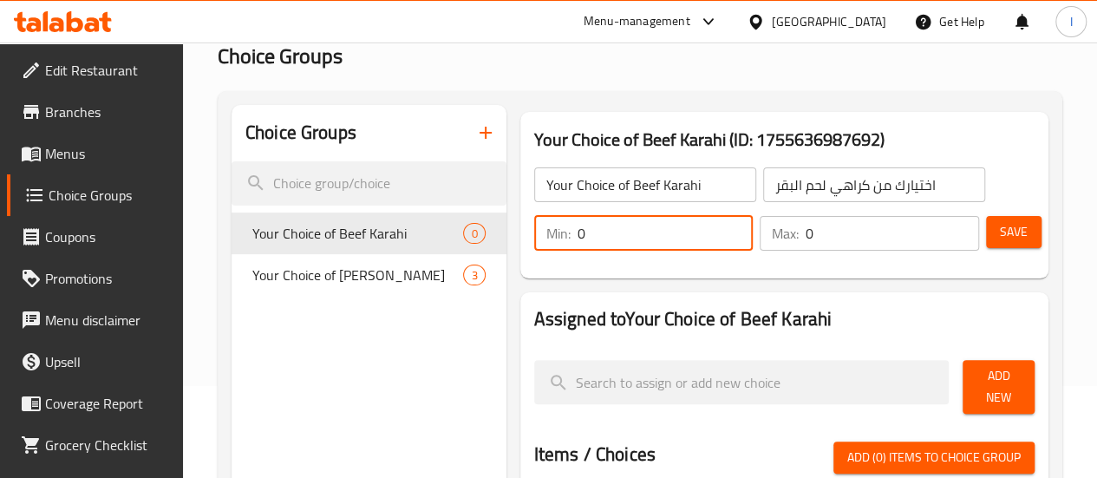
click at [602, 233] on input "0" at bounding box center [666, 233] width 176 height 35
type input "1"
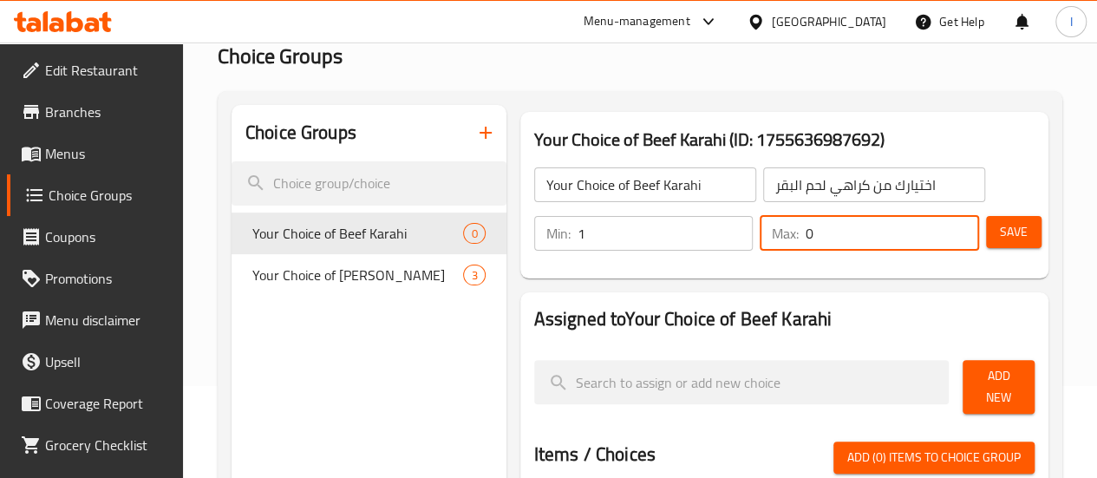
click at [807, 237] on input "0" at bounding box center [892, 233] width 173 height 35
click at [807, 237] on input "1" at bounding box center [892, 233] width 173 height 35
type input "1"
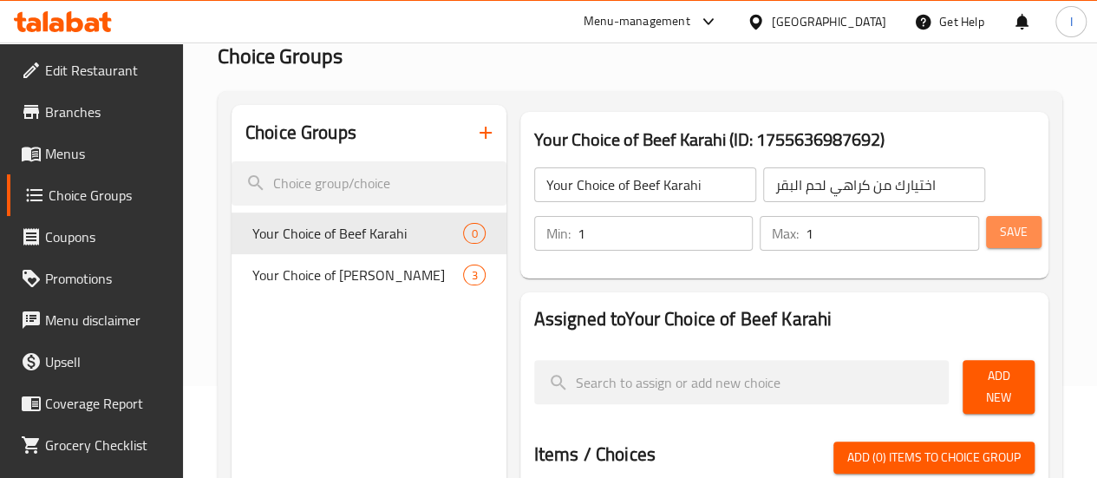
click at [1015, 239] on span "Save" at bounding box center [1014, 232] width 28 height 22
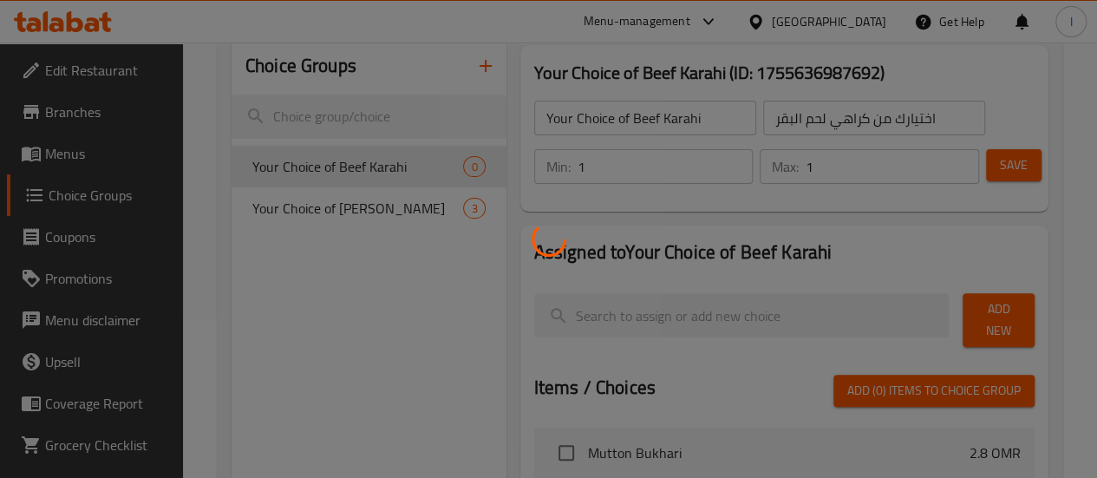
scroll to position [157, 0]
click at [715, 317] on div at bounding box center [548, 239] width 1097 height 478
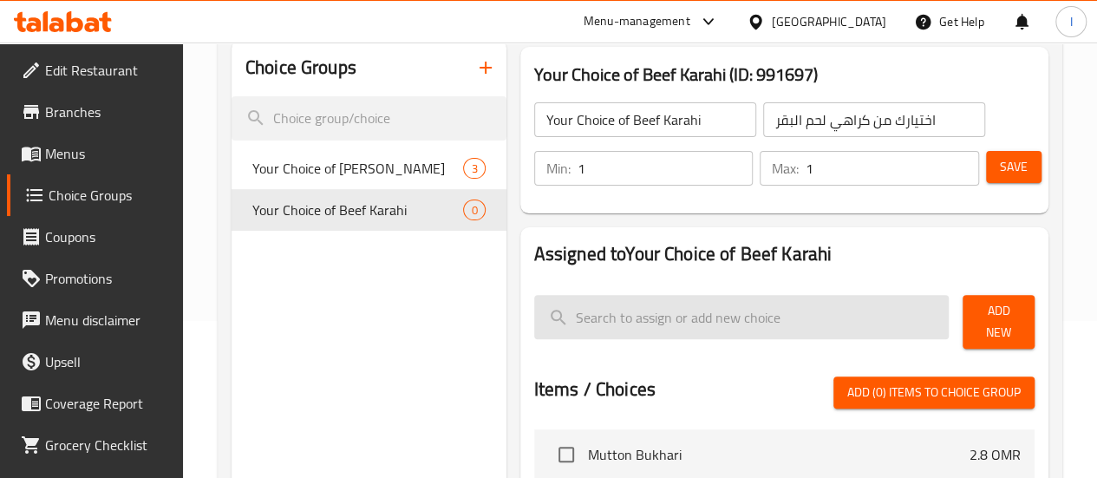
click at [614, 322] on input "search" at bounding box center [741, 317] width 415 height 44
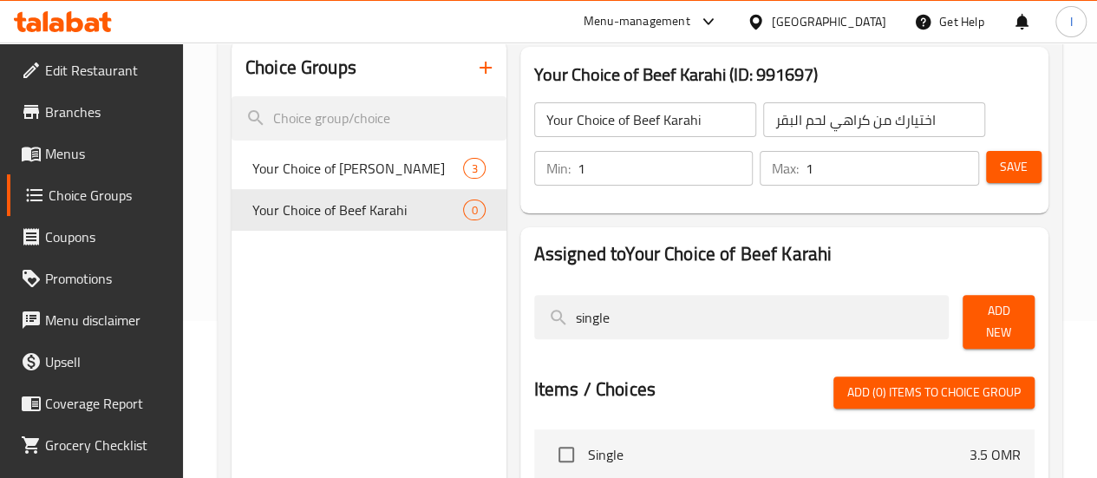
type input "single"
click at [1003, 319] on span "Add New" at bounding box center [999, 321] width 44 height 43
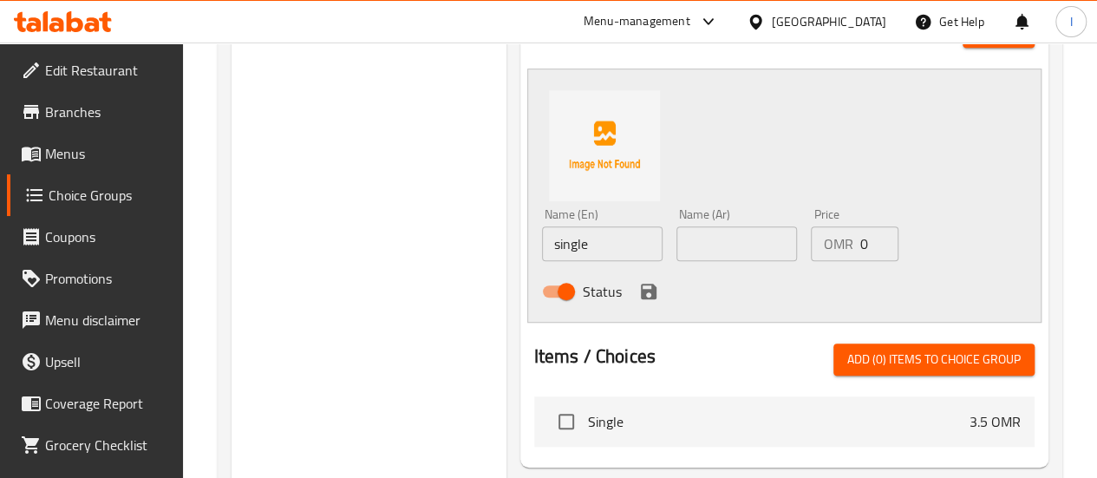
scroll to position [442, 0]
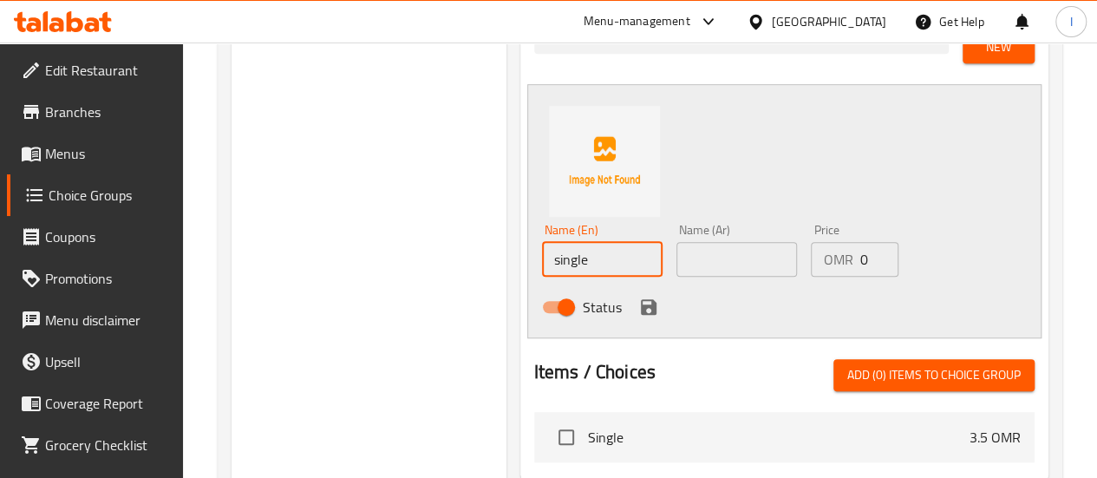
click at [545, 249] on input "single" at bounding box center [602, 259] width 121 height 35
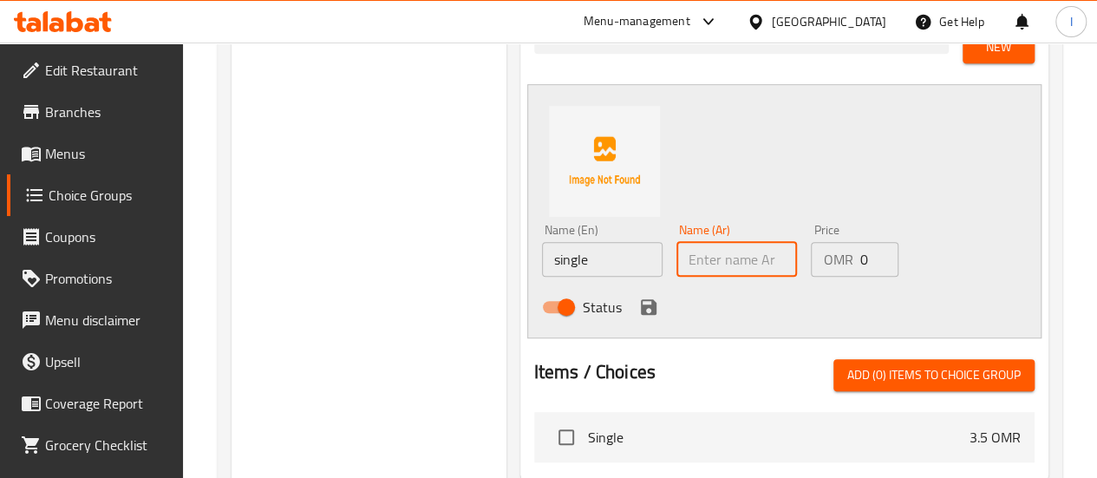
click at [676, 249] on input "text" at bounding box center [736, 259] width 121 height 35
paste input "أعزب"
type input "أعزب"
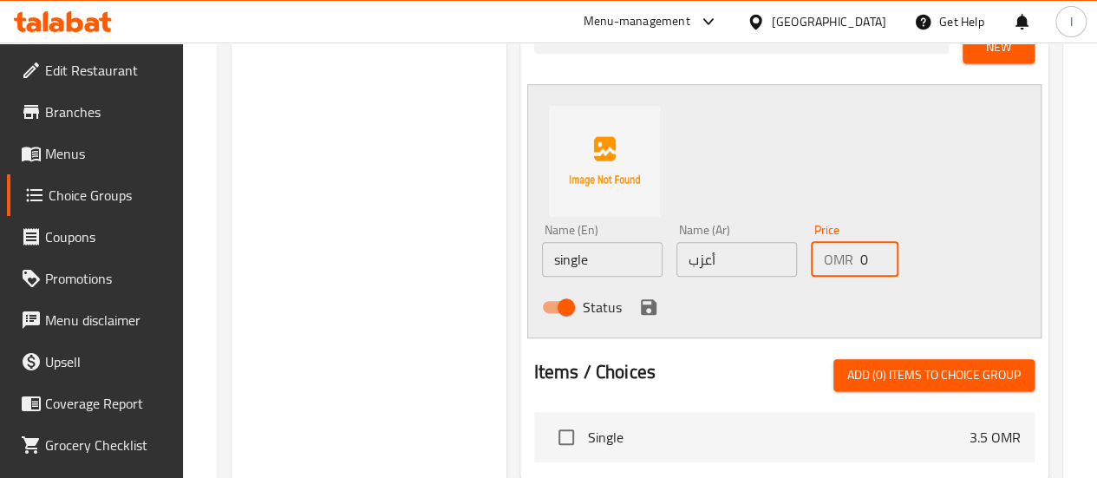
click at [859, 251] on input "0" at bounding box center [878, 259] width 39 height 35
type input "2"
click at [638, 299] on icon "save" at bounding box center [648, 307] width 21 height 21
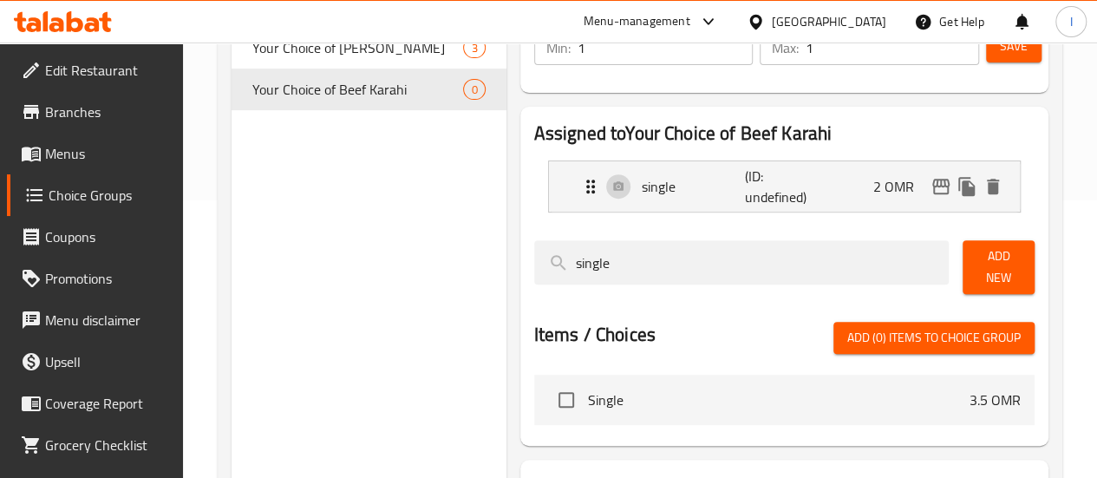
scroll to position [277, 0]
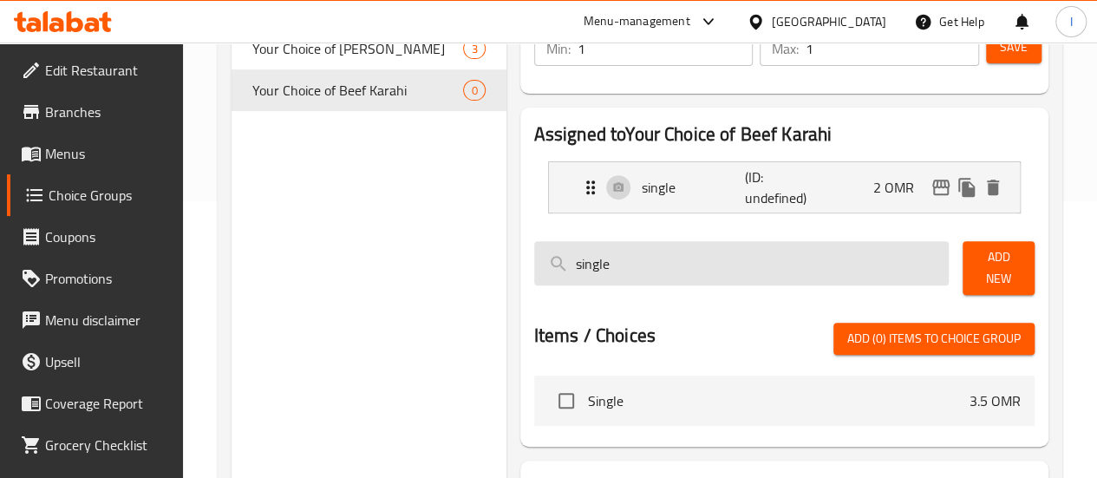
click at [635, 270] on input "single" at bounding box center [741, 263] width 415 height 44
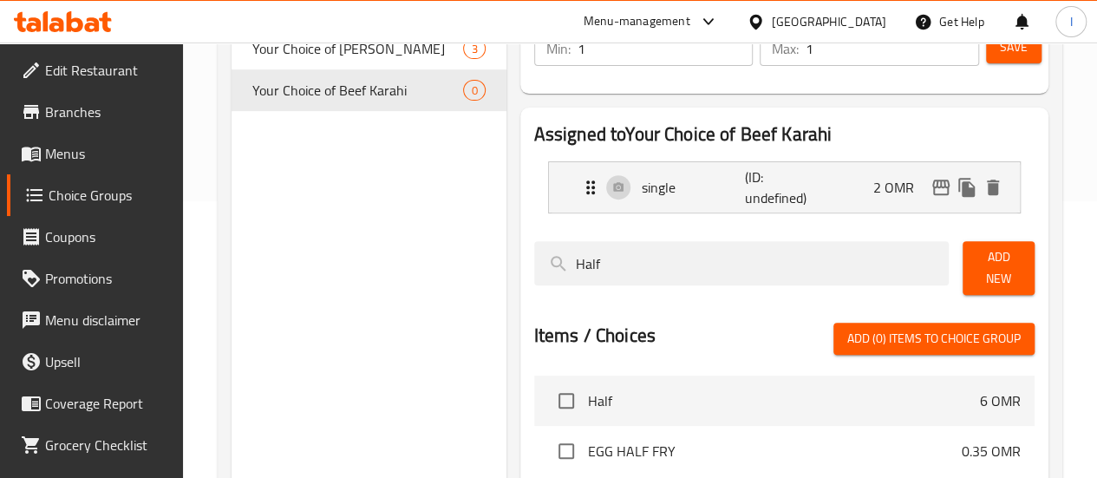
type input "Half"
click at [993, 261] on span "Add New" at bounding box center [999, 267] width 44 height 43
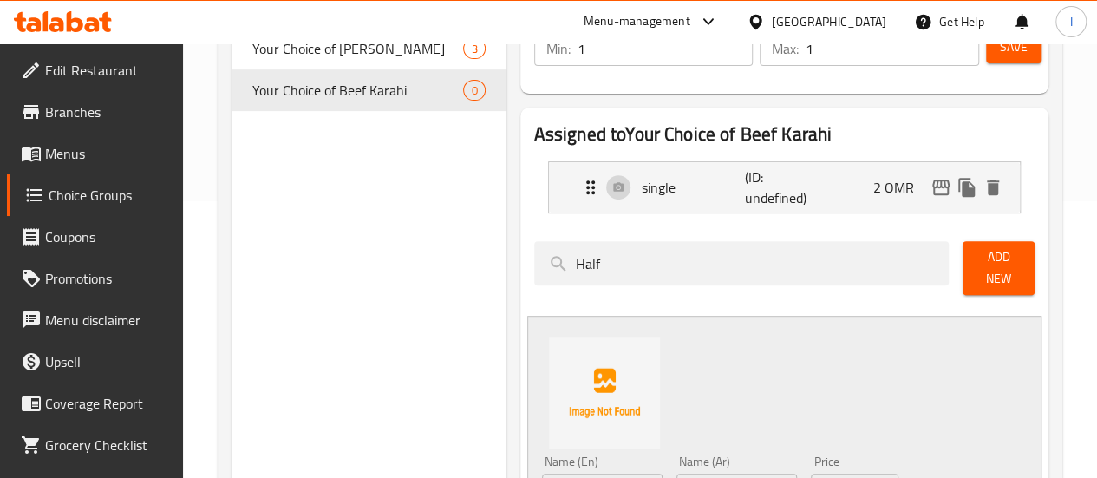
scroll to position [326, 0]
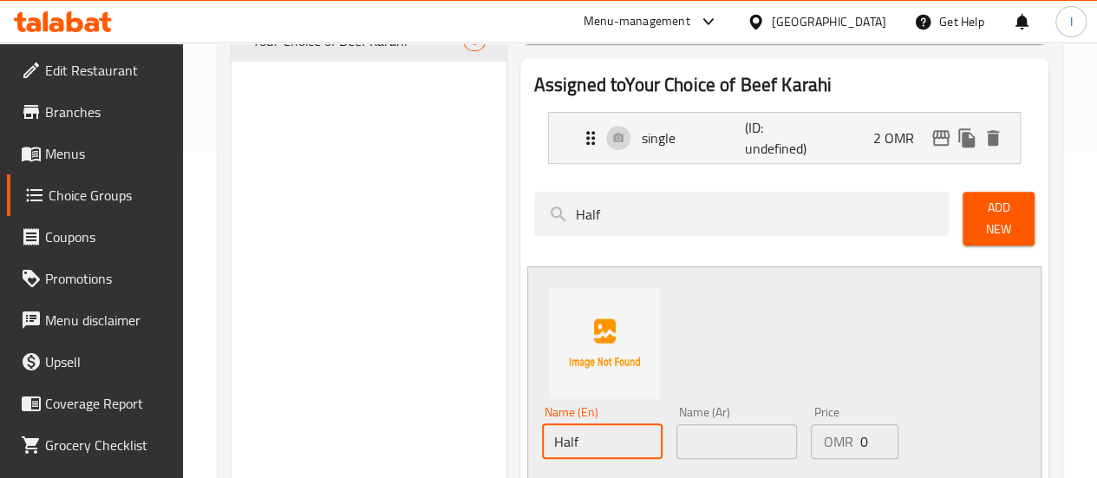
click at [543, 435] on input "Half" at bounding box center [602, 441] width 121 height 35
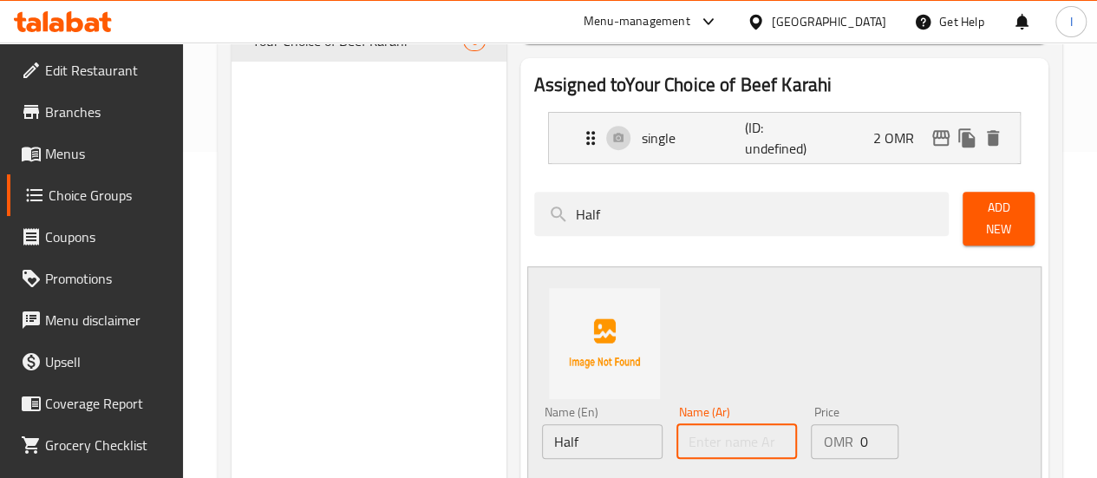
click at [676, 444] on input "text" at bounding box center [736, 441] width 121 height 35
paste input "Half"
type input "Half"
click at [859, 437] on input "0" at bounding box center [878, 441] width 39 height 35
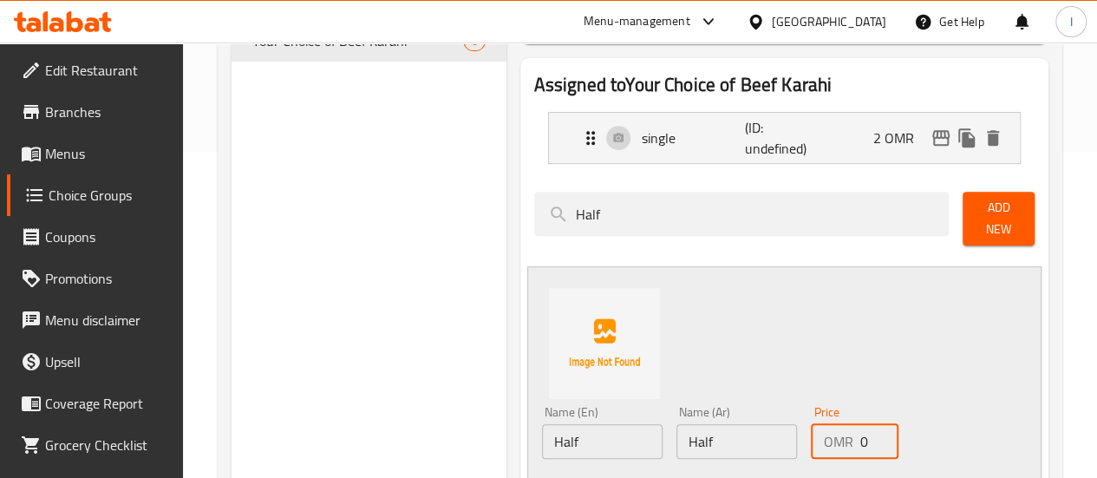
click at [859, 437] on input "0" at bounding box center [878, 441] width 39 height 35
type input "3.5"
click at [724, 310] on div "Name (En) Half Name (En) Name (Ar) Half Name (Ar) Price OMR 3.5 Price Status" at bounding box center [784, 393] width 514 height 254
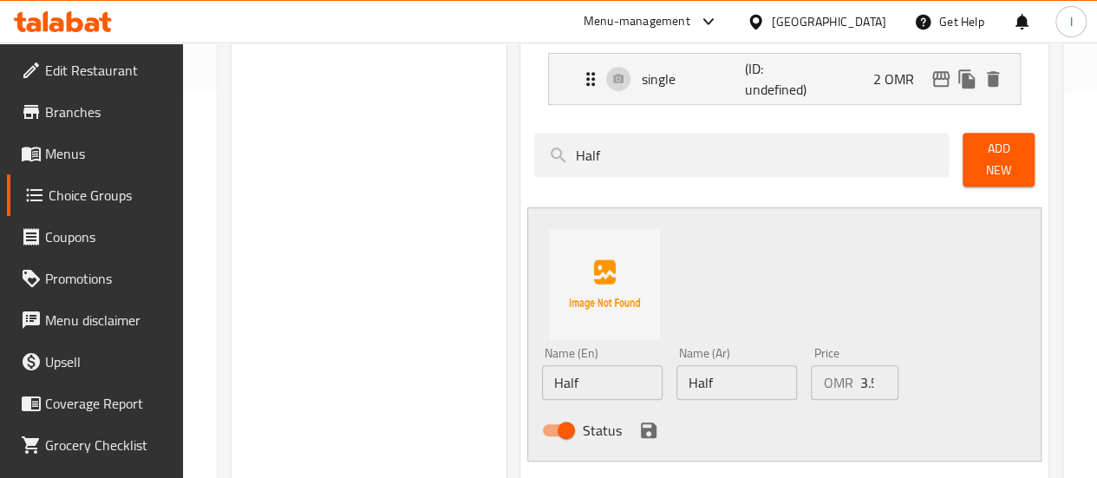
scroll to position [386, 0]
click at [542, 364] on input "Half" at bounding box center [602, 381] width 121 height 35
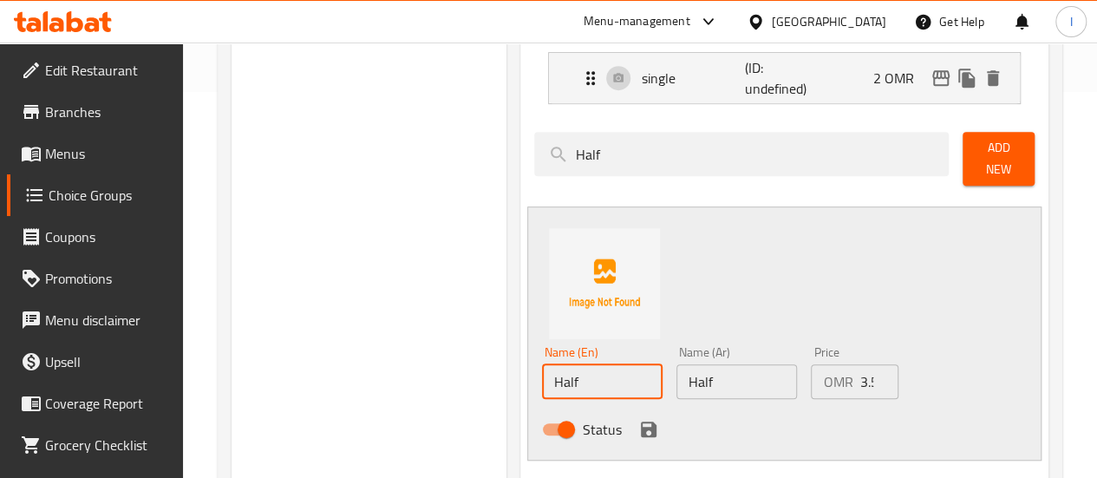
click at [542, 364] on input "Half" at bounding box center [602, 381] width 121 height 35
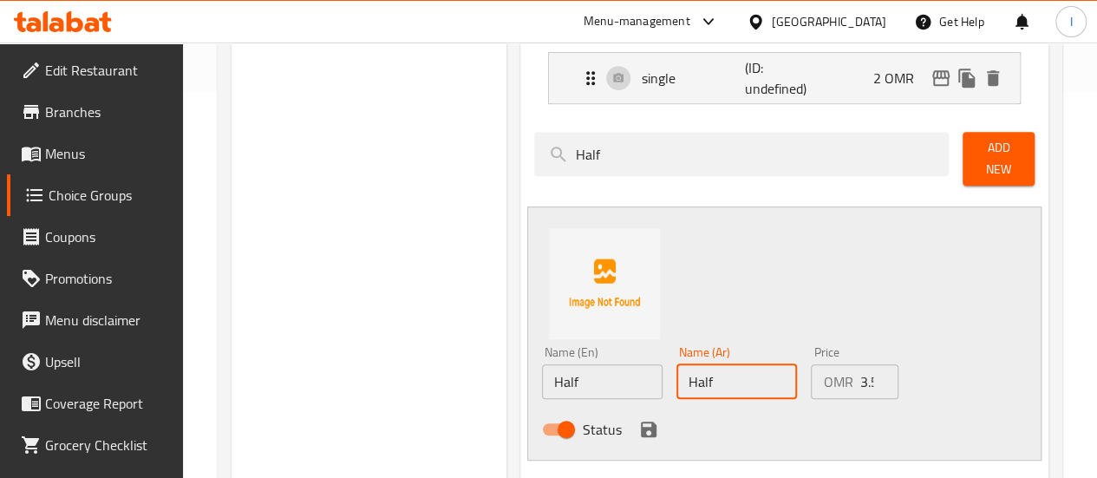
click at [676, 364] on input "Half" at bounding box center [736, 381] width 121 height 35
paste input "نصف"
type input "نصف"
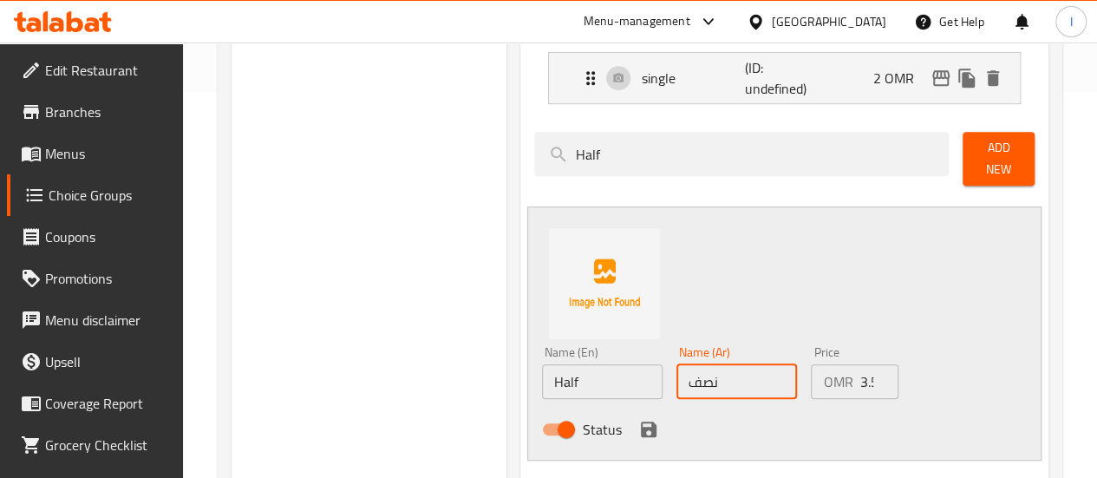
click at [947, 380] on div "Name (En) Half Name (En) Name (Ar) نصف Name (Ar) Price OMR 3.5 Price Status" at bounding box center [784, 333] width 514 height 254
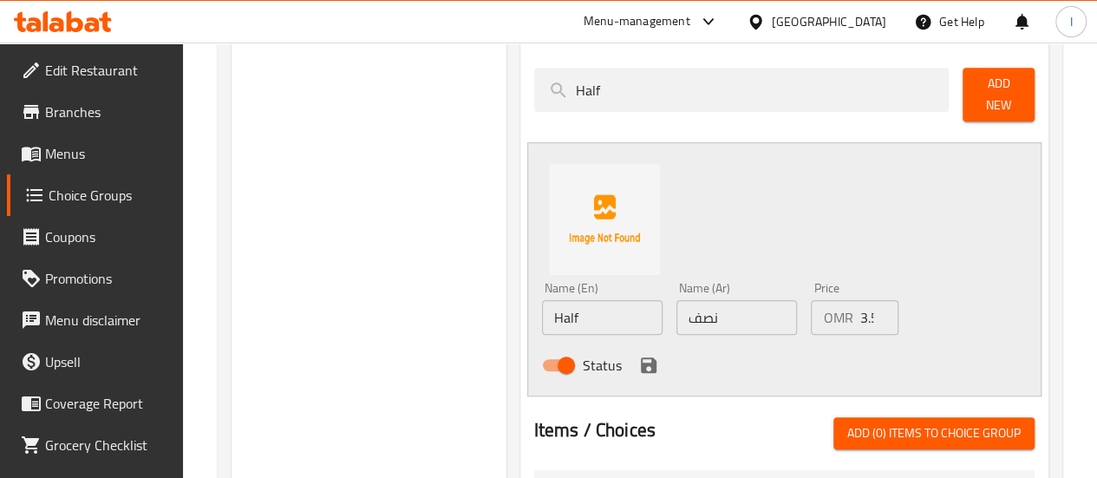
scroll to position [452, 0]
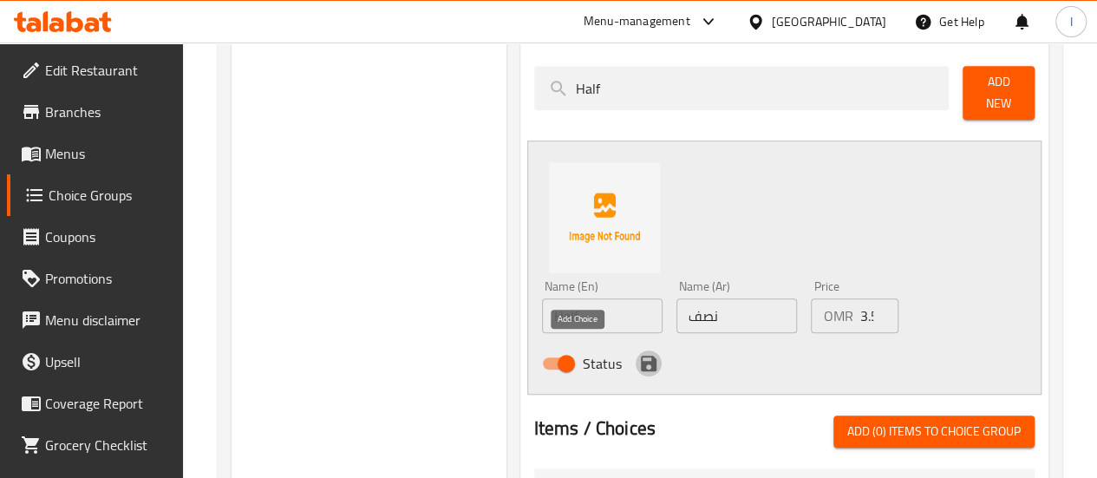
click at [641, 356] on icon "save" at bounding box center [649, 364] width 16 height 16
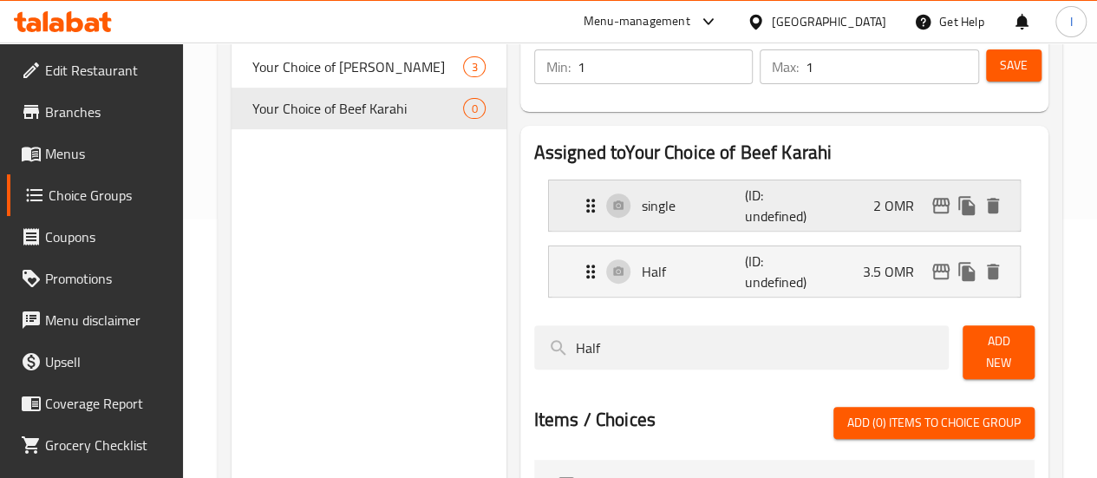
scroll to position [255, 0]
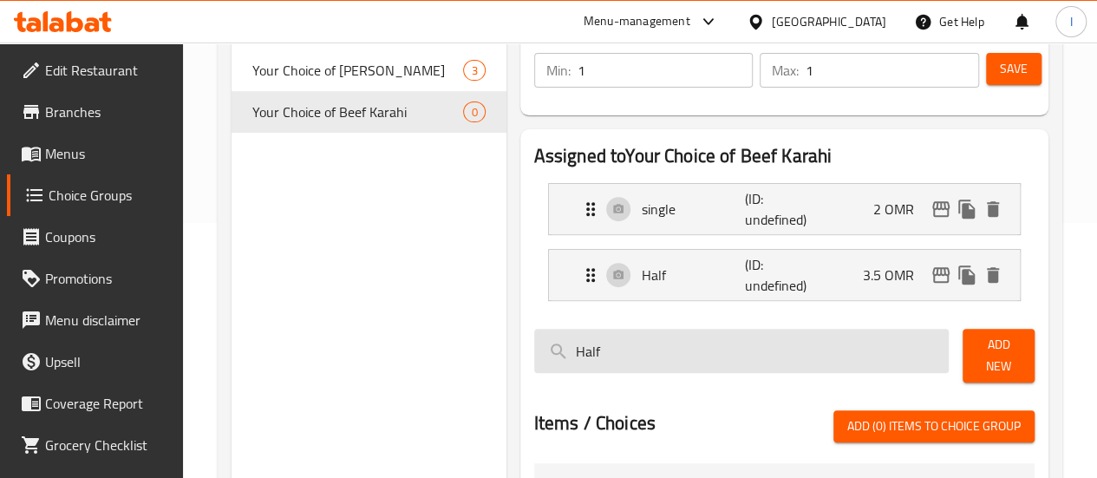
click at [577, 352] on input "Half" at bounding box center [741, 351] width 415 height 44
type input "f"
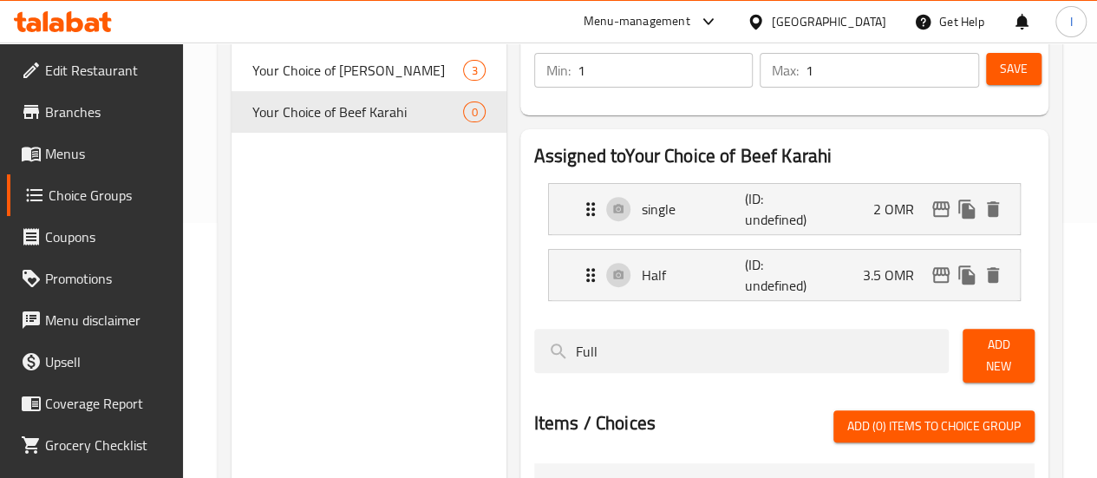
type input "Full"
click at [661, 398] on div at bounding box center [784, 403] width 500 height 14
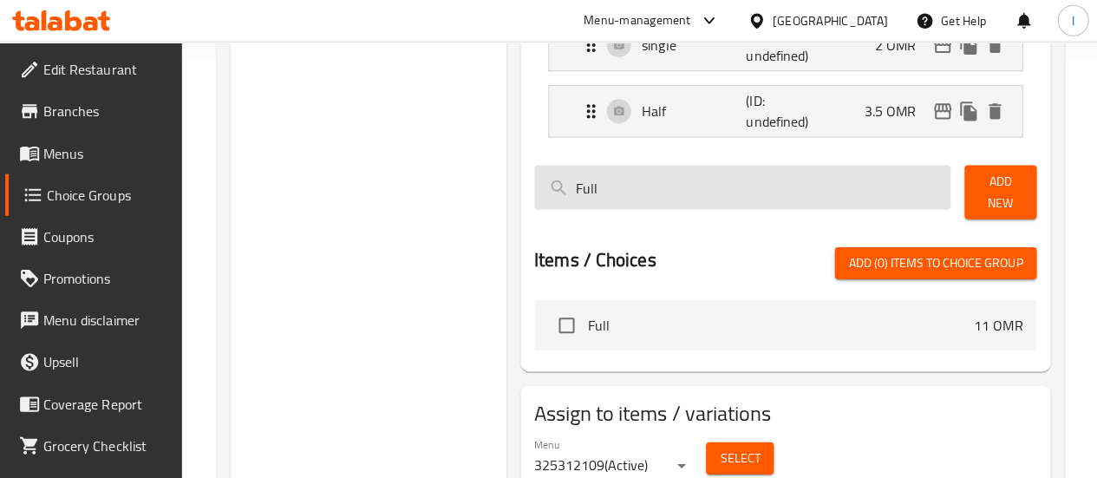
scroll to position [419, 0]
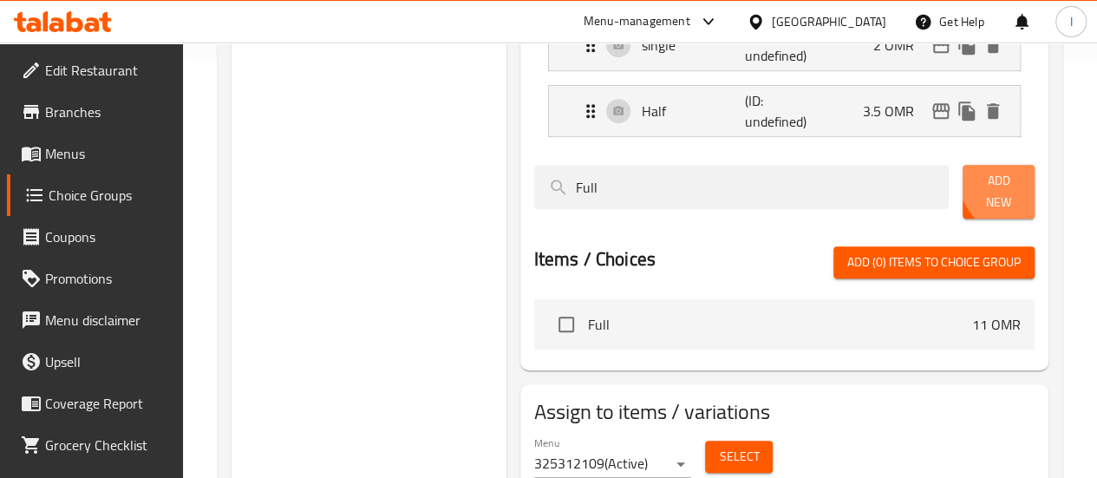
click at [1016, 176] on span "Add New" at bounding box center [999, 191] width 44 height 43
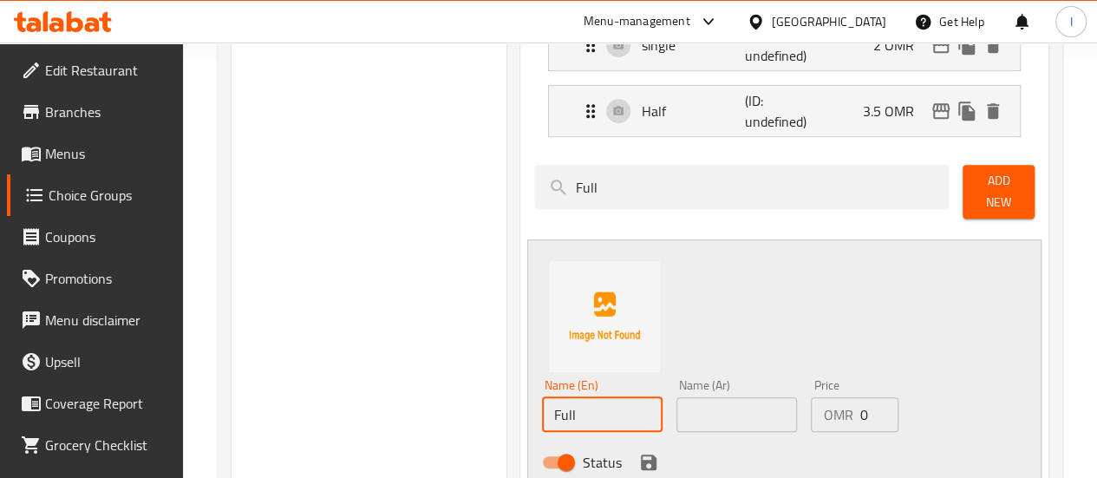
click at [542, 414] on input "Full" at bounding box center [602, 414] width 121 height 35
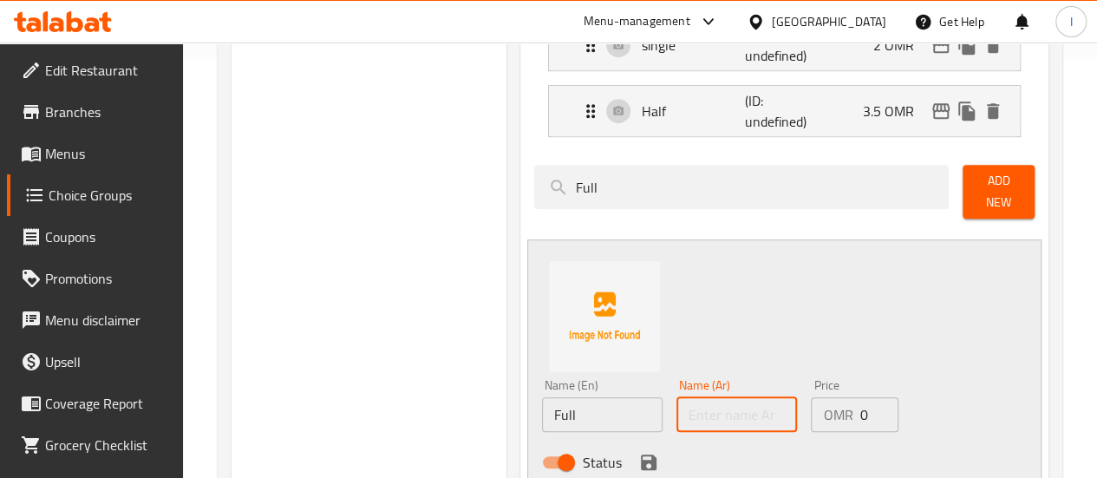
click at [680, 405] on input "text" at bounding box center [736, 414] width 121 height 35
paste input "ممتلىء"
type input "ممتلىء"
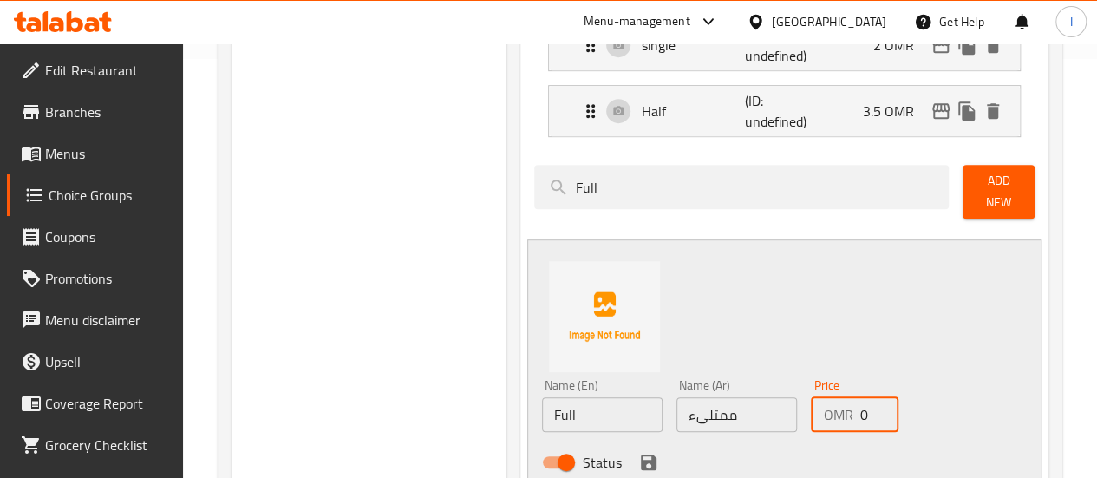
click at [859, 399] on input "0" at bounding box center [878, 414] width 39 height 35
type input "6.5"
click at [742, 325] on div "Name (En) Full Name (En) Name (Ar) ممتلىء Name (Ar) Price OMR 6.5 Price Status" at bounding box center [784, 366] width 514 height 254
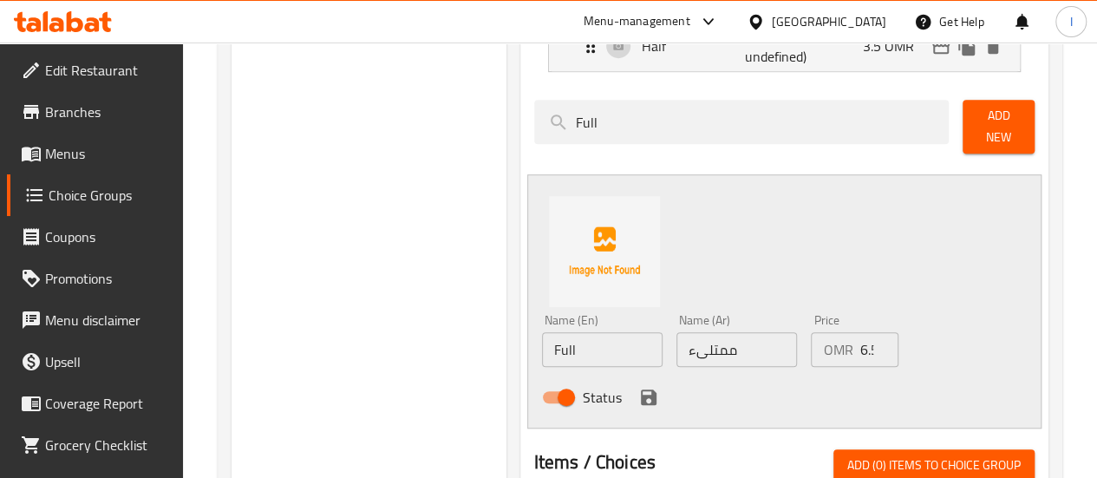
scroll to position [486, 0]
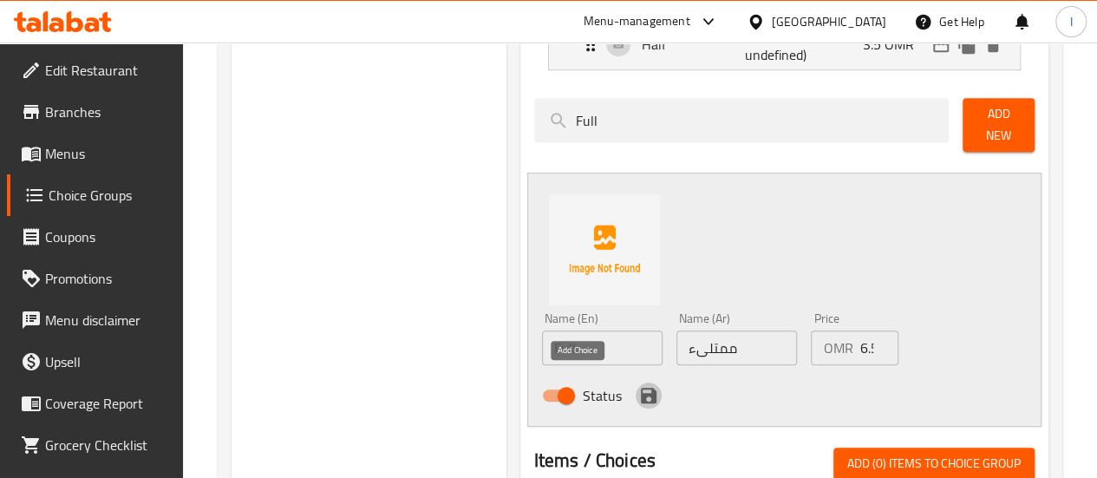
click at [636, 396] on button "save" at bounding box center [649, 395] width 26 height 26
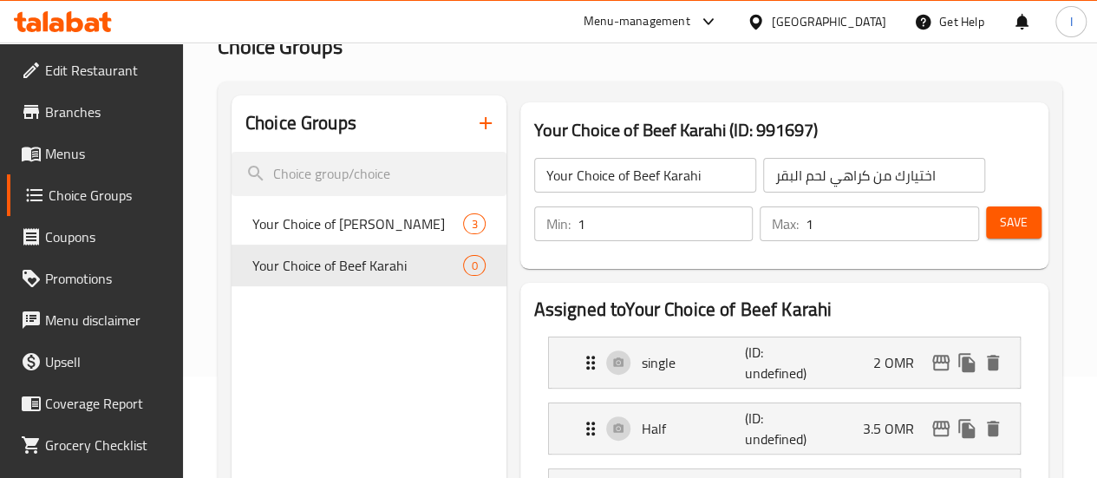
scroll to position [101, 0]
click at [1019, 219] on span "Save" at bounding box center [1014, 223] width 28 height 22
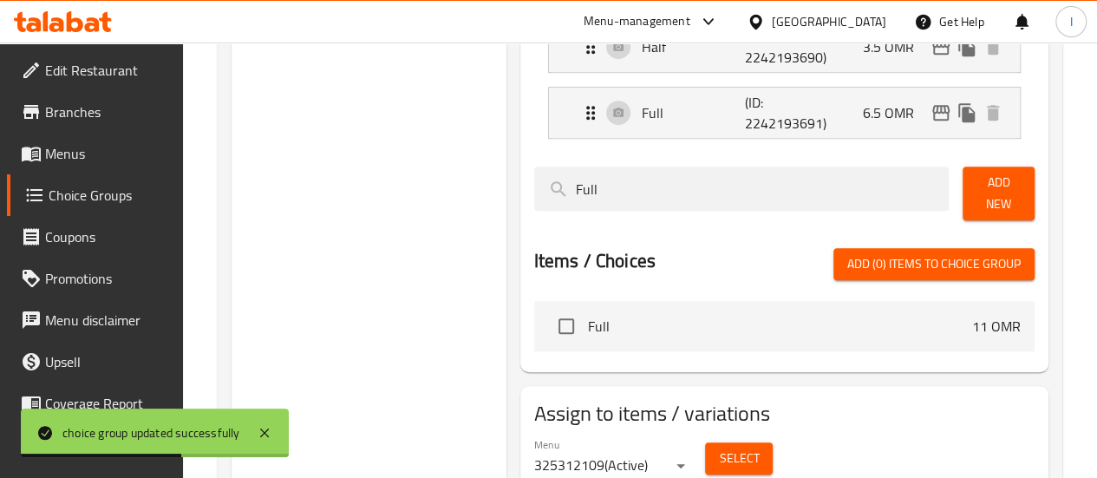
scroll to position [475, 0]
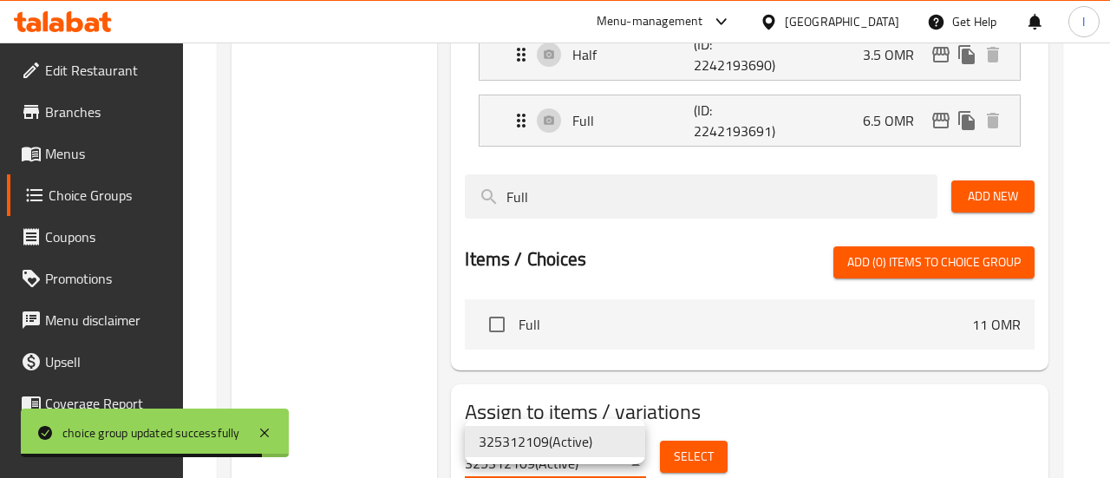
click at [773, 417] on div at bounding box center [555, 239] width 1110 height 478
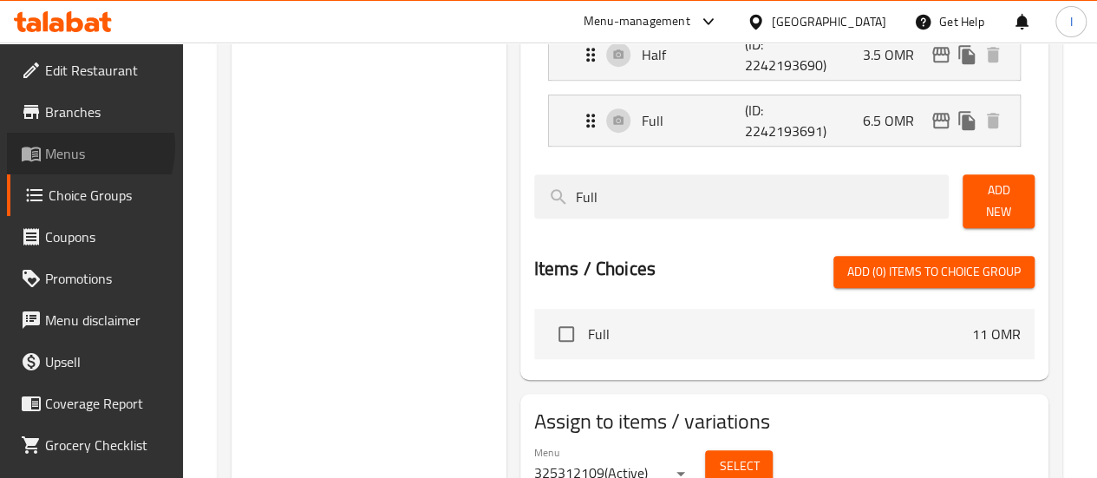
click at [71, 147] on span "Menus" at bounding box center [107, 153] width 124 height 21
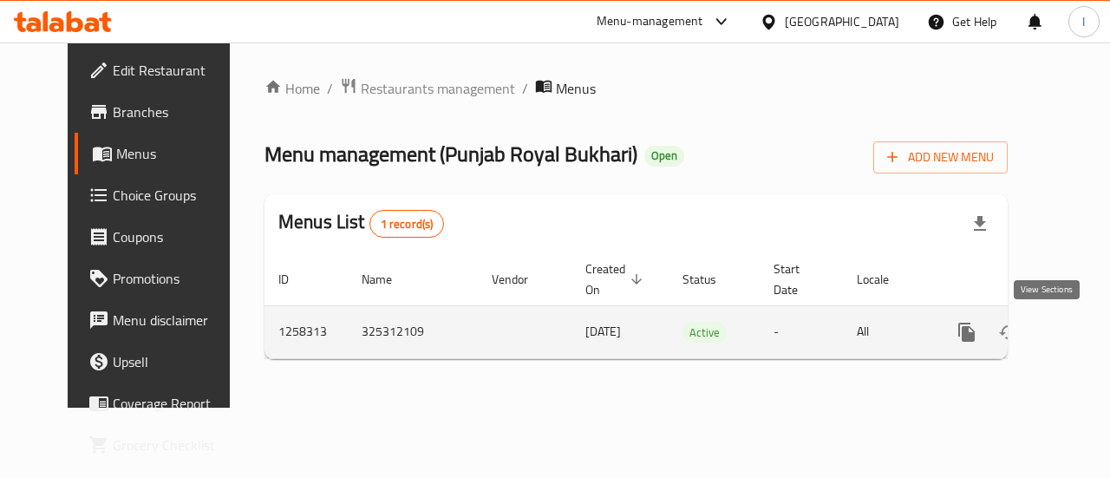
click at [1084, 336] on icon "enhanced table" at bounding box center [1092, 332] width 16 height 16
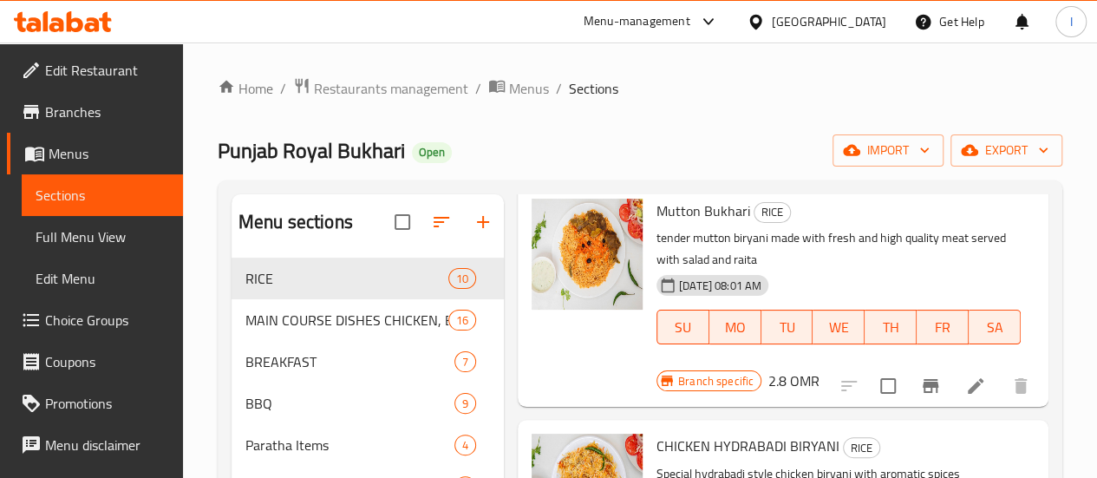
scroll to position [103, 0]
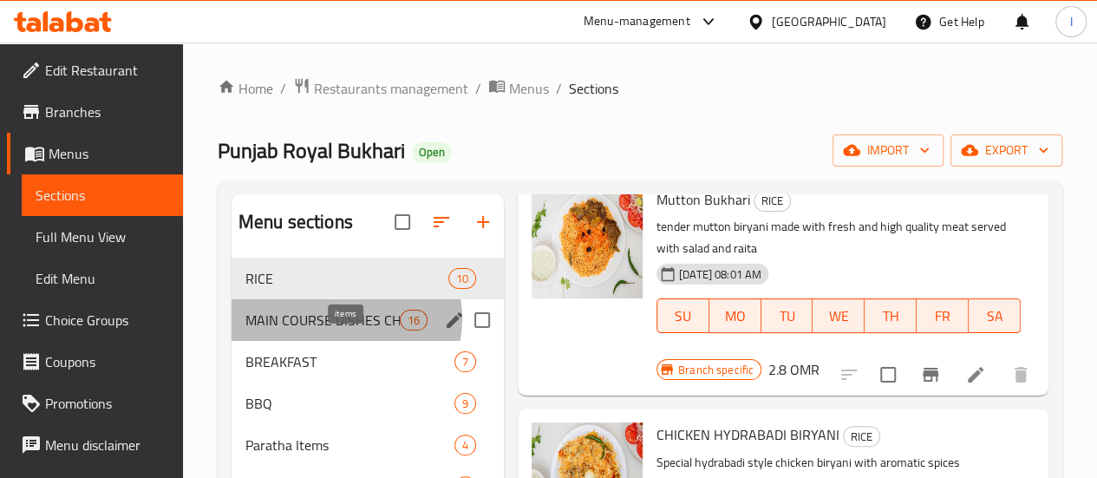
click at [401, 329] on span "16" at bounding box center [414, 320] width 26 height 16
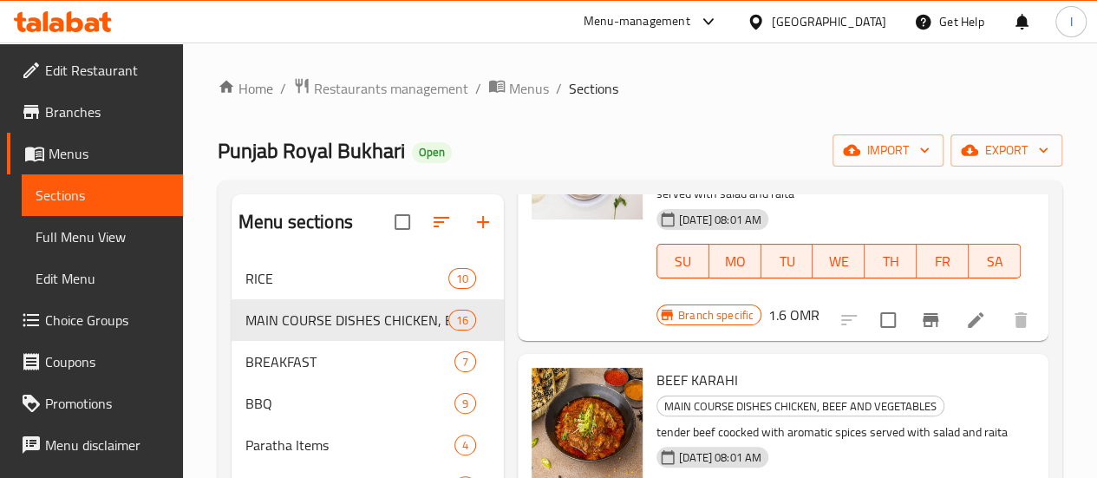
scroll to position [2175, 0]
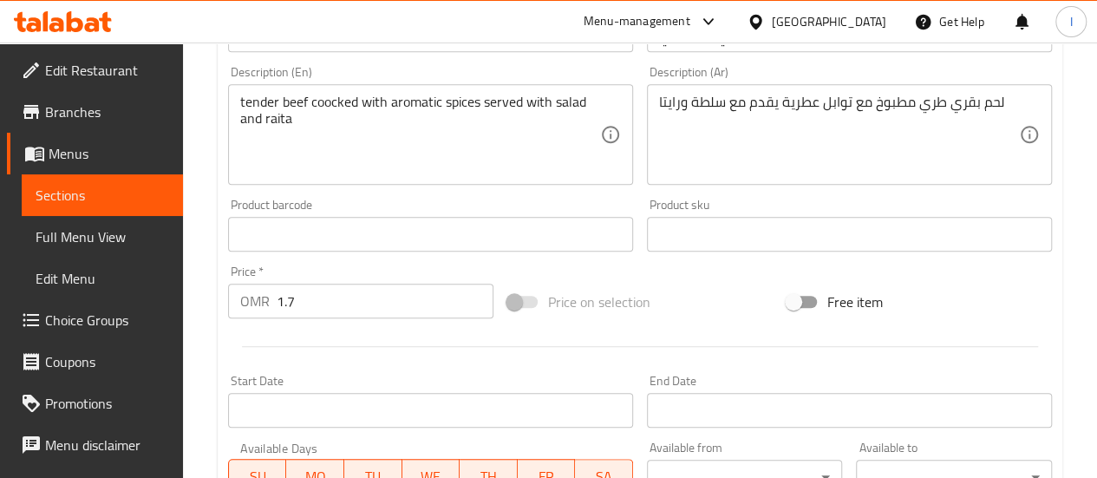
scroll to position [435, 0]
click at [376, 311] on input "1.7" at bounding box center [385, 299] width 217 height 35
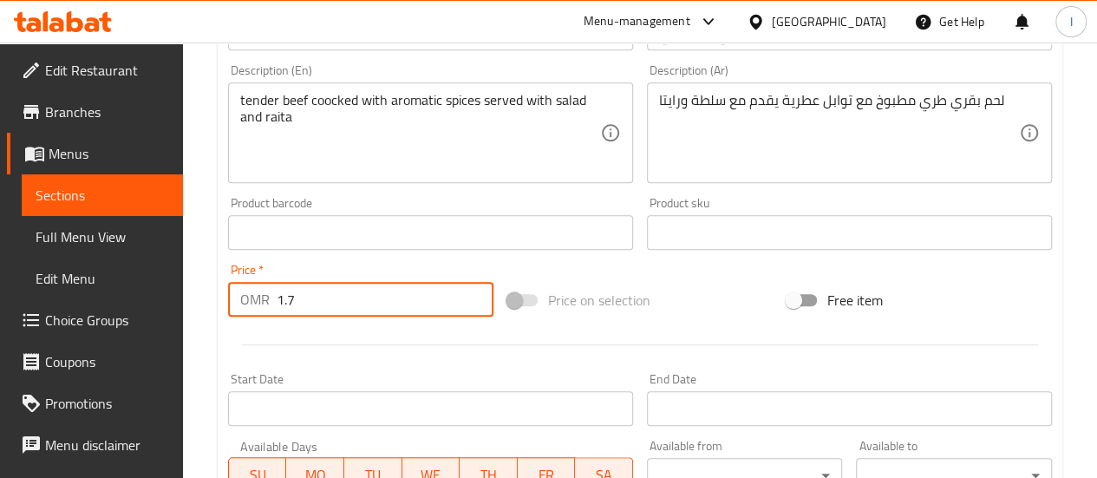
click at [376, 311] on input "1.7" at bounding box center [385, 299] width 217 height 35
type input "2"
click at [380, 339] on div at bounding box center [640, 344] width 838 height 42
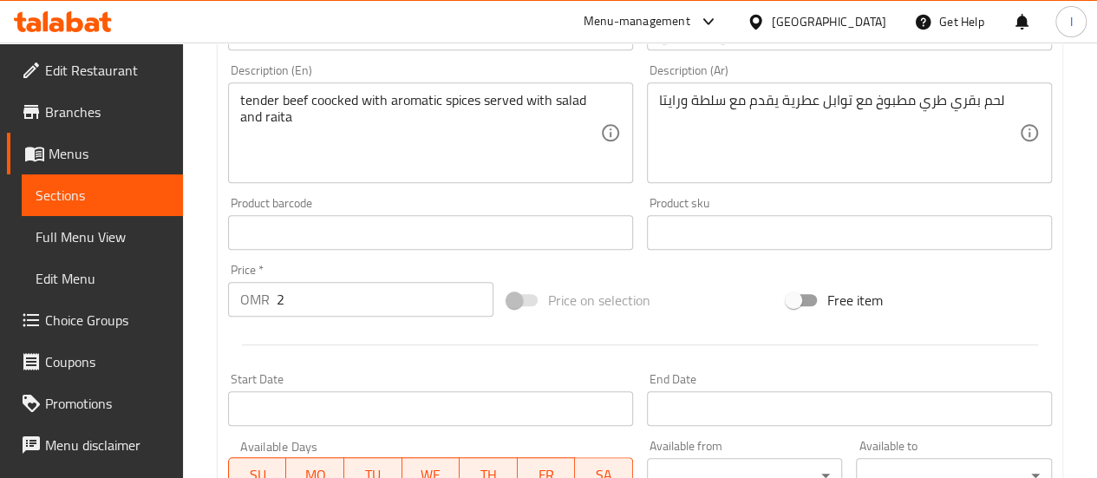
scroll to position [773, 0]
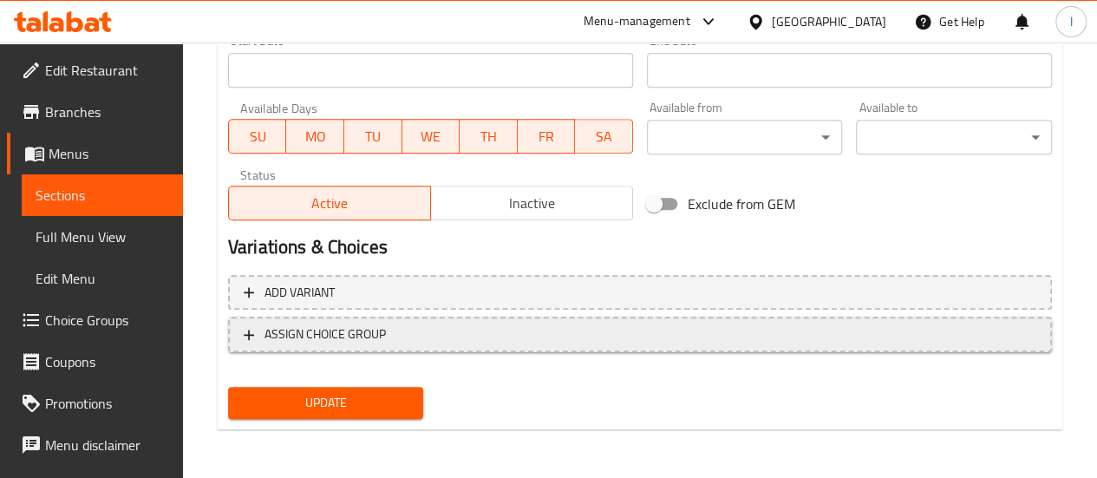
click at [382, 339] on span "ASSIGN CHOICE GROUP" at bounding box center [325, 334] width 121 height 22
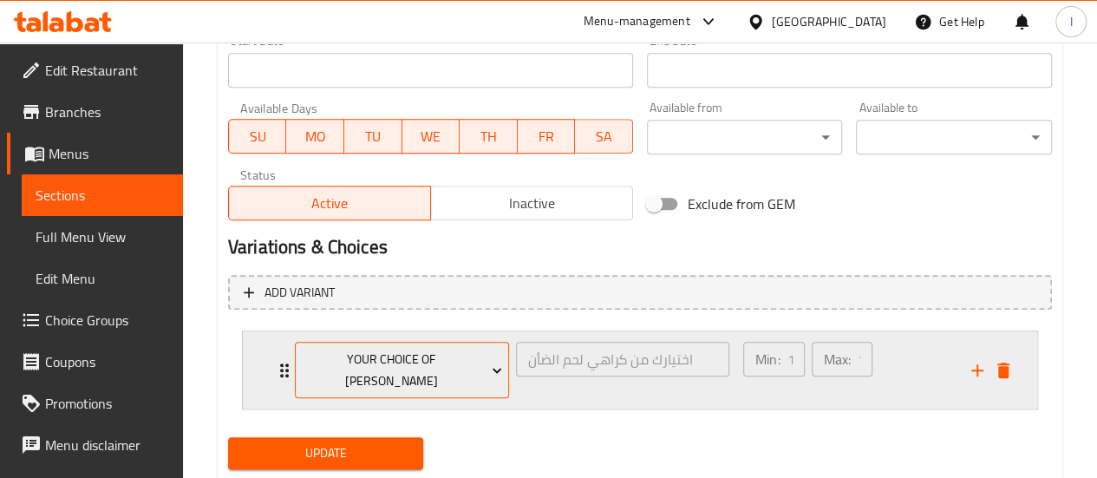
click at [428, 351] on span "Your Choice of [PERSON_NAME]" at bounding box center [401, 370] width 201 height 43
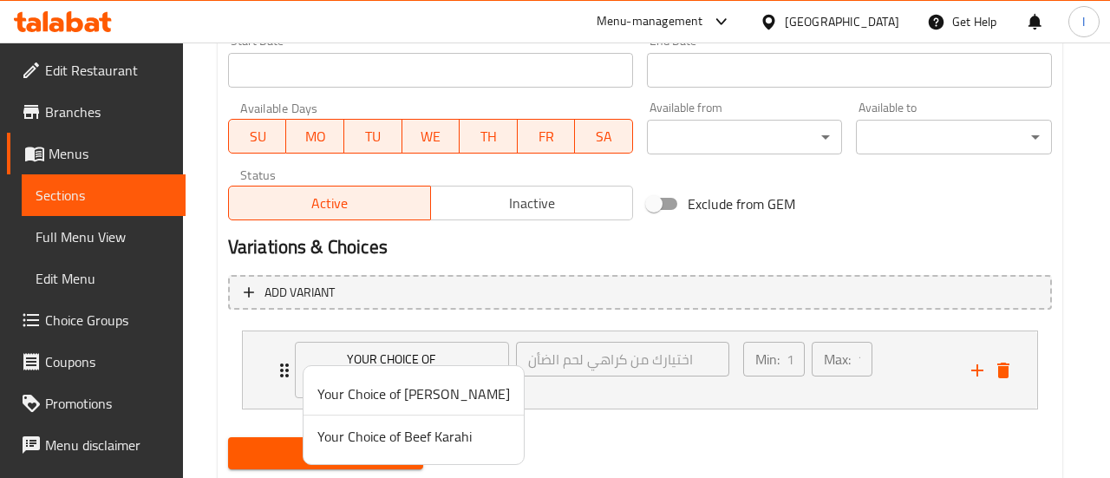
click at [410, 441] on span "Your Choice of Beef Karahi" at bounding box center [413, 436] width 193 height 21
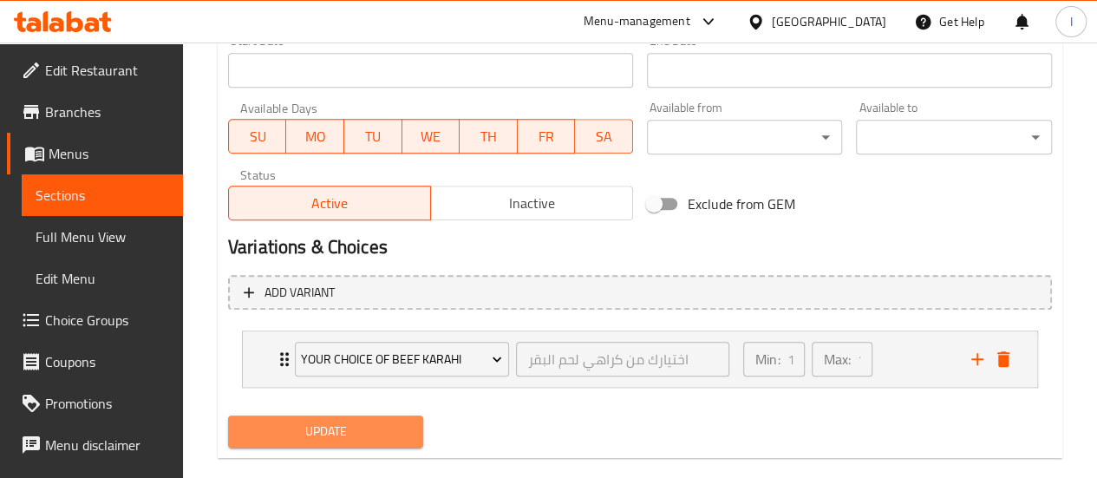
click at [326, 425] on span "Update" at bounding box center [326, 432] width 168 height 22
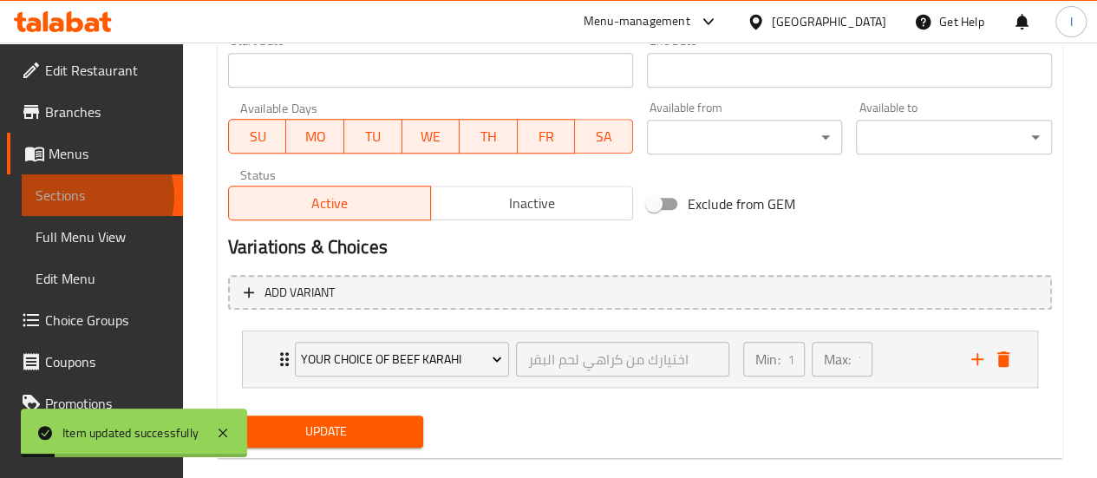
click at [87, 197] on span "Sections" at bounding box center [103, 195] width 134 height 21
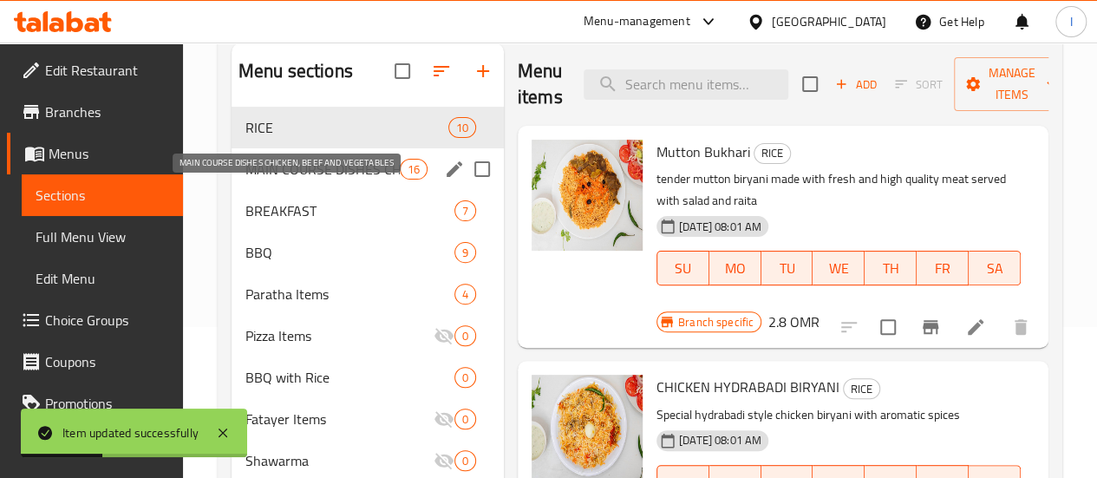
scroll to position [163, 0]
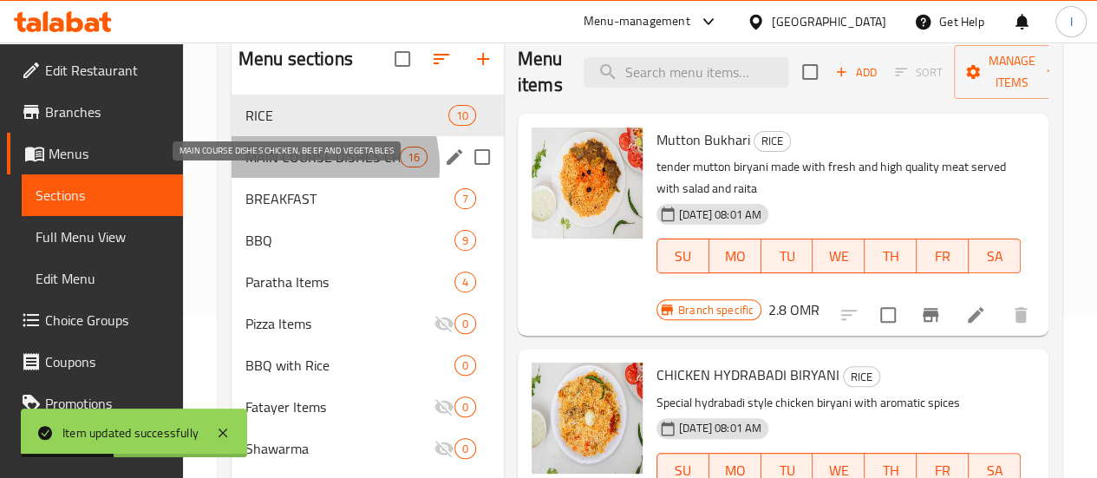
click at [314, 167] on span "MAIN COURSE DISHES CHICKEN, BEEF AND VEGETABLES" at bounding box center [322, 157] width 154 height 21
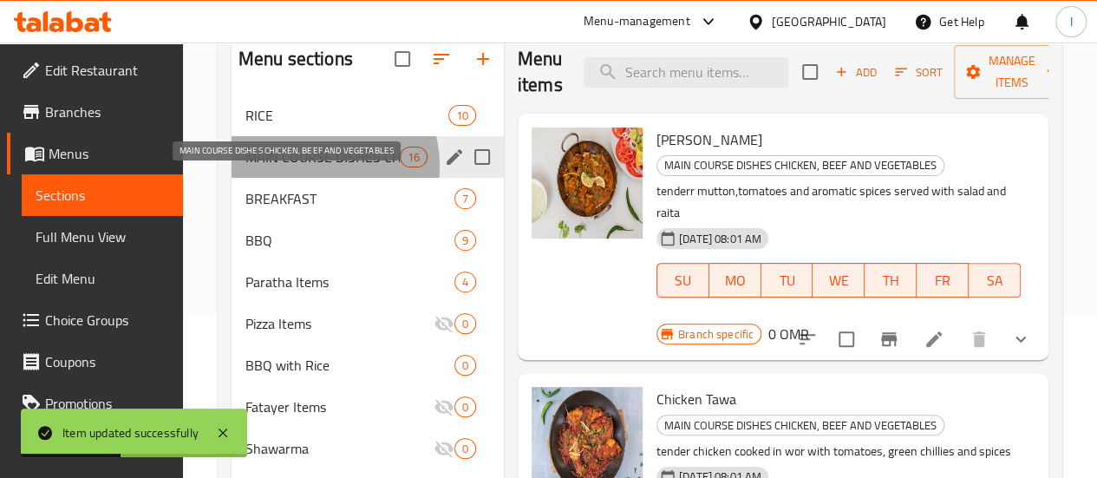
click at [314, 167] on span "MAIN COURSE DISHES CHICKEN, BEEF AND VEGETABLES" at bounding box center [322, 157] width 154 height 21
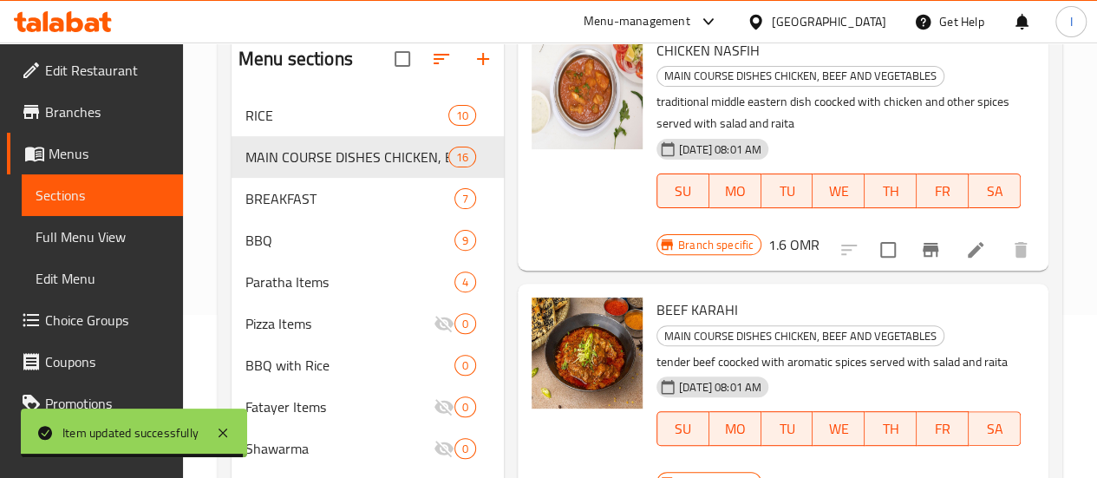
scroll to position [2081, 0]
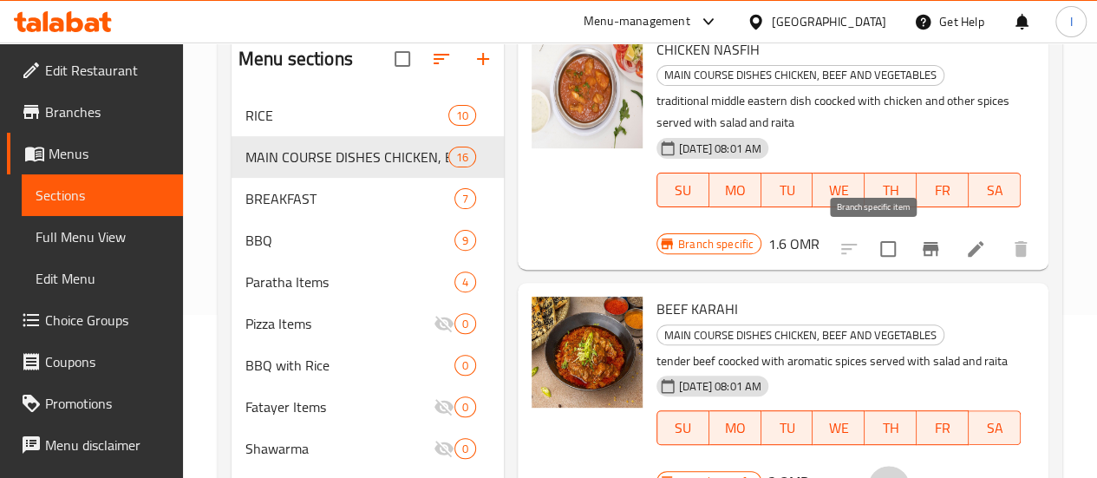
click at [881, 477] on icon "Branch-specific-item" at bounding box center [889, 487] width 16 height 14
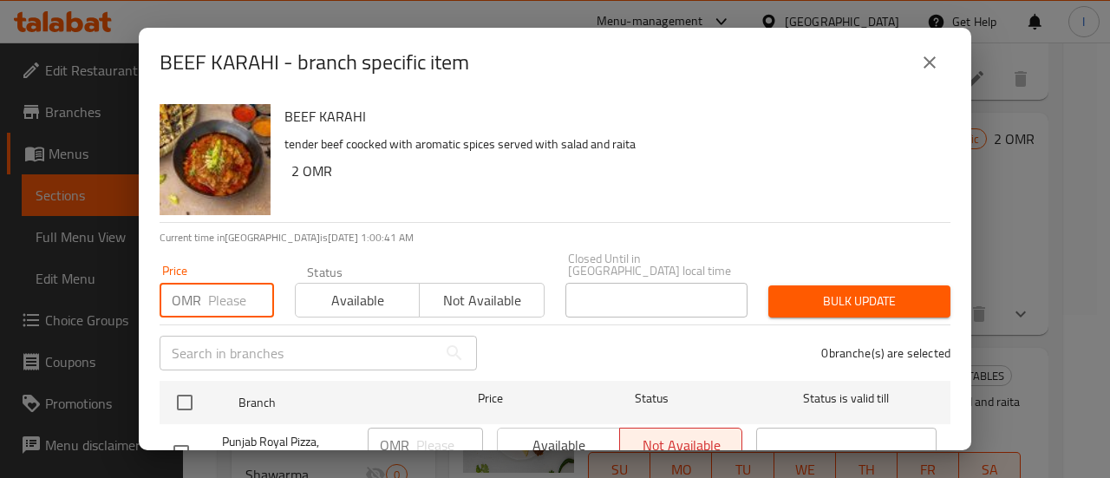
click at [235, 291] on input "number" at bounding box center [241, 300] width 66 height 35
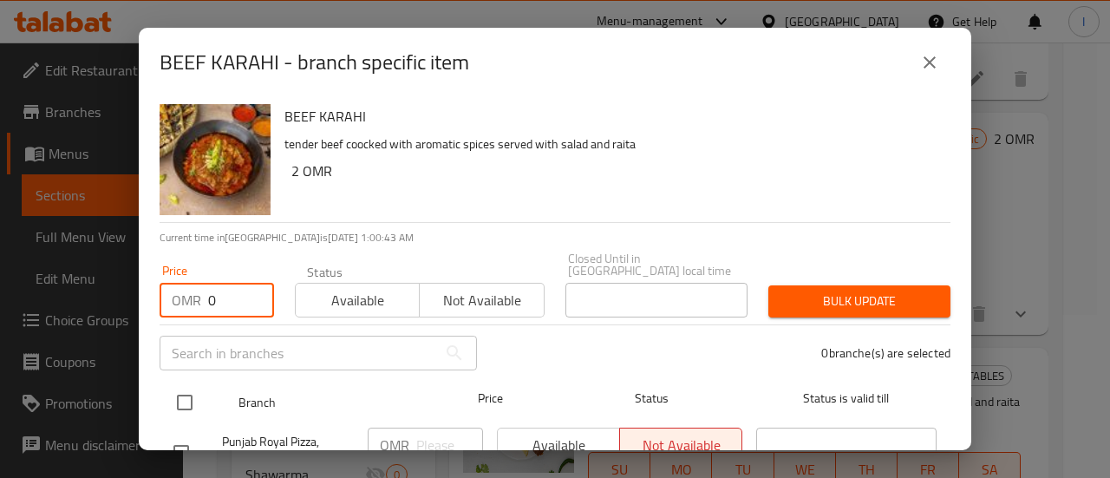
type input "0"
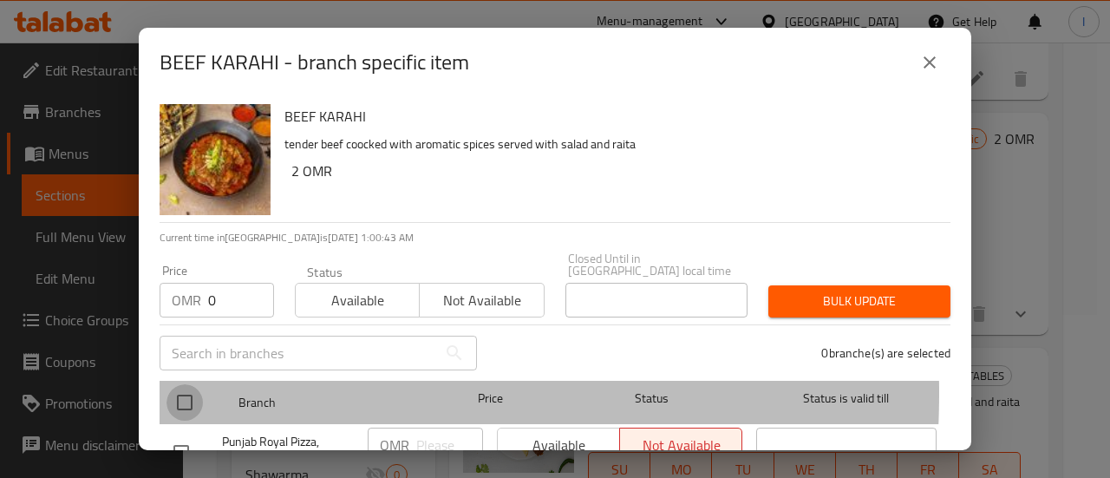
click at [184, 384] on input "checkbox" at bounding box center [185, 402] width 36 height 36
checkbox input "true"
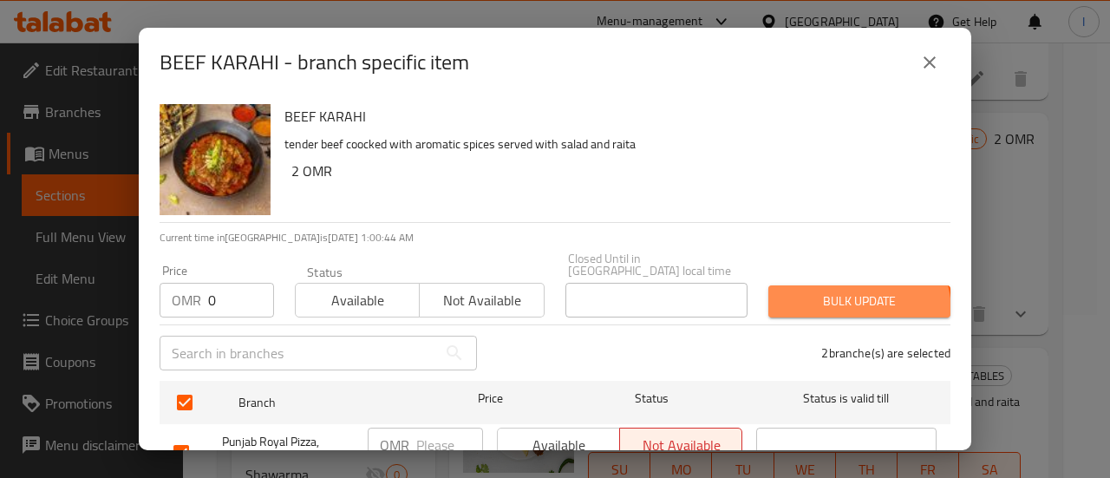
click at [840, 299] on span "Bulk update" at bounding box center [859, 302] width 154 height 22
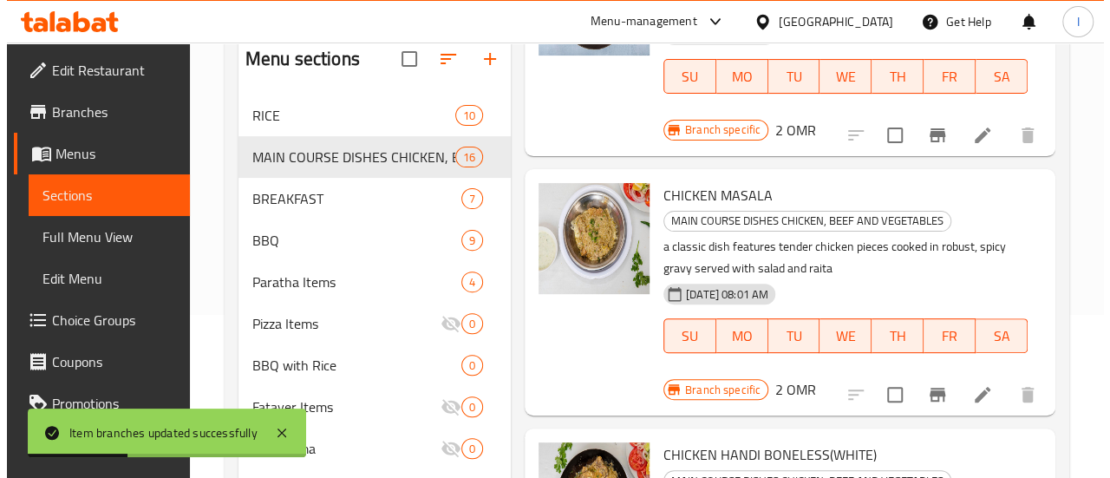
scroll to position [0, 0]
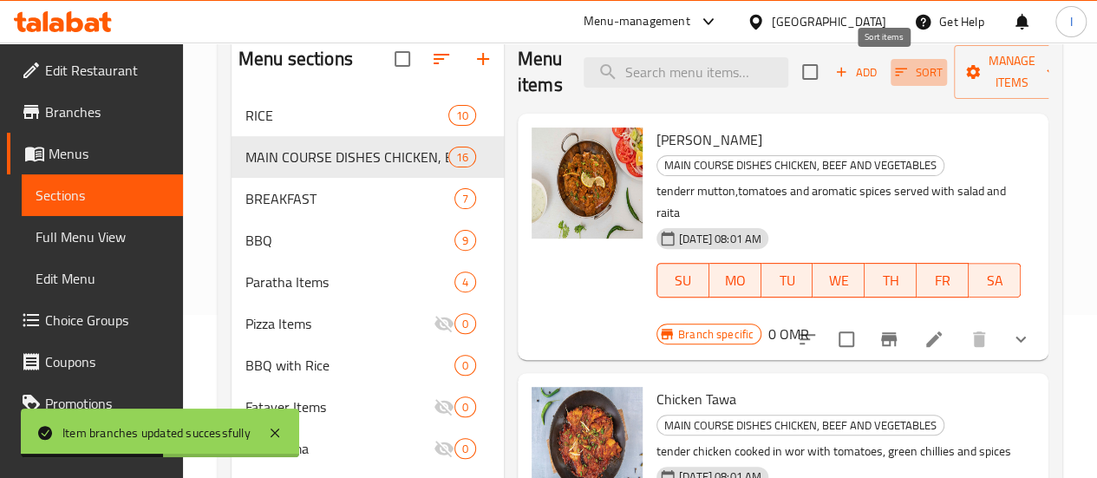
click at [895, 71] on span "Sort" at bounding box center [919, 72] width 48 height 20
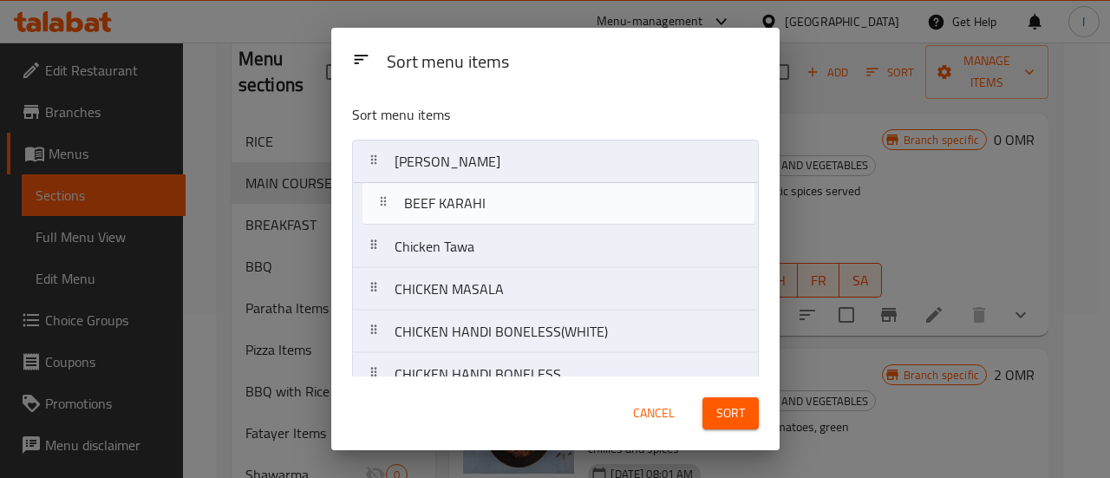
drag, startPoint x: 376, startPoint y: 263, endPoint x: 387, endPoint y: 200, distance: 63.3
click at [387, 200] on nav "MUTTON KARAHI Chicken Tawa CHICKEN MASALA CHICKEN HANDI BONELESS(WHITE) CHICKEN…" at bounding box center [555, 481] width 407 height 682
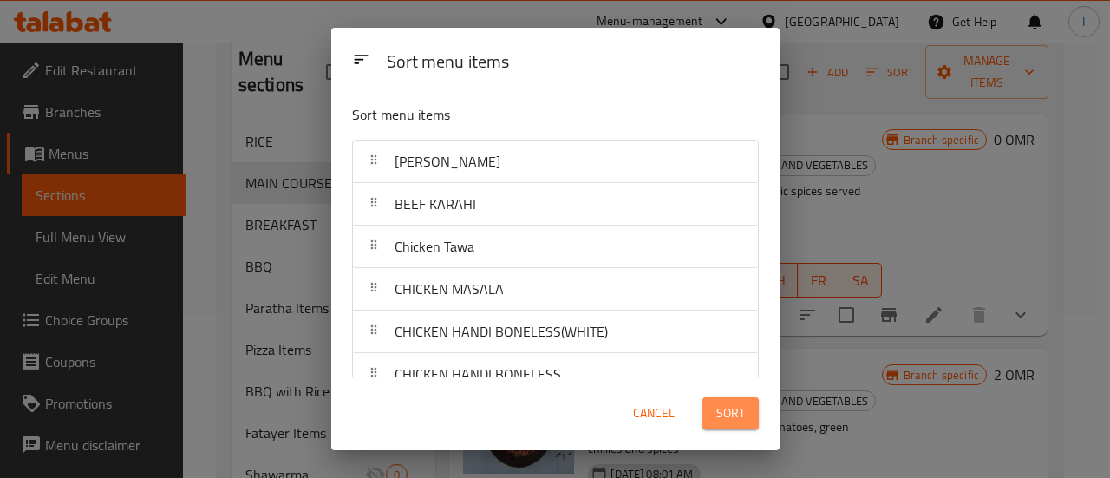
click at [730, 410] on span "Sort" at bounding box center [730, 413] width 29 height 22
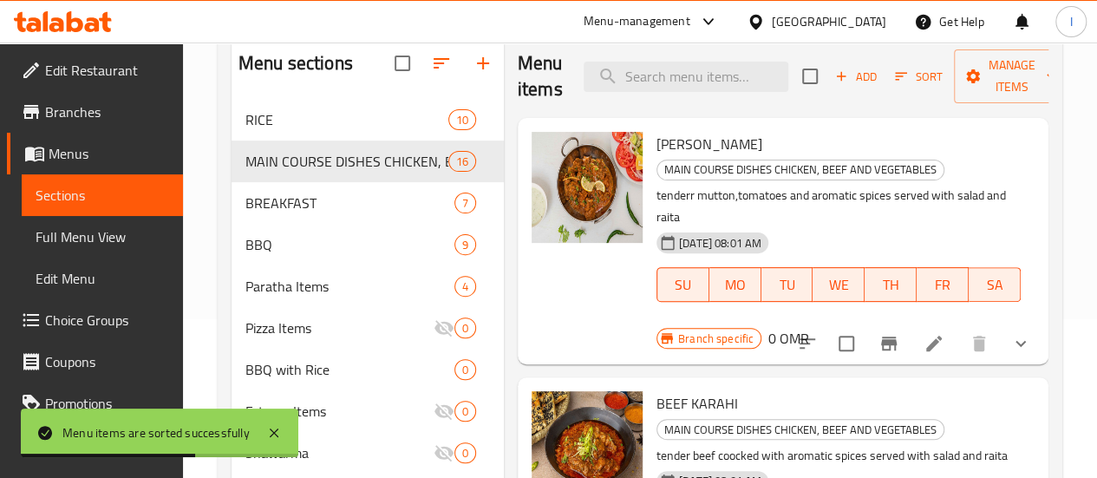
scroll to position [113, 0]
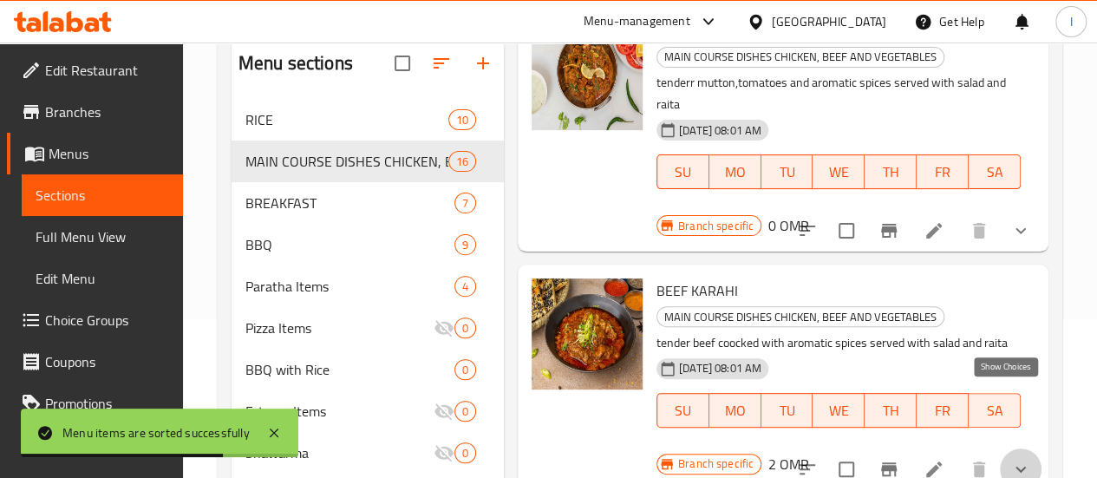
click at [1010, 459] on icon "show more" at bounding box center [1020, 469] width 21 height 21
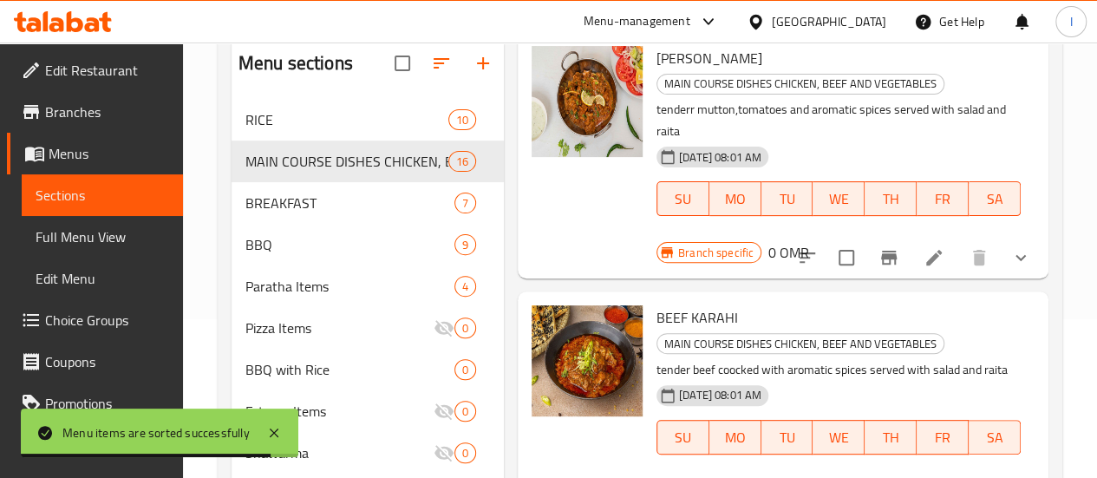
scroll to position [83, 0]
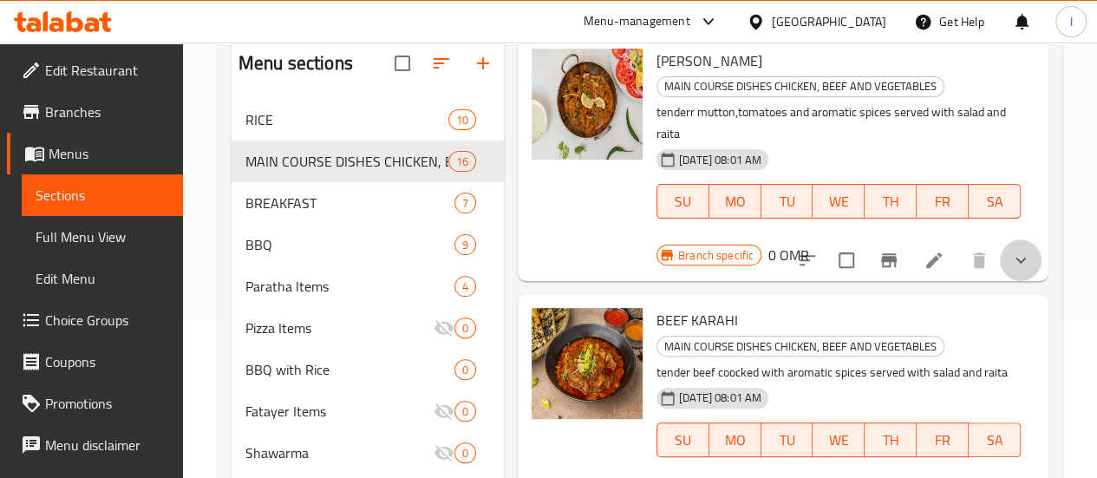
click at [1000, 239] on button "show more" at bounding box center [1021, 260] width 42 height 42
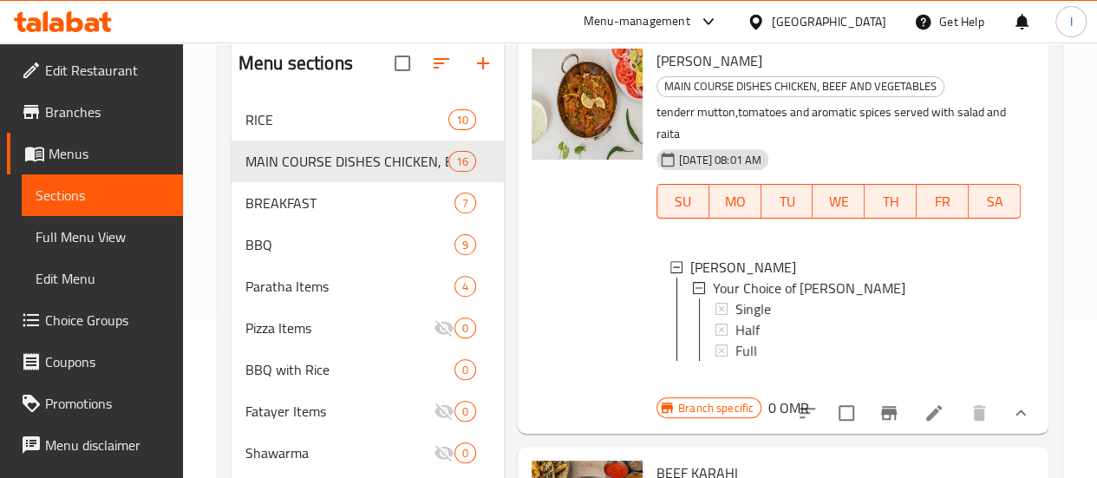
scroll to position [2, 0]
click at [101, 327] on span "Choice Groups" at bounding box center [107, 320] width 124 height 21
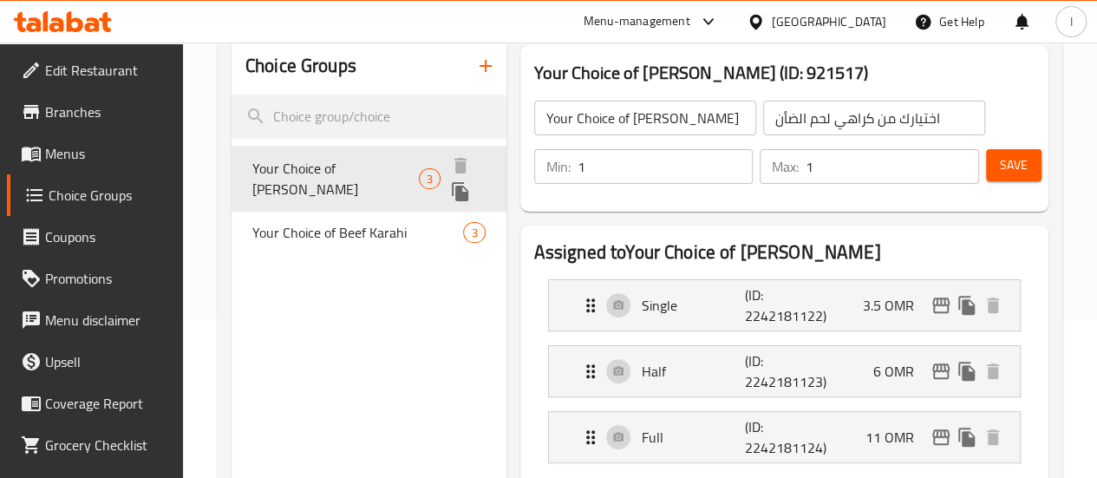
scroll to position [51, 0]
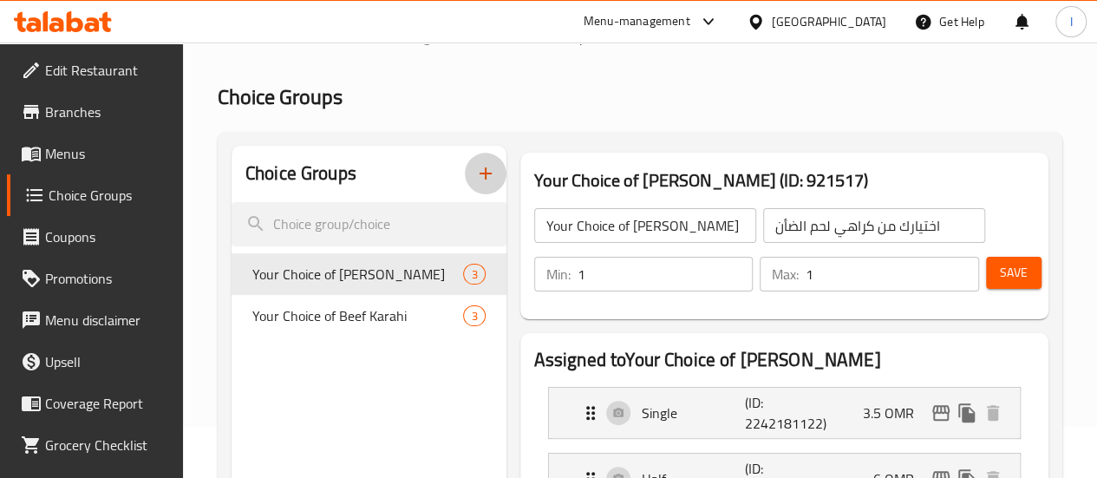
click at [475, 183] on icon "button" at bounding box center [485, 173] width 21 height 21
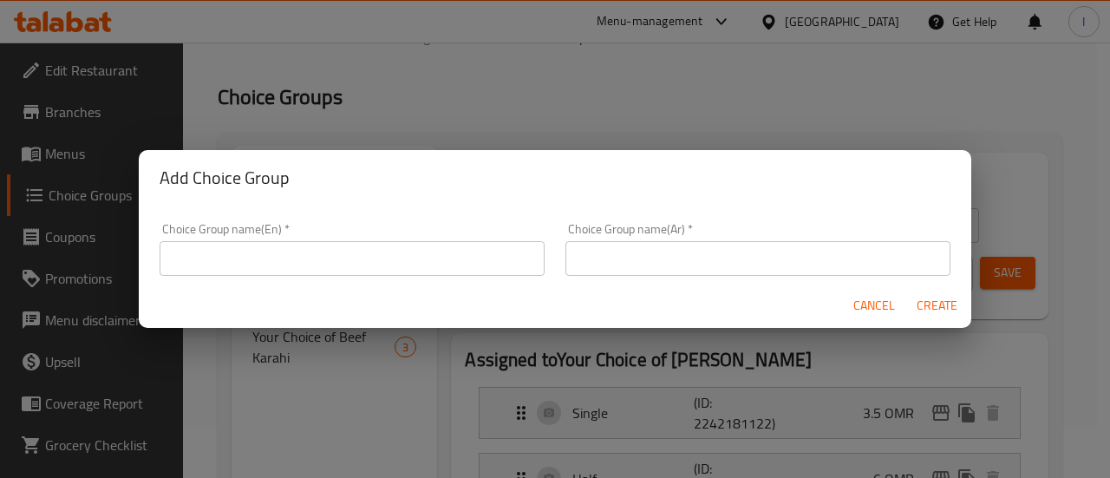
click at [423, 252] on input "text" at bounding box center [352, 258] width 385 height 35
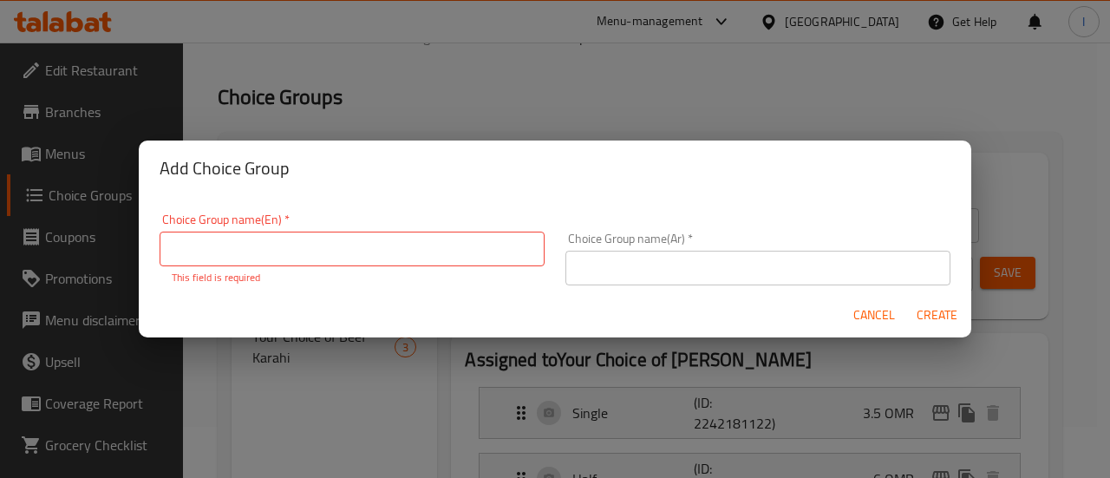
click at [425, 117] on div "Add Choice Group Choice Group name(En)   * Choice Group name(En) * This field i…" at bounding box center [555, 239] width 1110 height 478
click at [884, 324] on span "Cancel" at bounding box center [874, 315] width 42 height 22
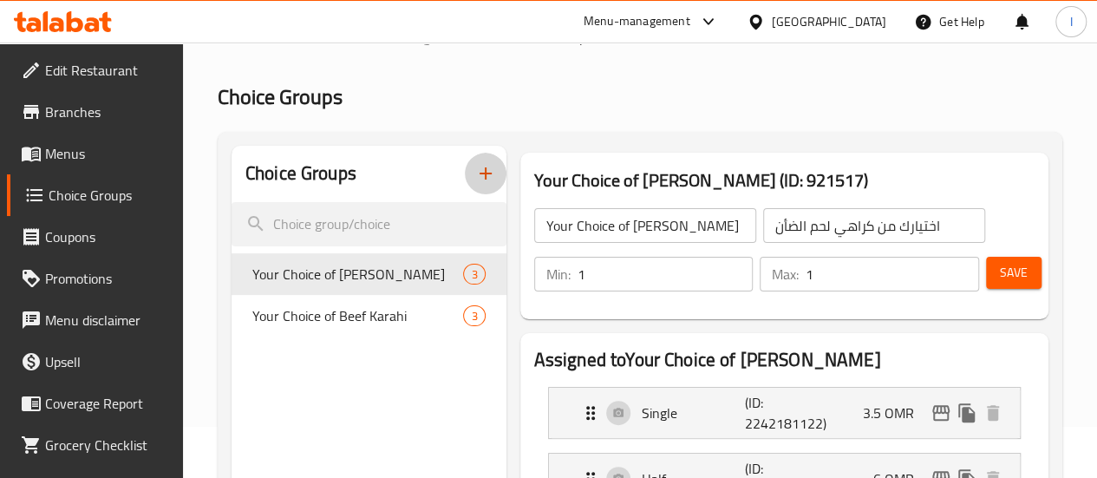
click at [475, 178] on icon "button" at bounding box center [485, 173] width 21 height 21
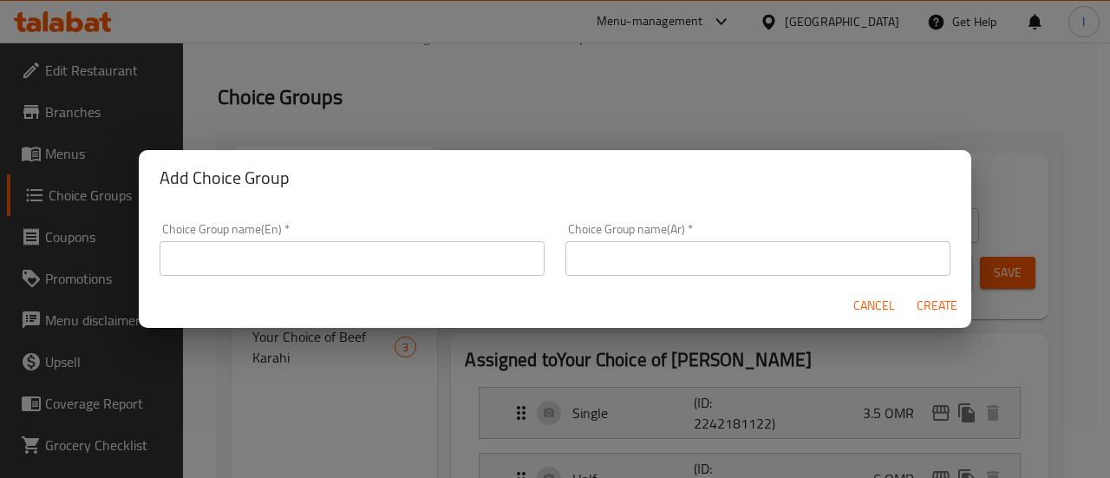
click at [337, 255] on input "text" at bounding box center [352, 258] width 385 height 35
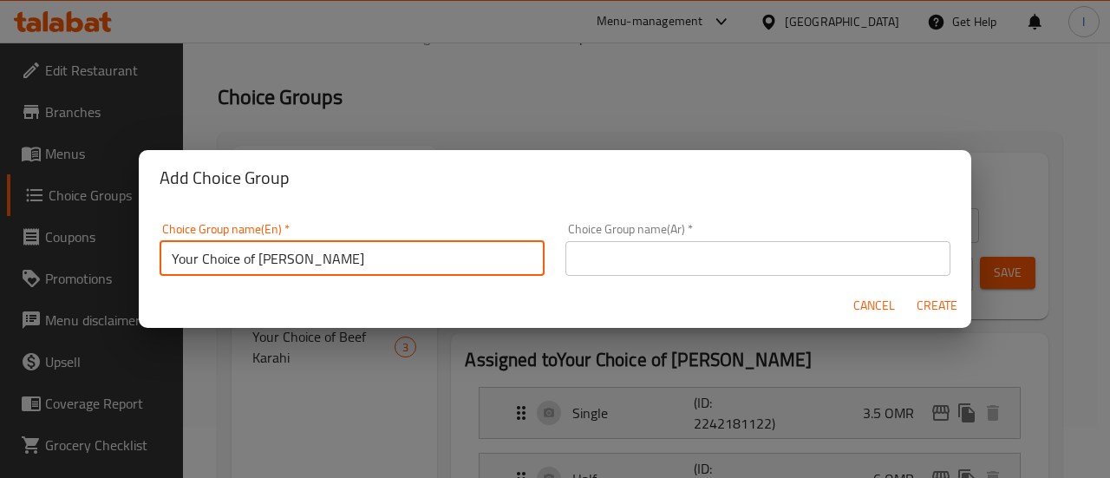
click at [300, 259] on input "Your Choice of [PERSON_NAME]" at bounding box center [352, 258] width 385 height 35
click at [369, 265] on input "Your Choice of Chicken Karahi" at bounding box center [352, 258] width 385 height 35
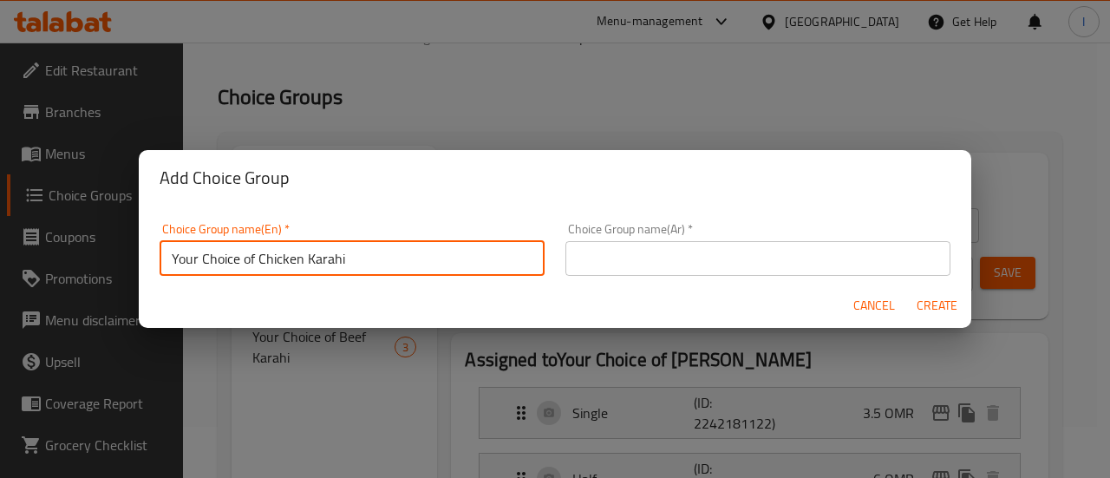
type input "Your Choice of Chicken Karahi"
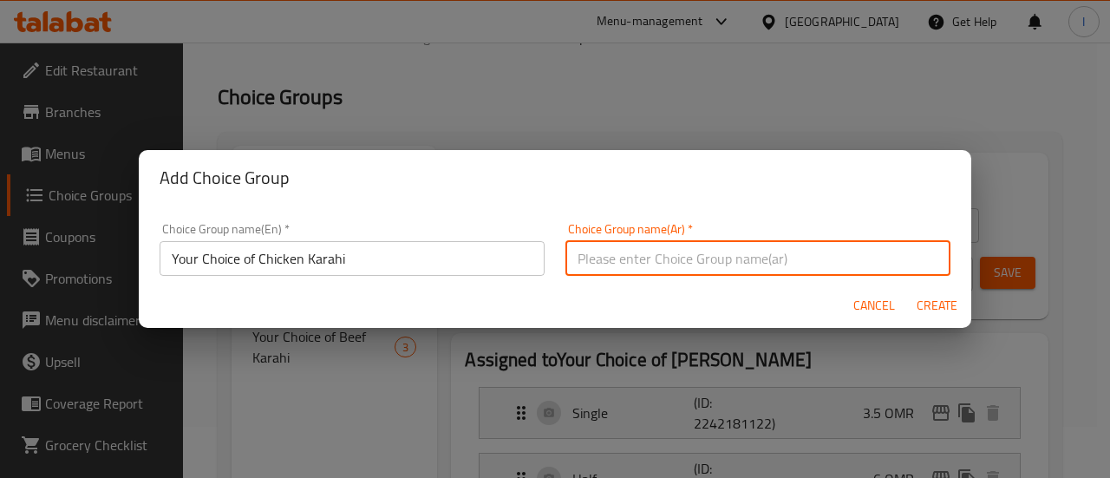
click at [611, 262] on input "text" at bounding box center [757, 258] width 385 height 35
paste input "اختيارك من دجاج كراهي"
type input "اختيارك من دجاج كراهي"
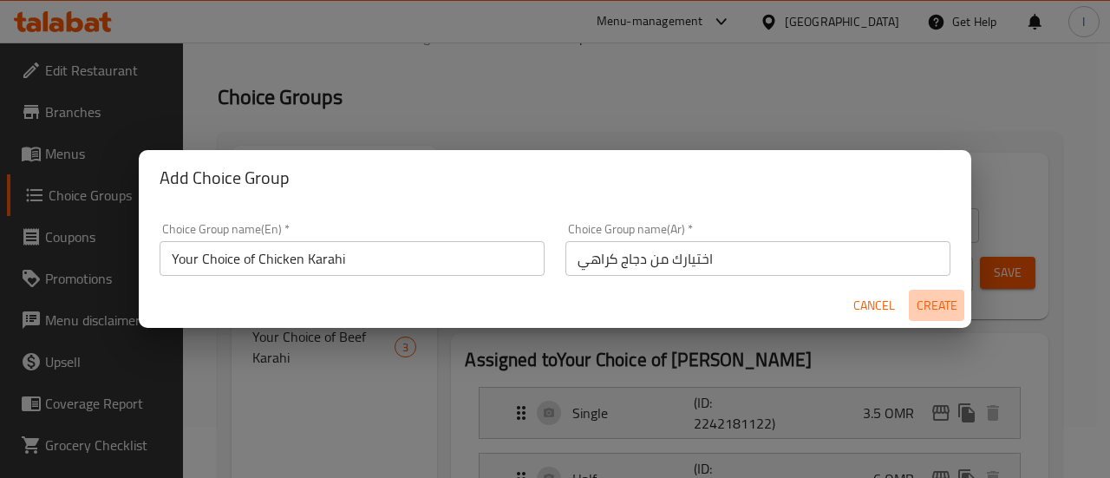
click at [933, 310] on span "Create" at bounding box center [937, 306] width 42 height 22
type input "Your Choice of Chicken Karahi"
type input "اختيارك من دجاج كراهي"
type input "0"
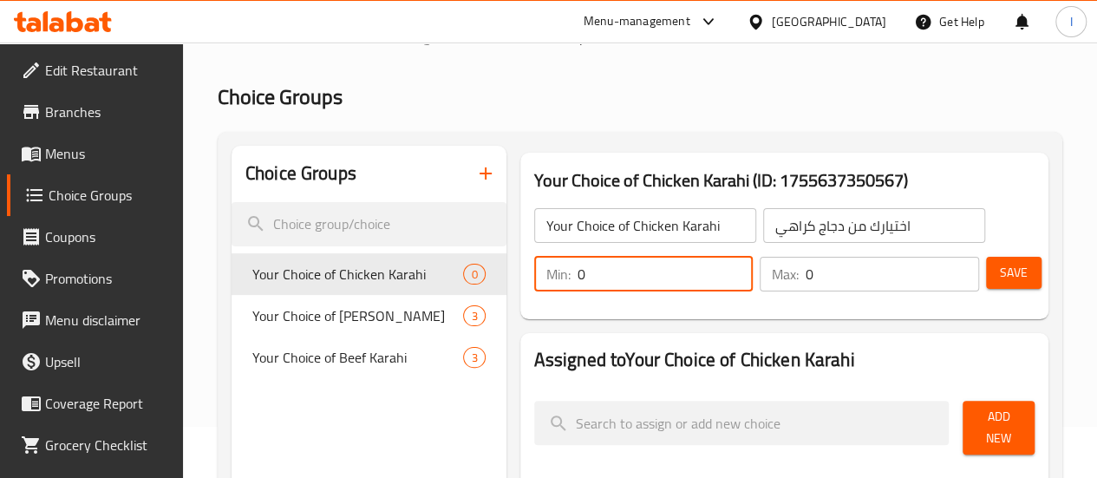
click at [578, 287] on input "0" at bounding box center [666, 274] width 176 height 35
type input "1"
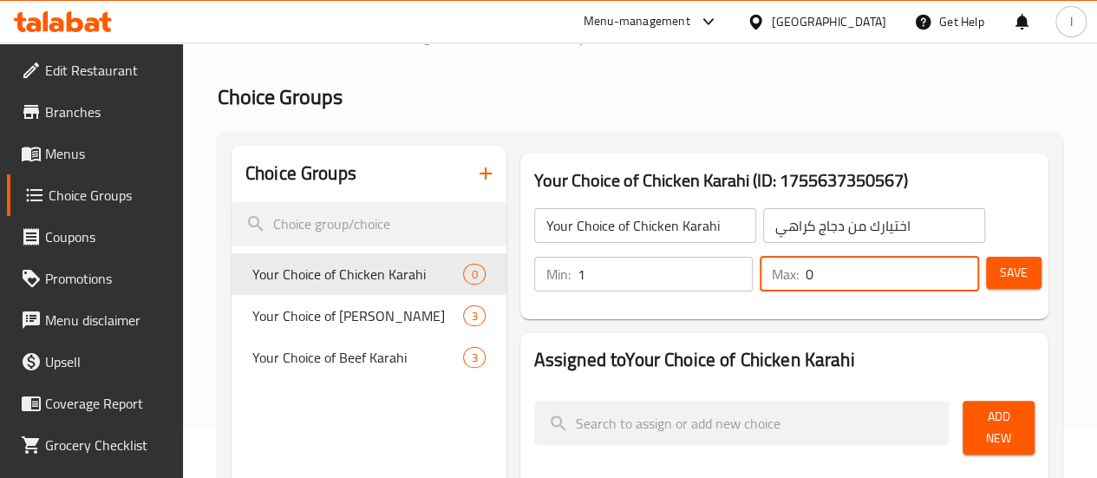
click at [806, 271] on input "0" at bounding box center [892, 274] width 173 height 35
type input "1"
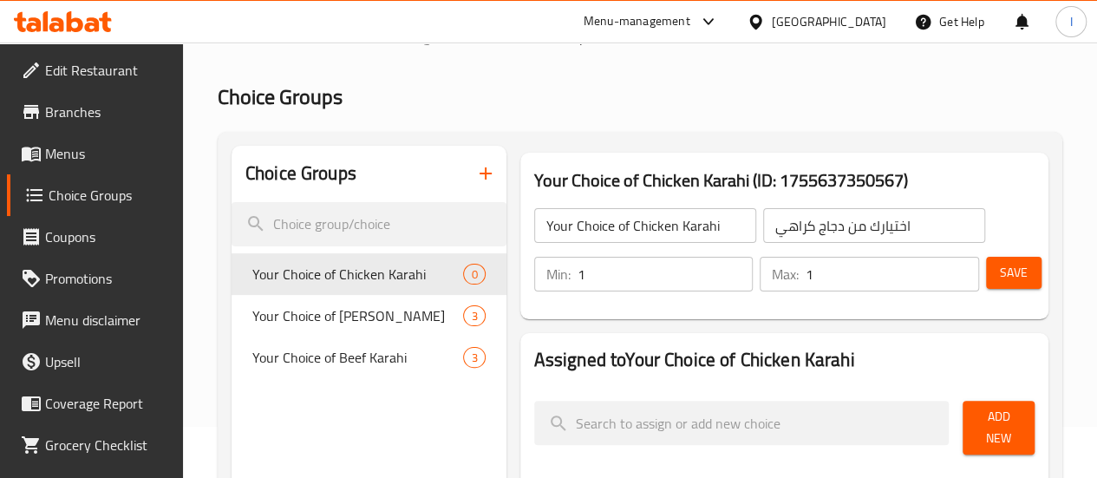
click at [888, 377] on nav at bounding box center [784, 380] width 500 height 14
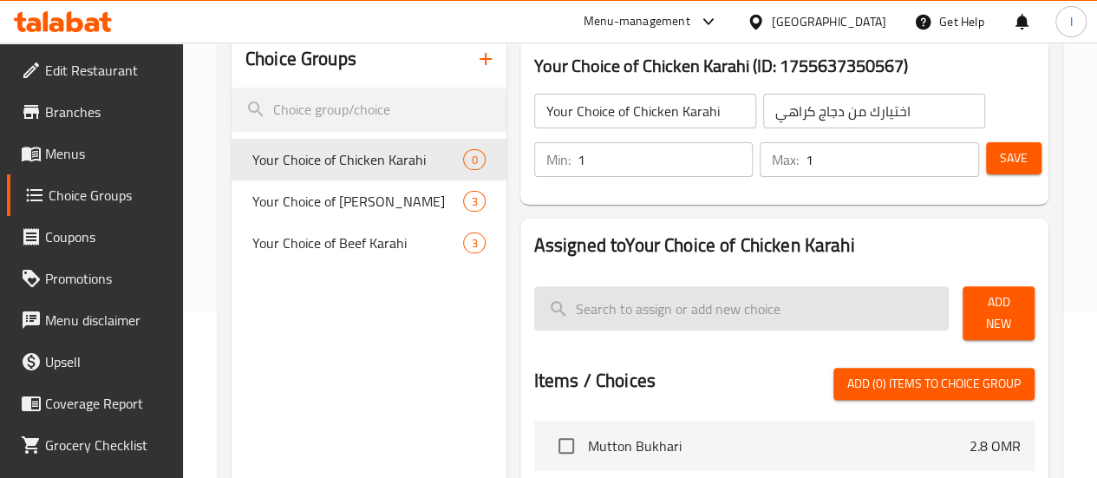
click at [703, 320] on input "search" at bounding box center [741, 308] width 415 height 44
type input "s"
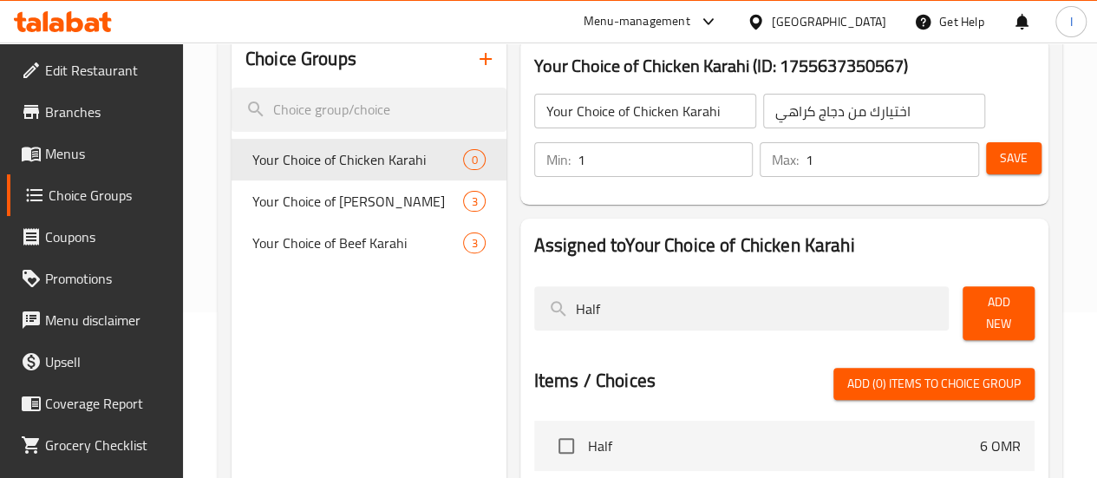
type input "Half"
click at [970, 321] on button "Add New" at bounding box center [999, 313] width 72 height 54
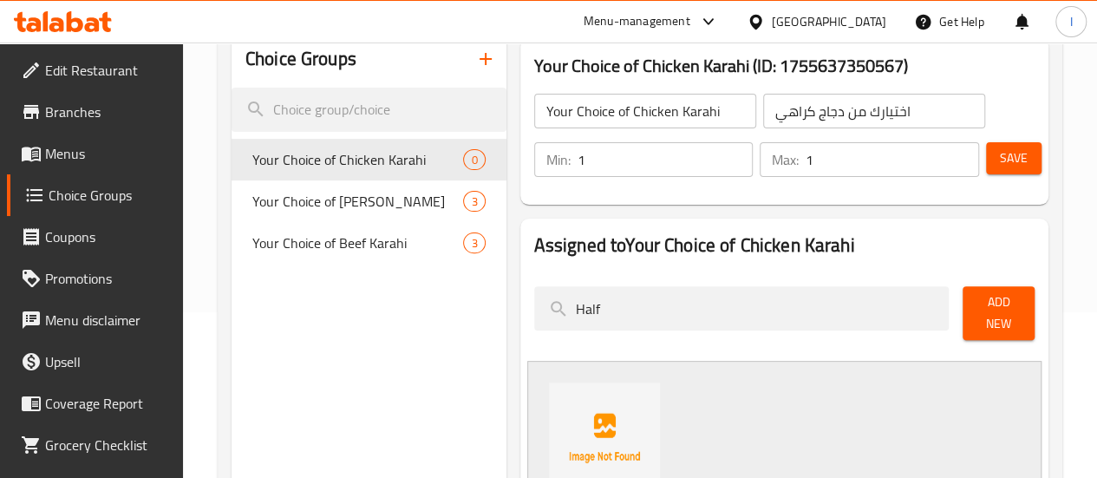
scroll to position [379, 0]
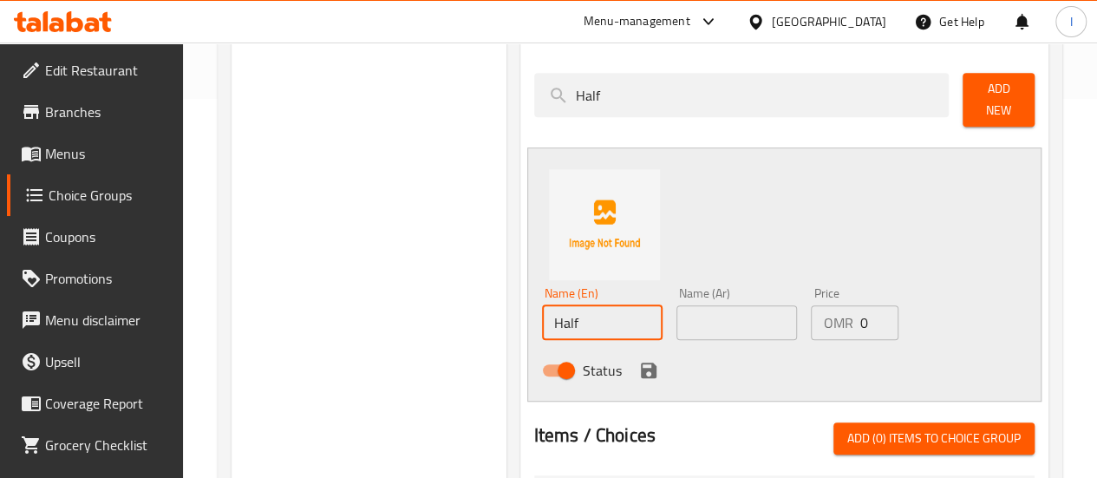
click at [556, 311] on input "Half" at bounding box center [602, 322] width 121 height 35
click at [676, 305] on input "text" at bounding box center [736, 322] width 121 height 35
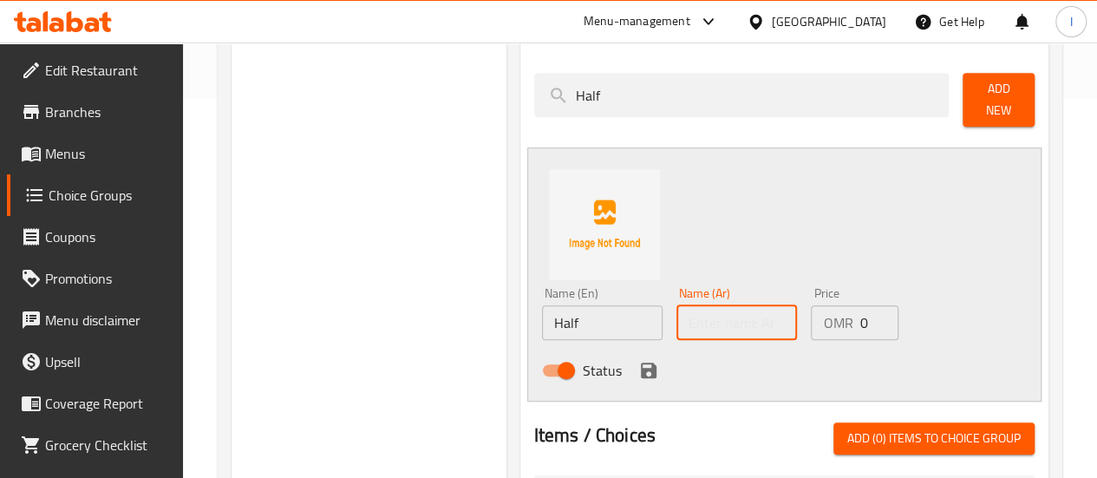
paste input "نصف"
type input "نصف"
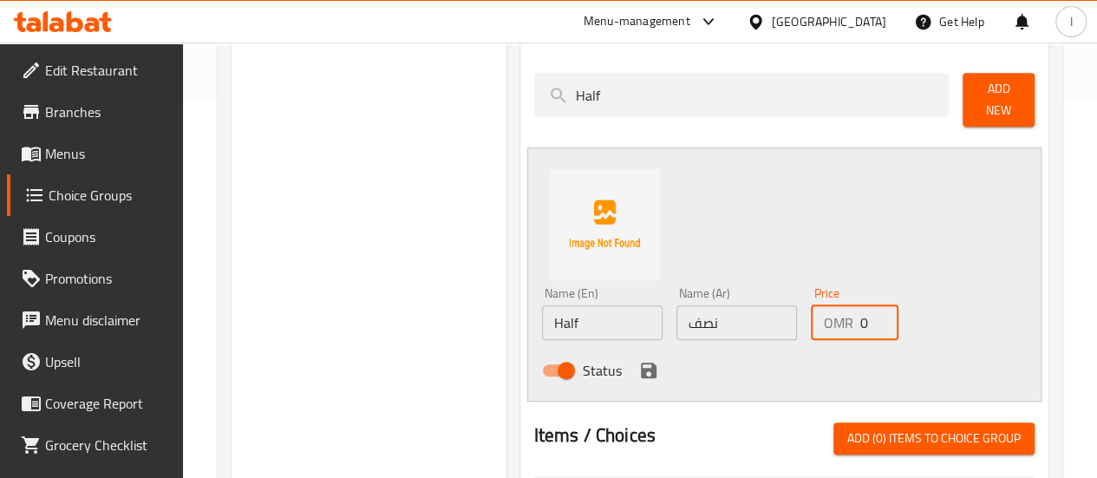
click at [859, 317] on input "0" at bounding box center [878, 322] width 39 height 35
type input "2.1"
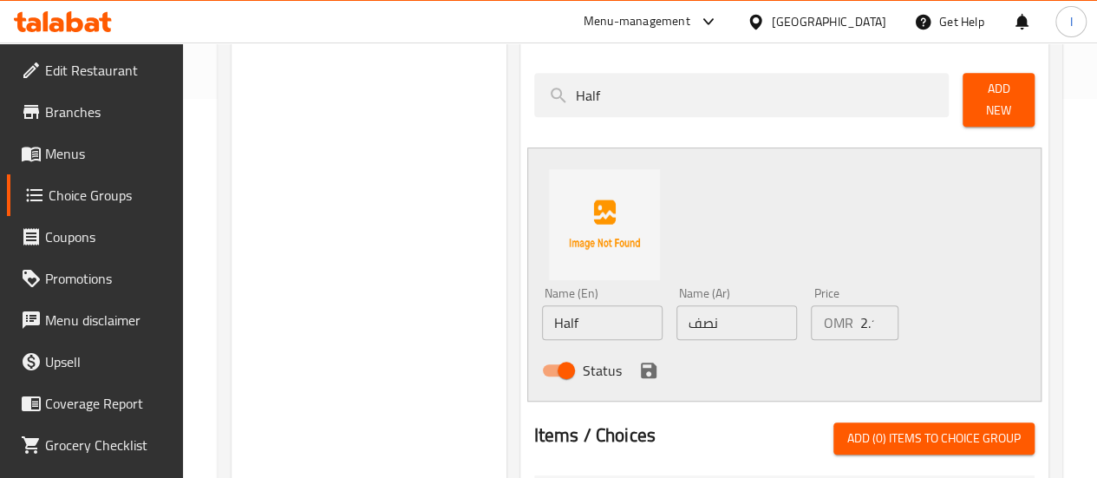
click at [891, 228] on div "Name (En) Half Name (En) Name (Ar) نصف Name (Ar) Price OMR 2.1 Price Status" at bounding box center [784, 274] width 514 height 254
click at [638, 360] on icon "save" at bounding box center [648, 370] width 21 height 21
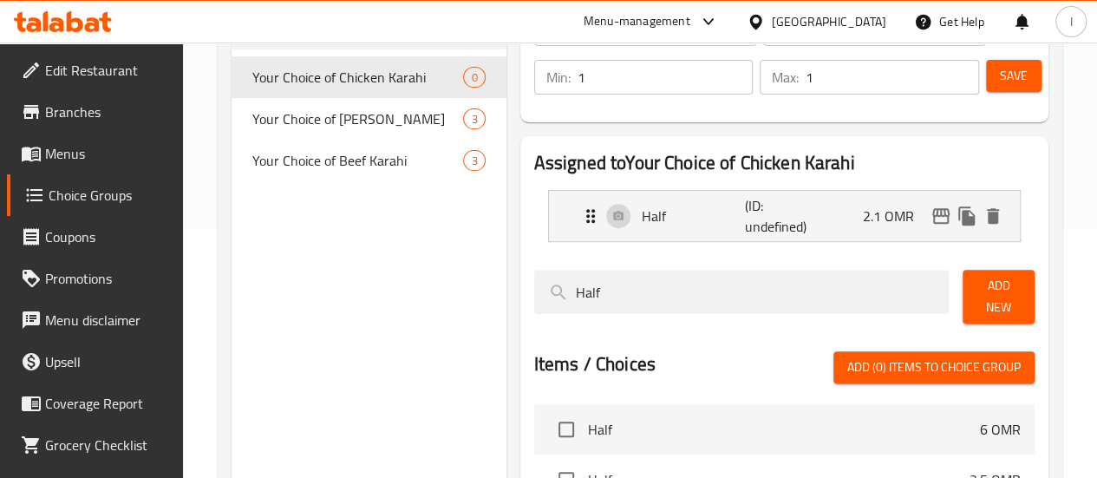
scroll to position [247, 0]
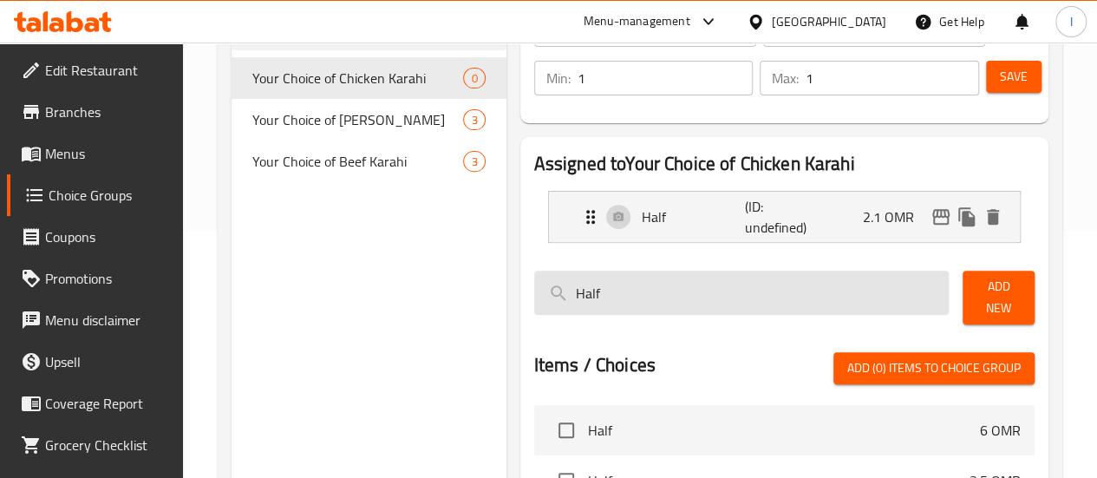
click at [584, 275] on input "Half" at bounding box center [741, 293] width 415 height 44
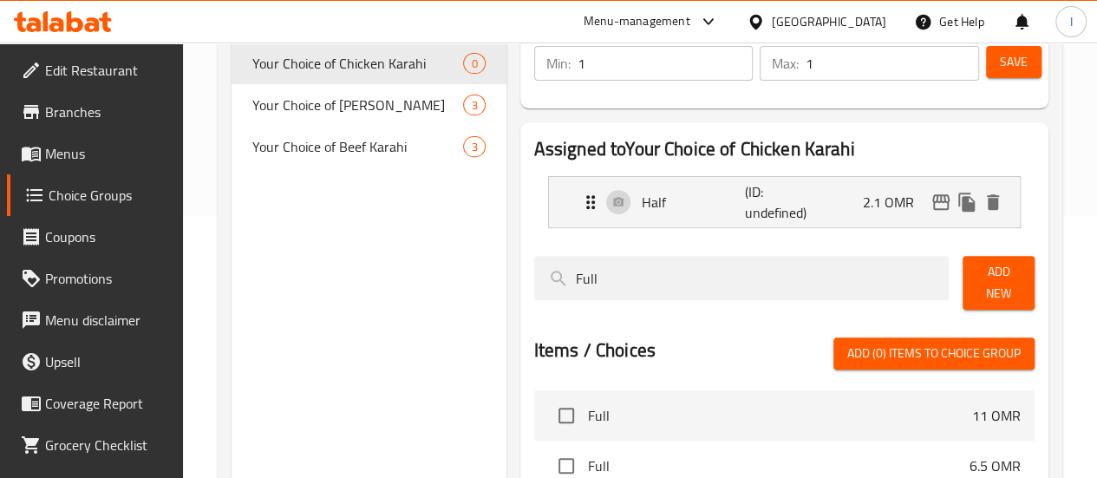
scroll to position [263, 0]
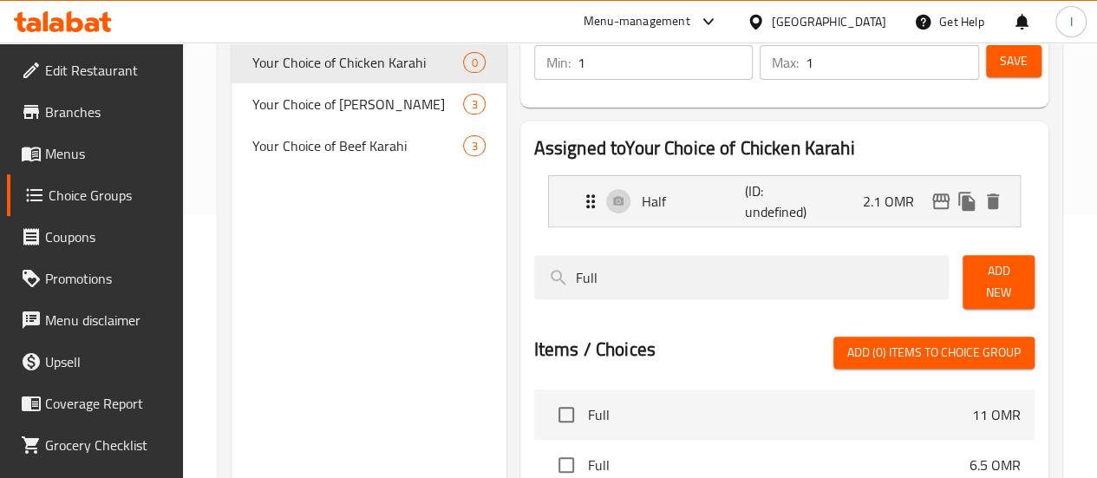
type input "Full"
click at [977, 278] on span "Add New" at bounding box center [999, 281] width 44 height 43
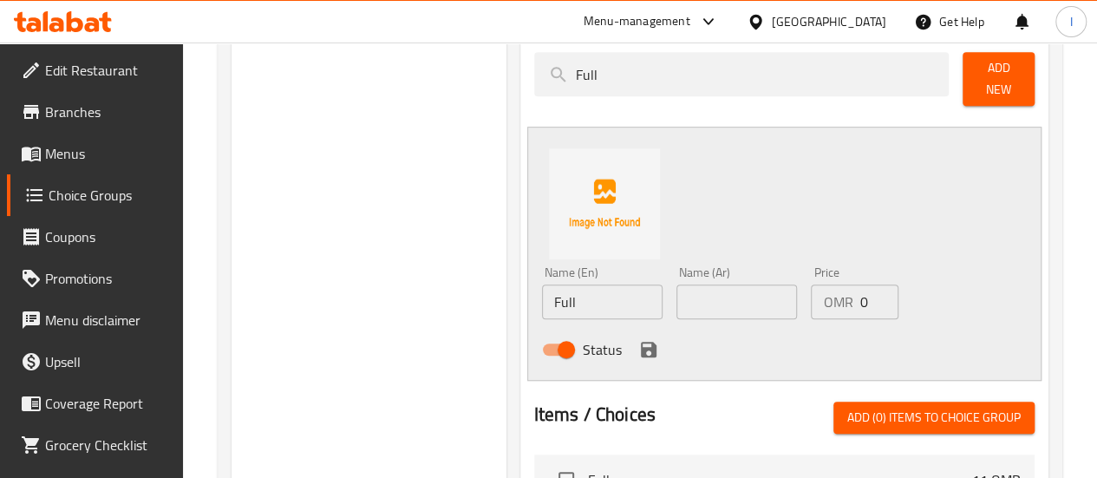
scroll to position [467, 0]
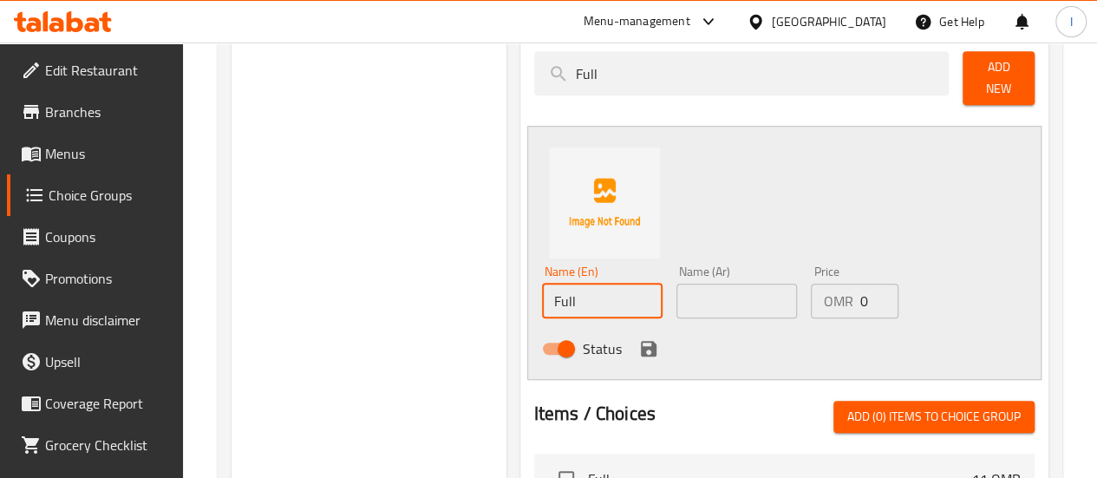
click at [542, 284] on input "Full" at bounding box center [602, 301] width 121 height 35
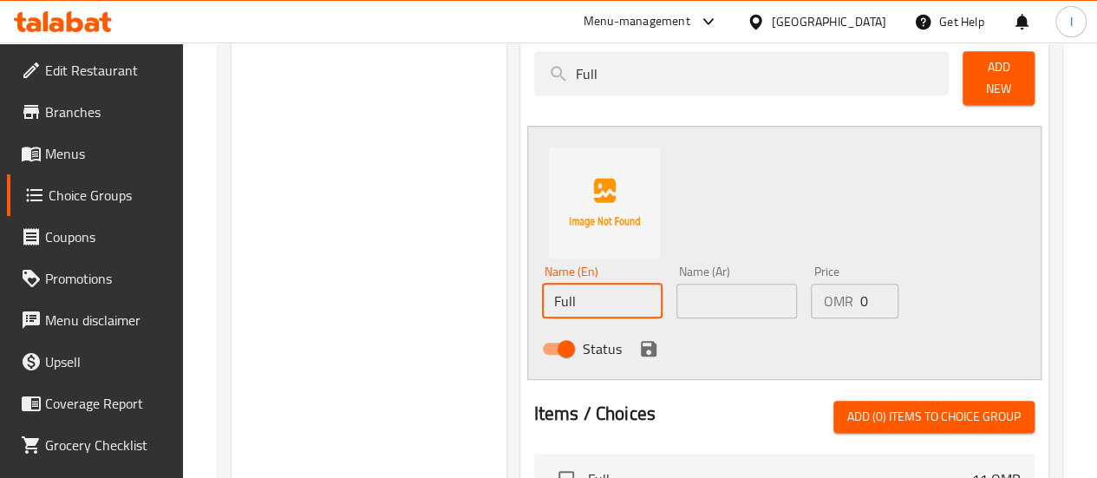
click at [542, 284] on input "Full" at bounding box center [602, 301] width 121 height 35
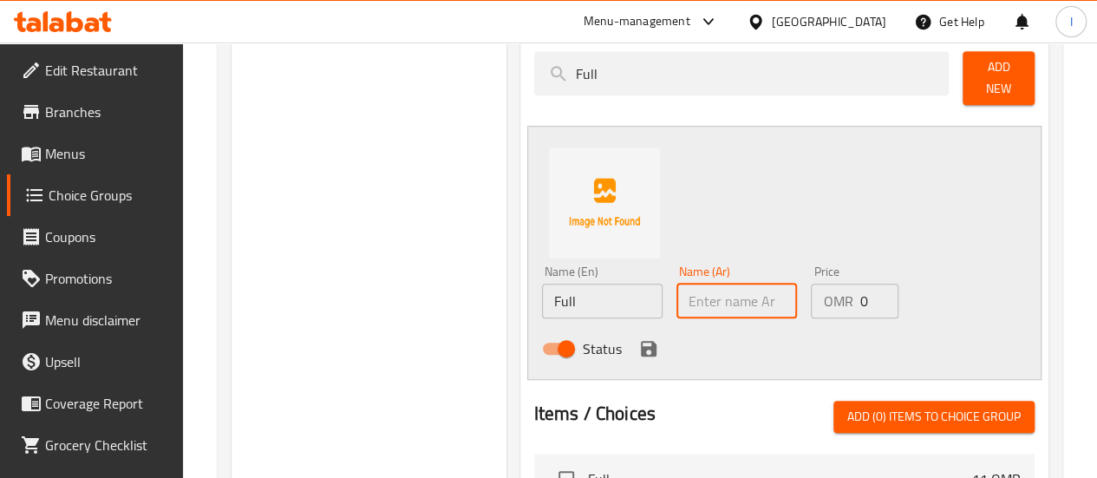
click at [676, 284] on input "text" at bounding box center [736, 301] width 121 height 35
paste input "ممتلىء"
type input "ممتلىء"
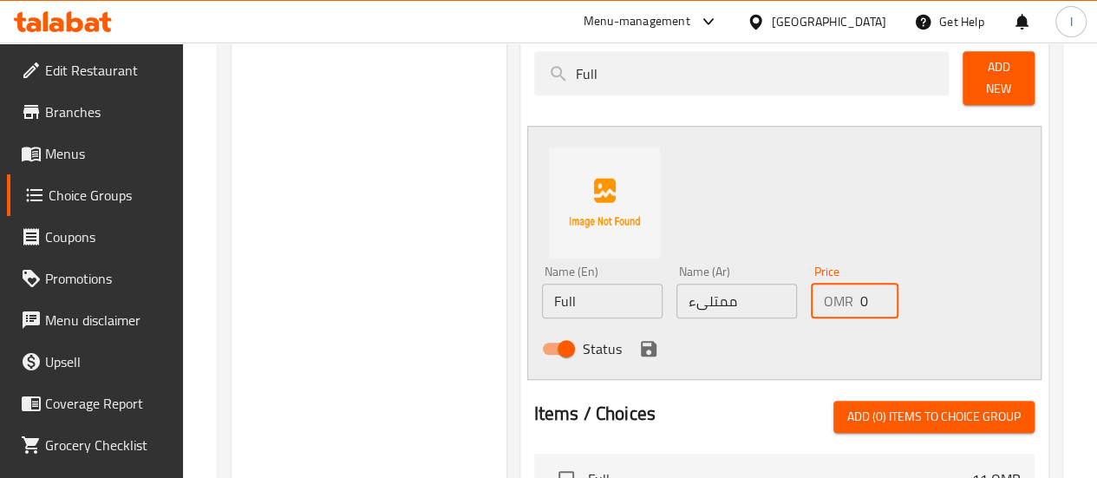
click at [859, 291] on input "0" at bounding box center [878, 301] width 39 height 35
type input "6.5"
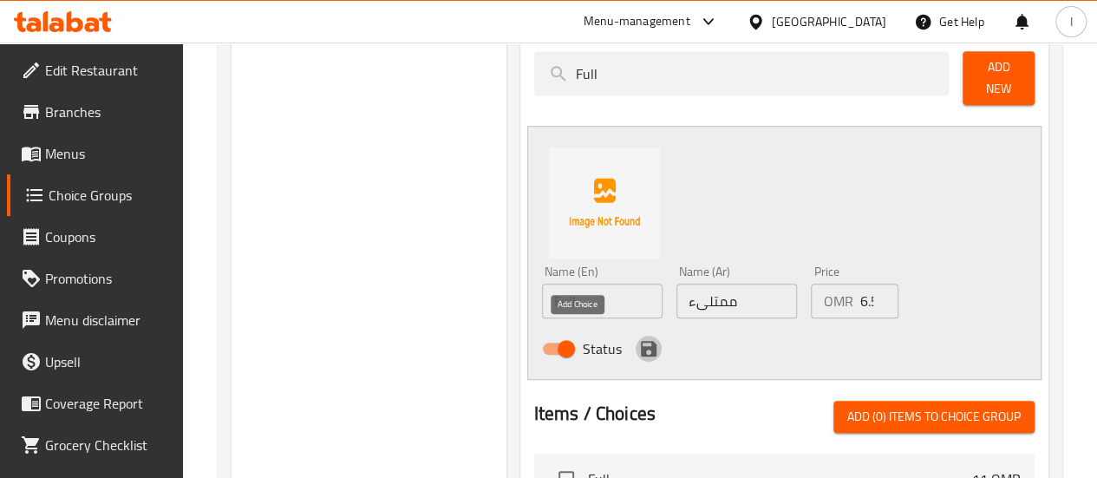
click at [641, 341] on icon "save" at bounding box center [649, 349] width 16 height 16
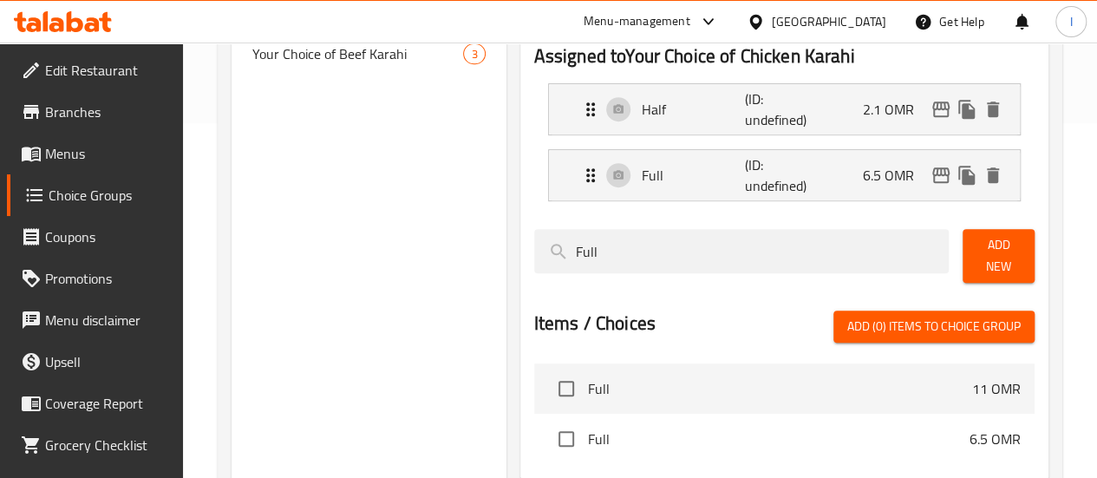
scroll to position [317, 0]
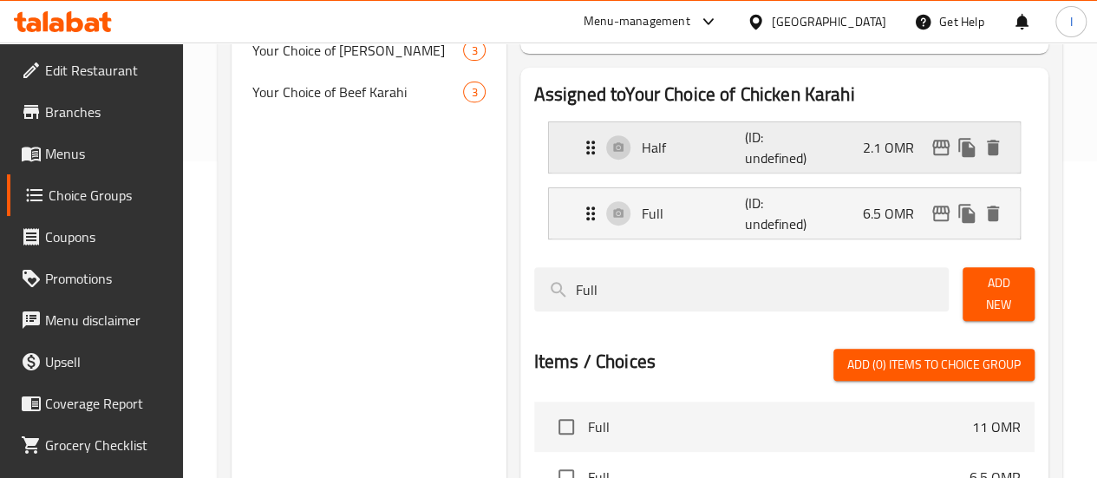
click at [580, 143] on icon "Expand" at bounding box center [590, 147] width 21 height 21
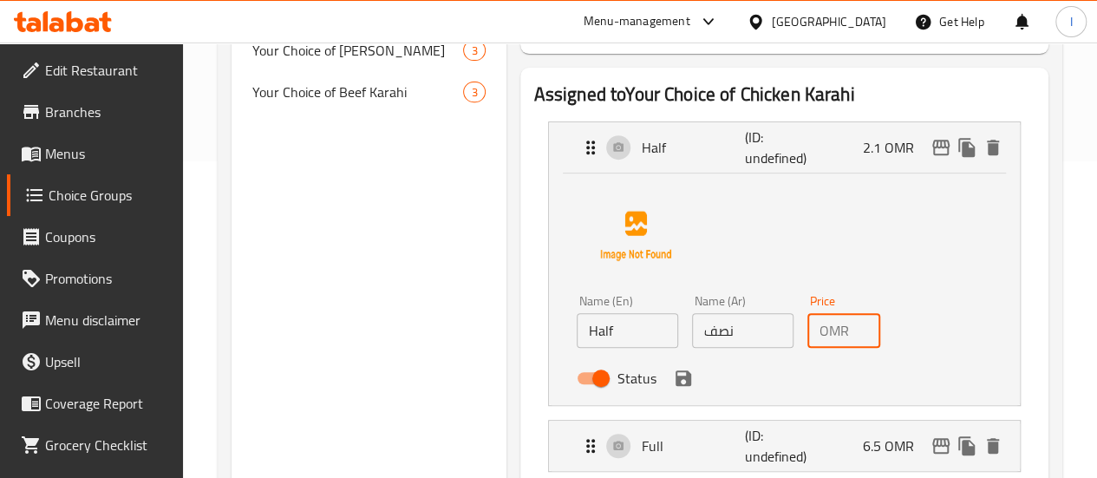
click at [856, 332] on input "2.1" at bounding box center [868, 330] width 24 height 35
type input "1"
click at [676, 385] on icon "save" at bounding box center [684, 378] width 16 height 16
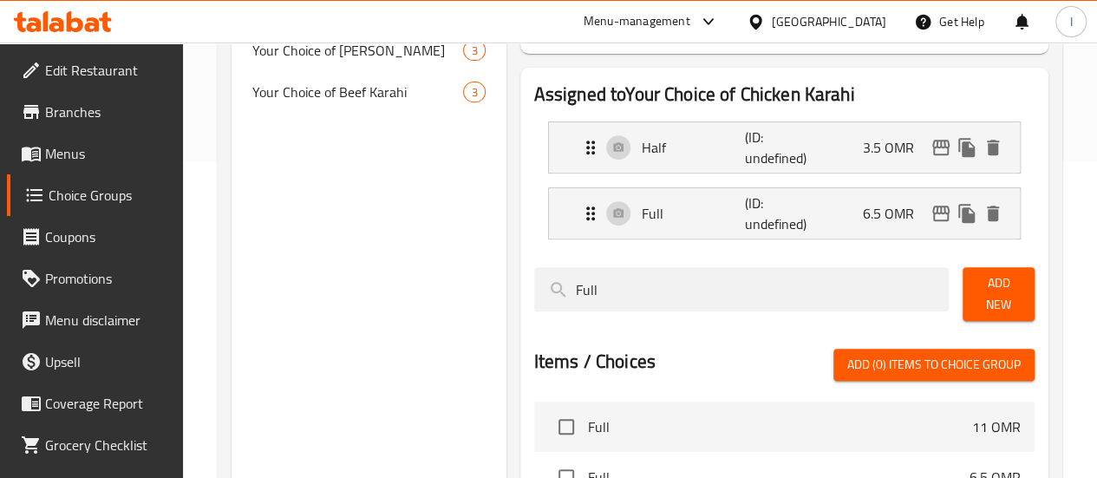
type input "3.5"
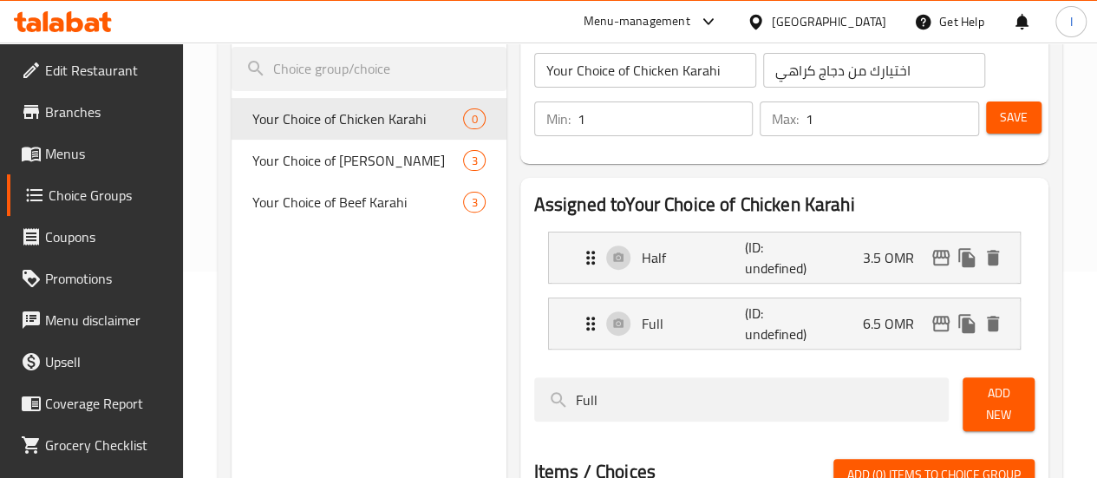
scroll to position [207, 0]
click at [1006, 114] on span "Save" at bounding box center [1014, 117] width 28 height 22
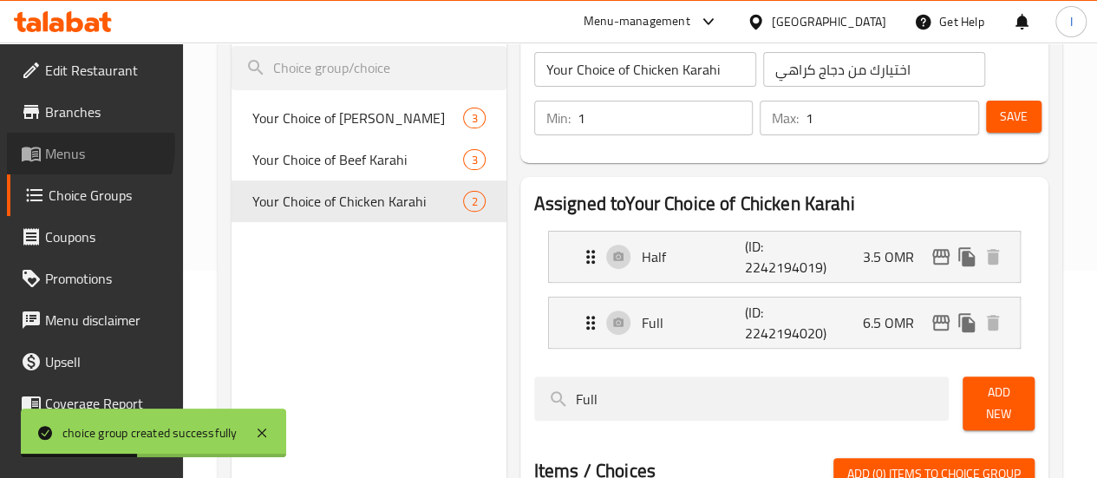
click at [64, 146] on span "Menus" at bounding box center [107, 153] width 124 height 21
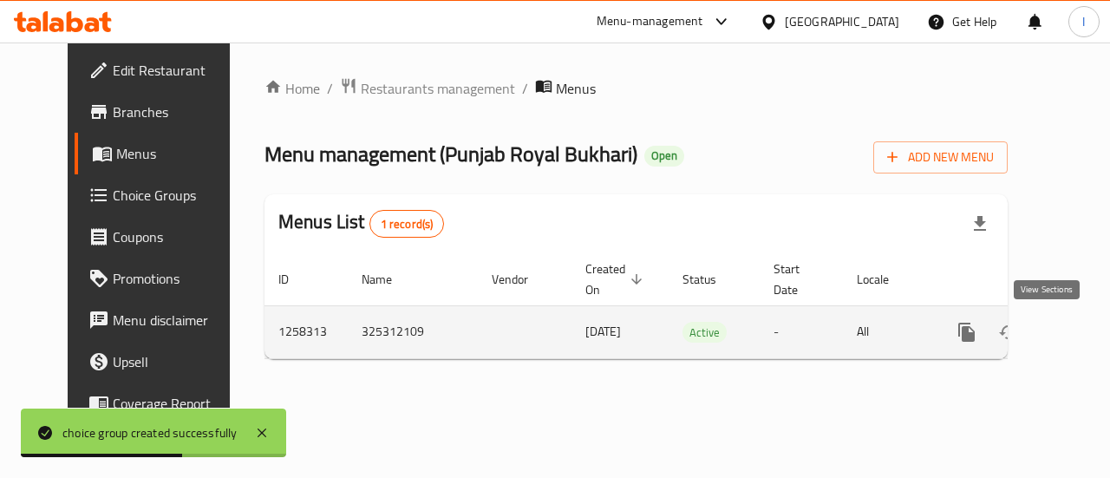
click at [1084, 332] on icon "enhanced table" at bounding box center [1092, 332] width 16 height 16
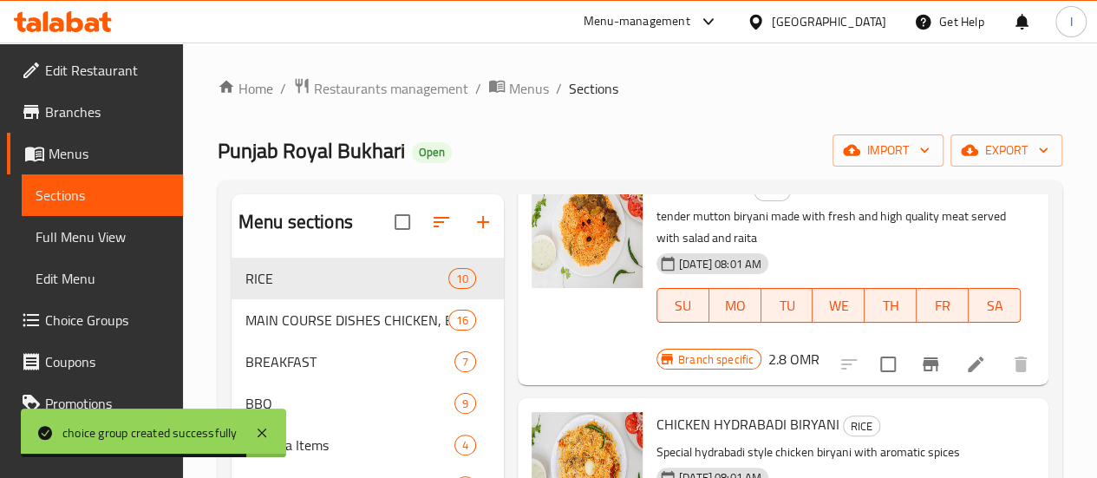
scroll to position [116, 0]
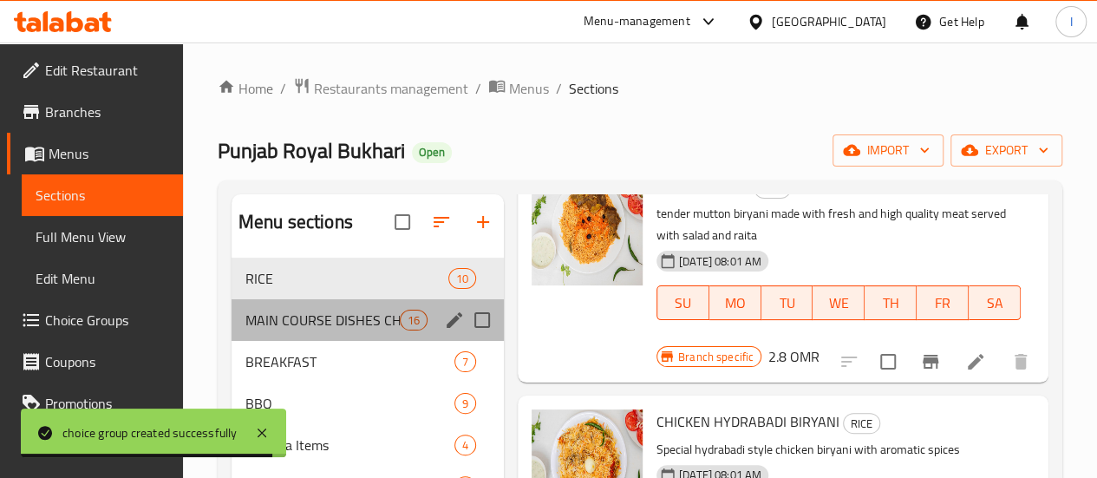
click at [371, 339] on div "MAIN COURSE DISHES CHICKEN, BEEF AND VEGETABLES 16" at bounding box center [368, 320] width 272 height 42
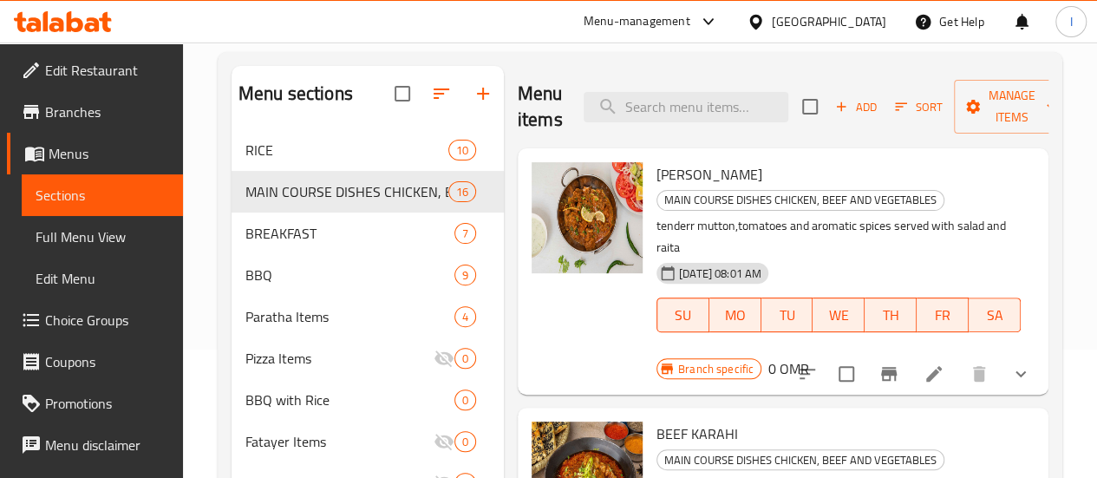
scroll to position [81, 0]
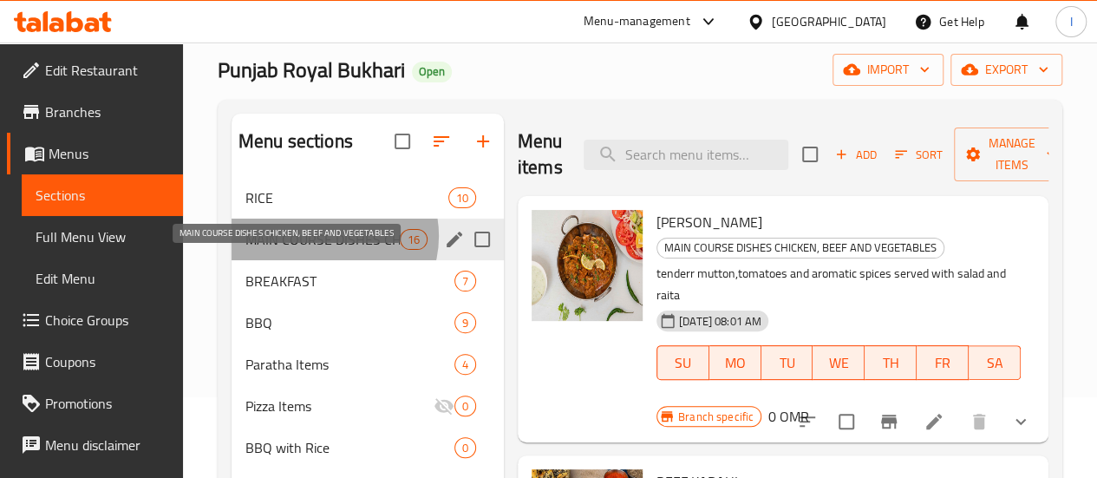
click at [327, 250] on span "MAIN COURSE DISHES CHICKEN, BEEF AND VEGETABLES" at bounding box center [322, 239] width 154 height 21
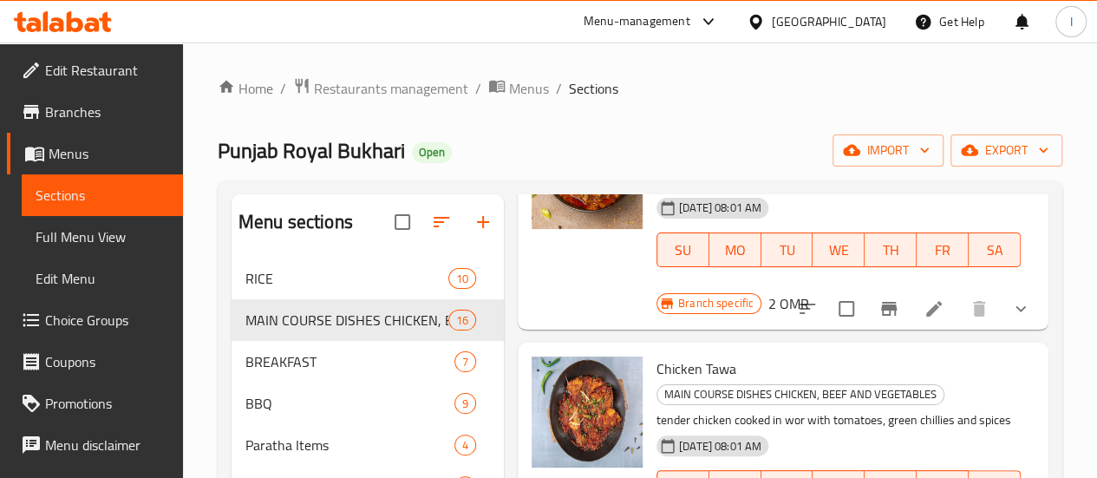
scroll to position [204, 0]
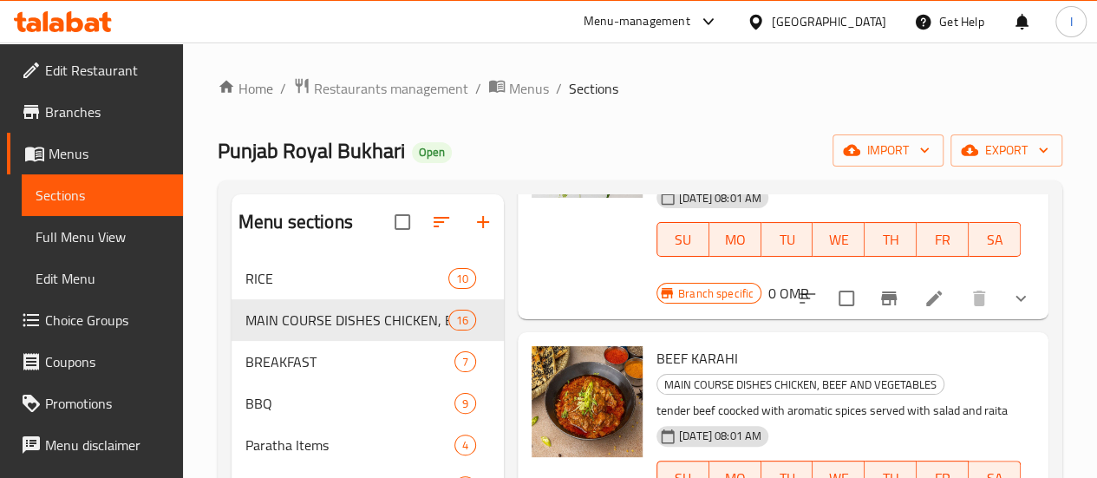
drag, startPoint x: 483, startPoint y: 251, endPoint x: 800, endPoint y: 225, distance: 317.6
click at [800, 225] on div "[DATE] 08:01 AM SU MO TU WE TH FR SA" at bounding box center [839, 227] width 378 height 94
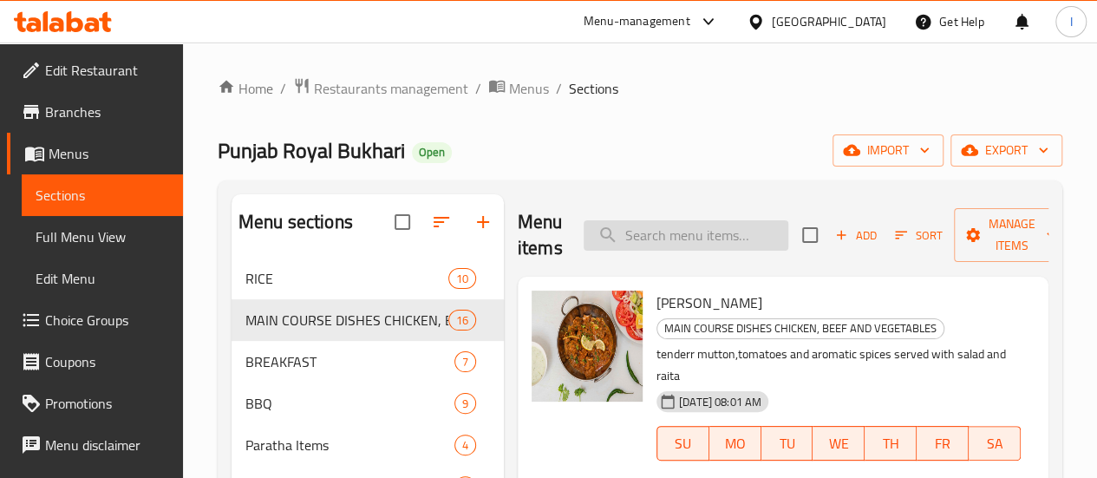
click at [644, 237] on input "search" at bounding box center [686, 235] width 205 height 30
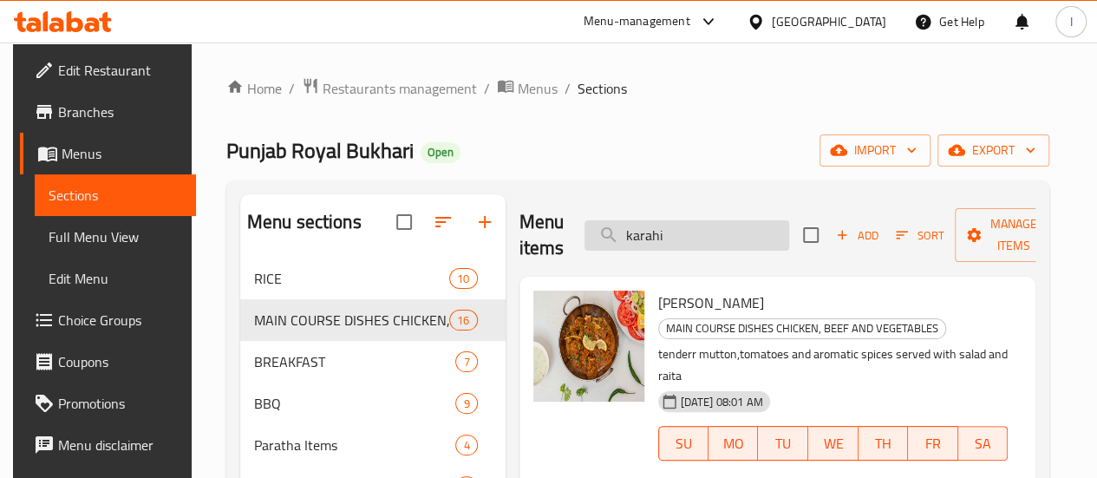
type input "karahi"
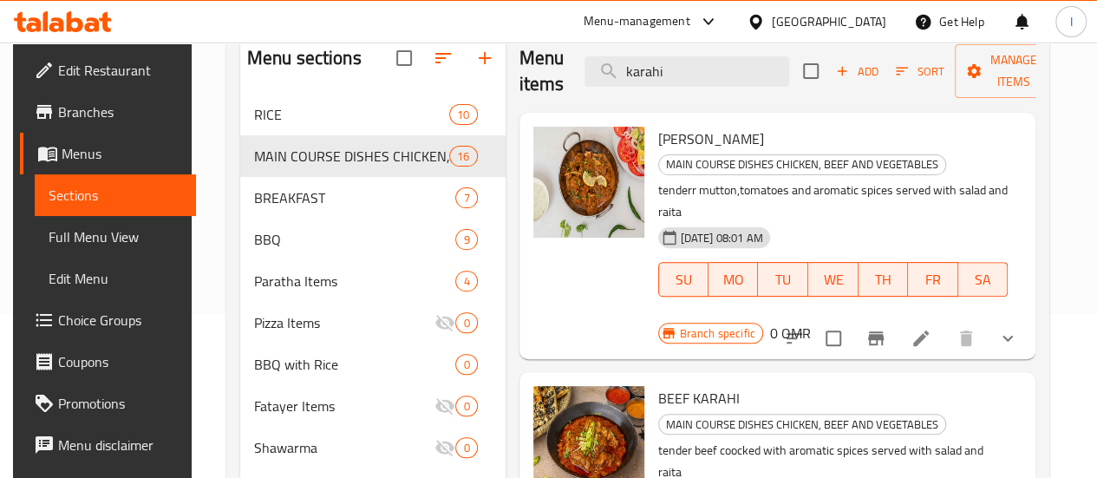
scroll to position [158, 0]
